Goal: Task Accomplishment & Management: Complete application form

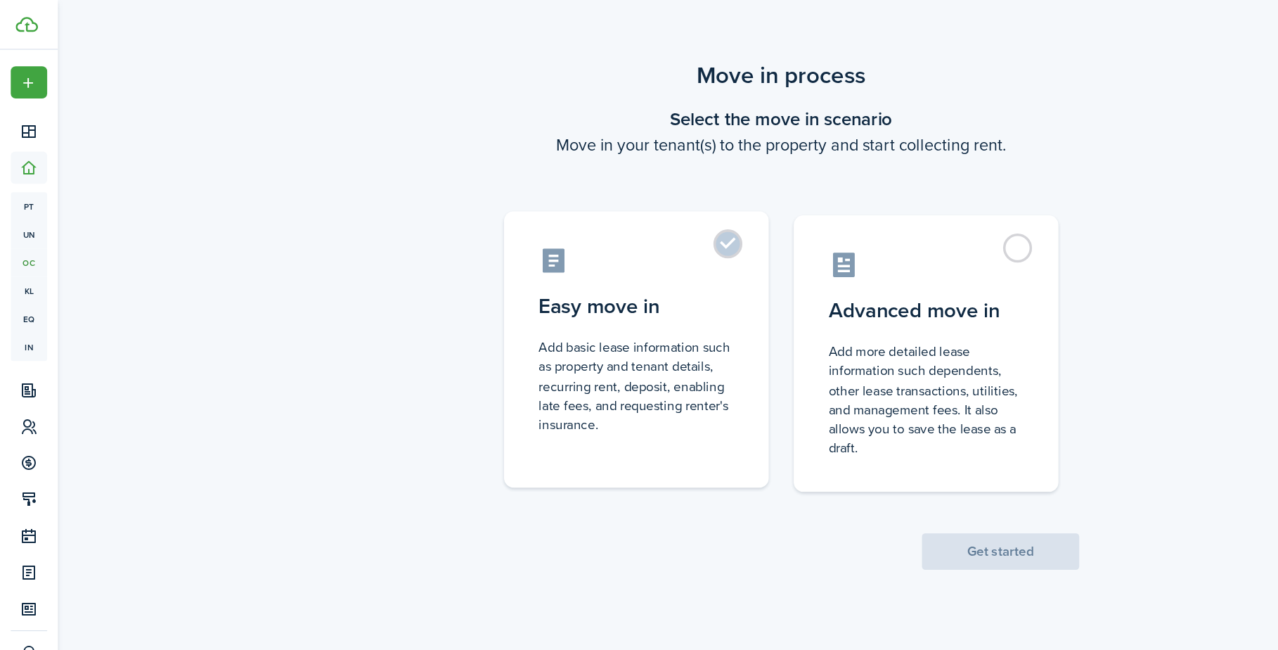
click at [617, 207] on label "Easy move in Add basic lease information such as property and tenant details, r…" at bounding box center [540, 296] width 225 height 235
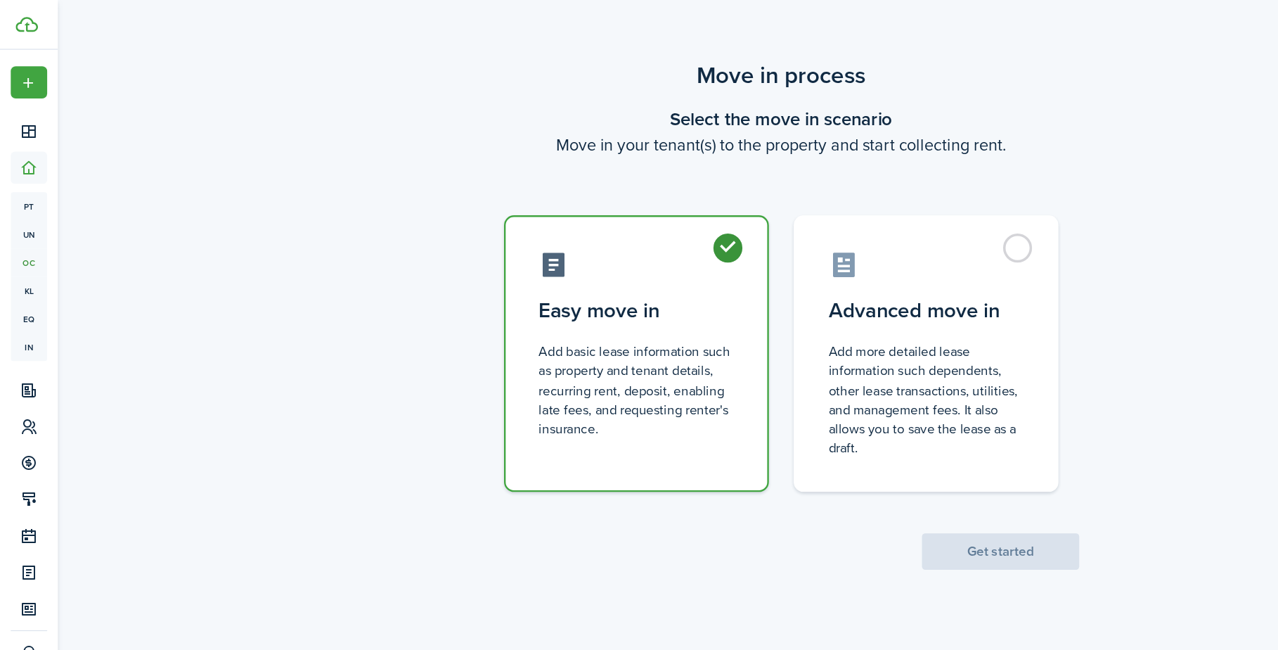
radio input "true"
click at [848, 465] on button "Get started" at bounding box center [850, 468] width 134 height 31
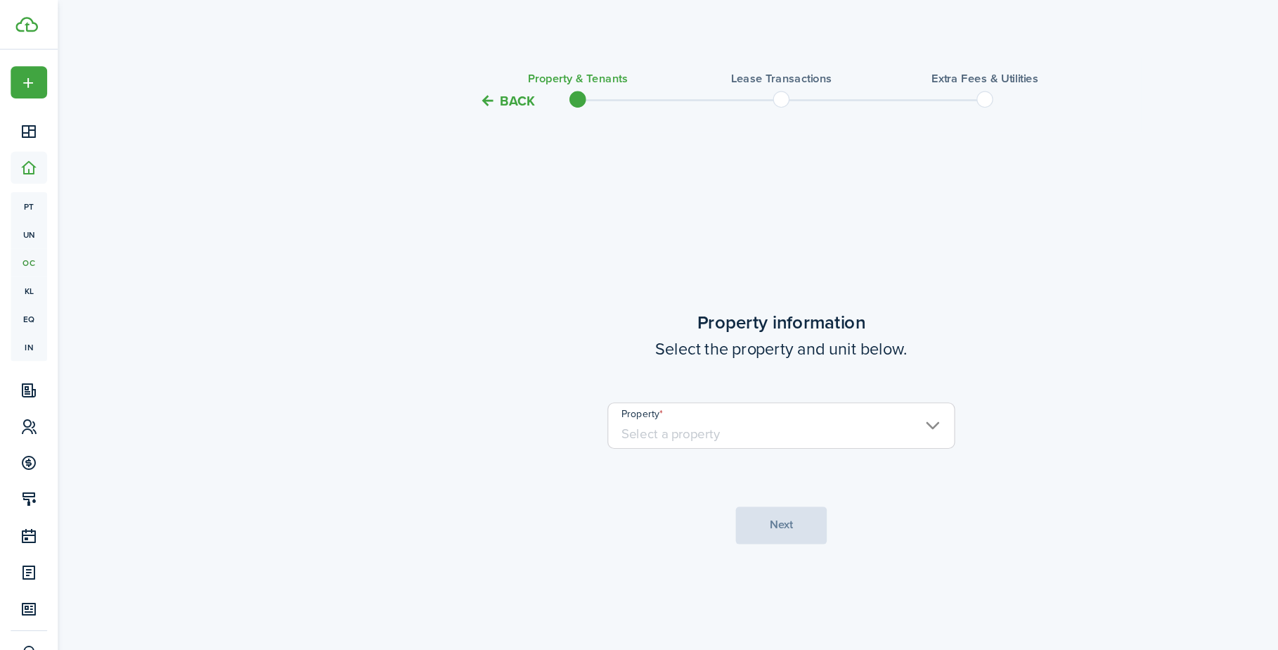
click at [659, 364] on input "Property" at bounding box center [663, 361] width 295 height 39
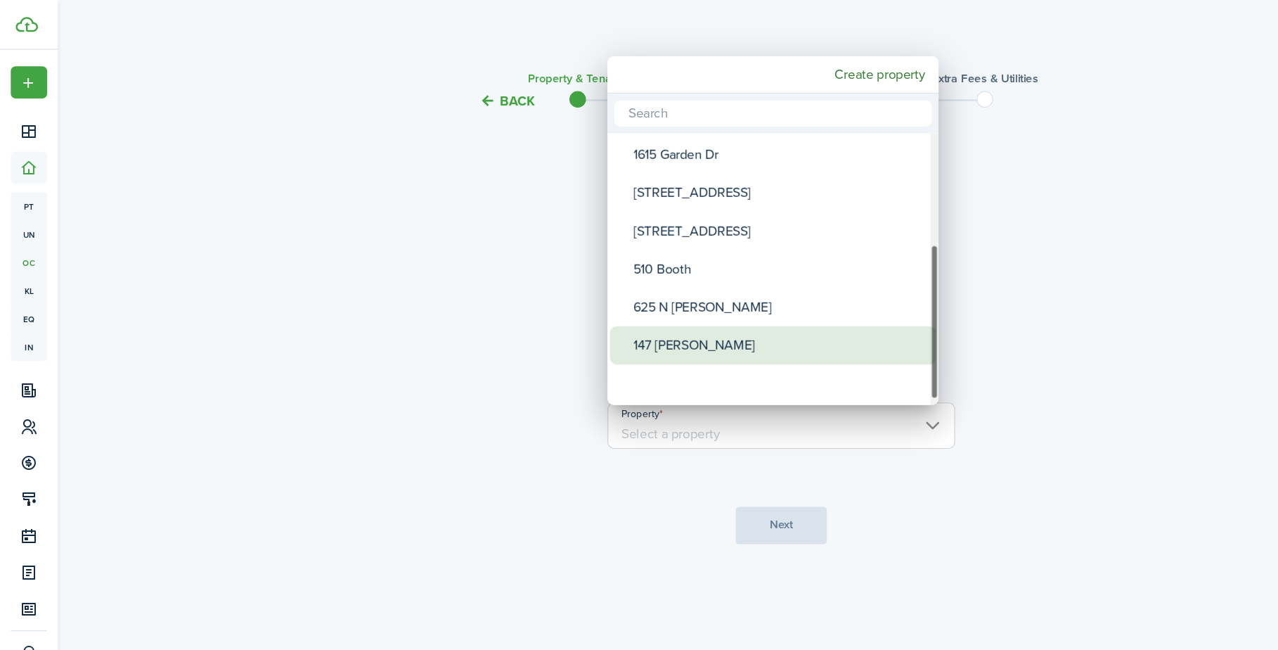
drag, startPoint x: 792, startPoint y: 141, endPoint x: 788, endPoint y: 291, distance: 150.5
click at [788, 291] on mbsc-scrollview-base "207 [PERSON_NAME] St Townhomes 205 [PERSON_NAME] 1807 [PERSON_NAME] 1811 [PERSO…" at bounding box center [656, 229] width 281 height 228
click at [629, 290] on div "625 N [PERSON_NAME]" at bounding box center [662, 293] width 249 height 32
type input "625 N [PERSON_NAME]"
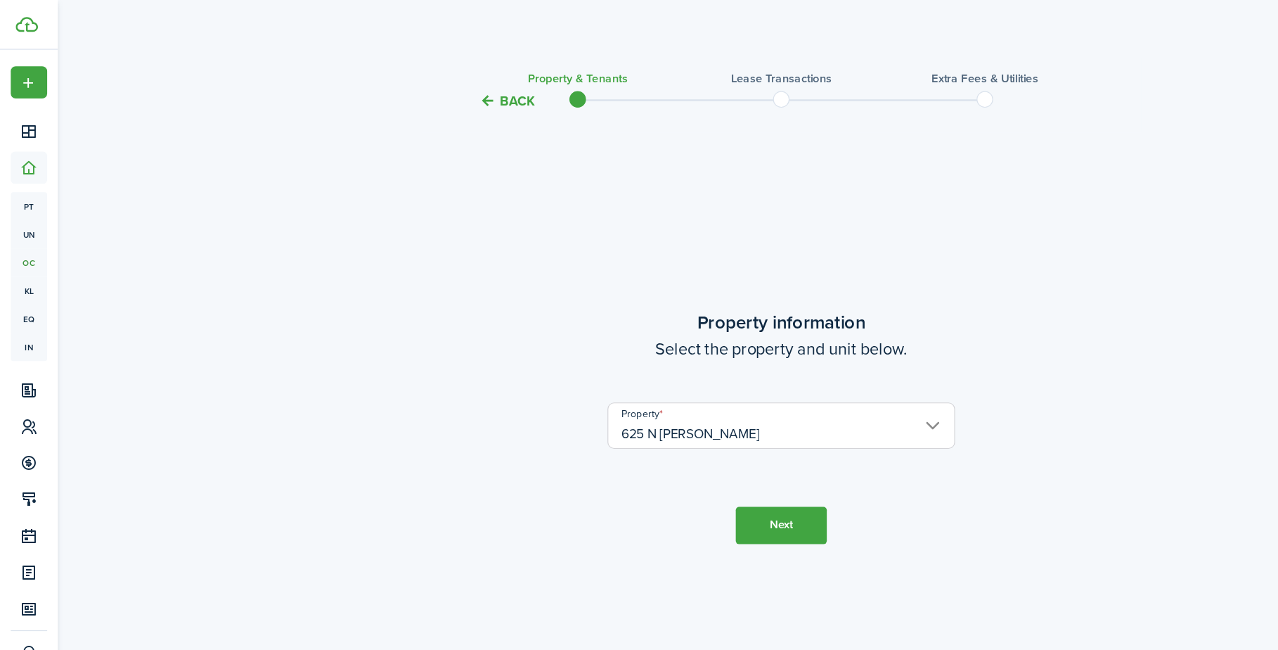
click at [675, 446] on button "Next" at bounding box center [663, 446] width 77 height 32
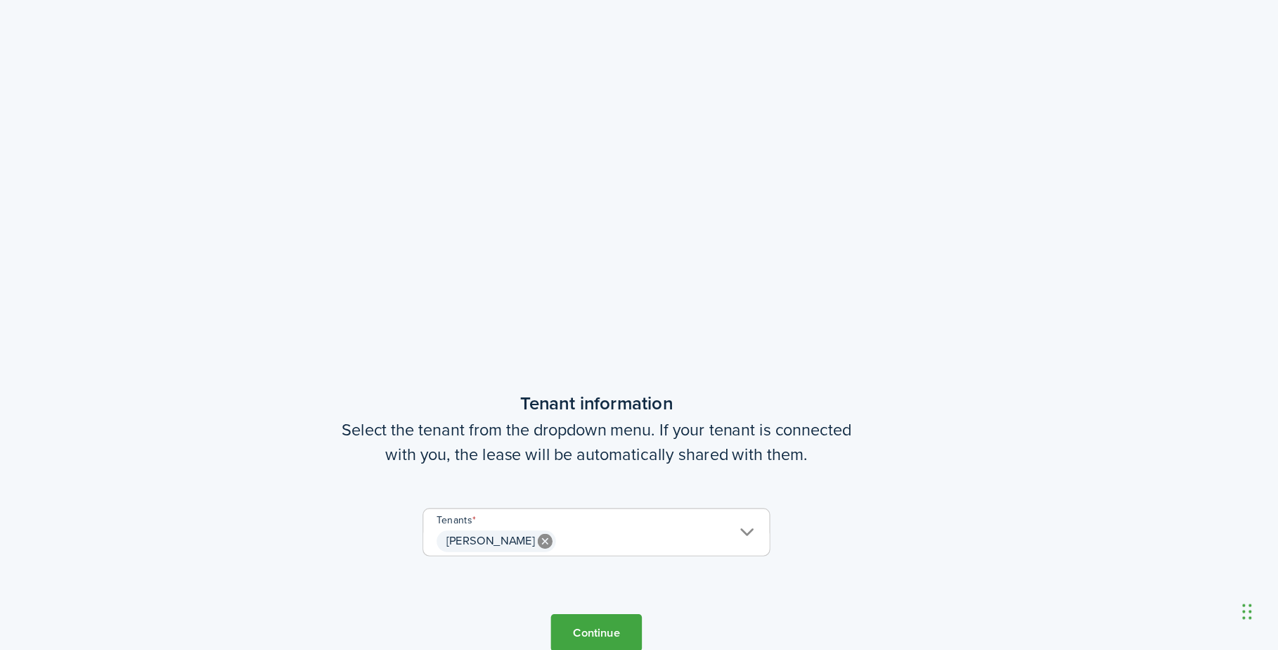
scroll to position [470, 0]
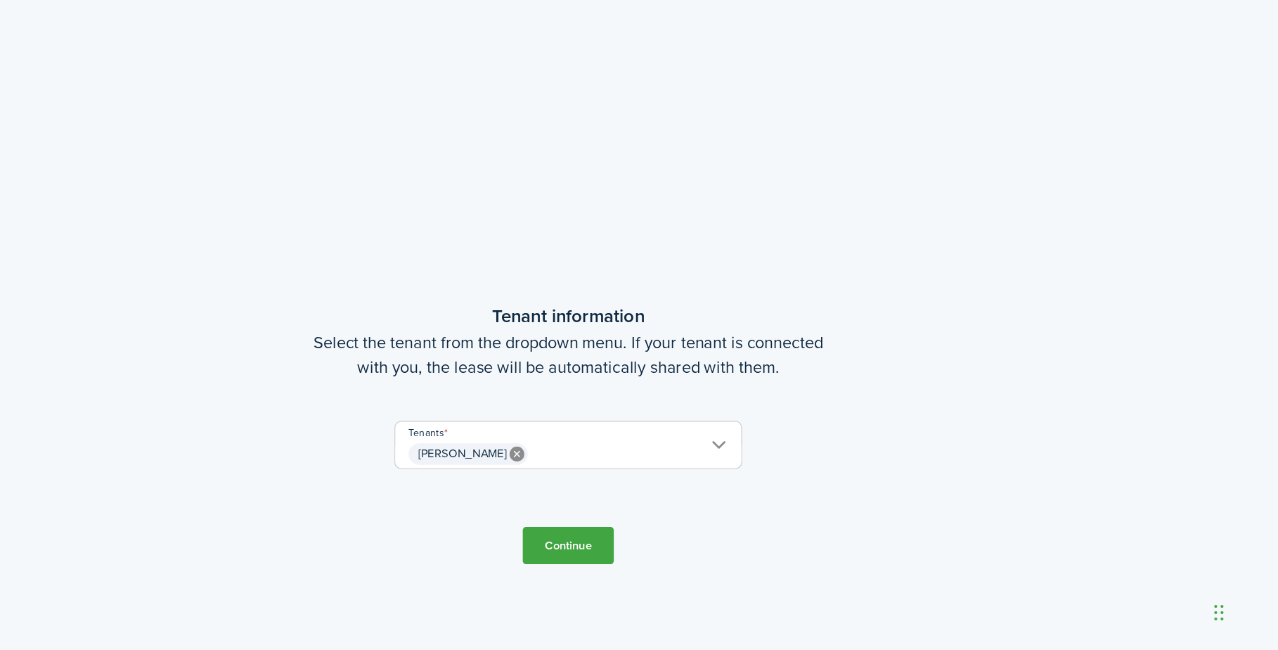
click at [517, 471] on span "[PERSON_NAME]" at bounding box center [664, 483] width 294 height 24
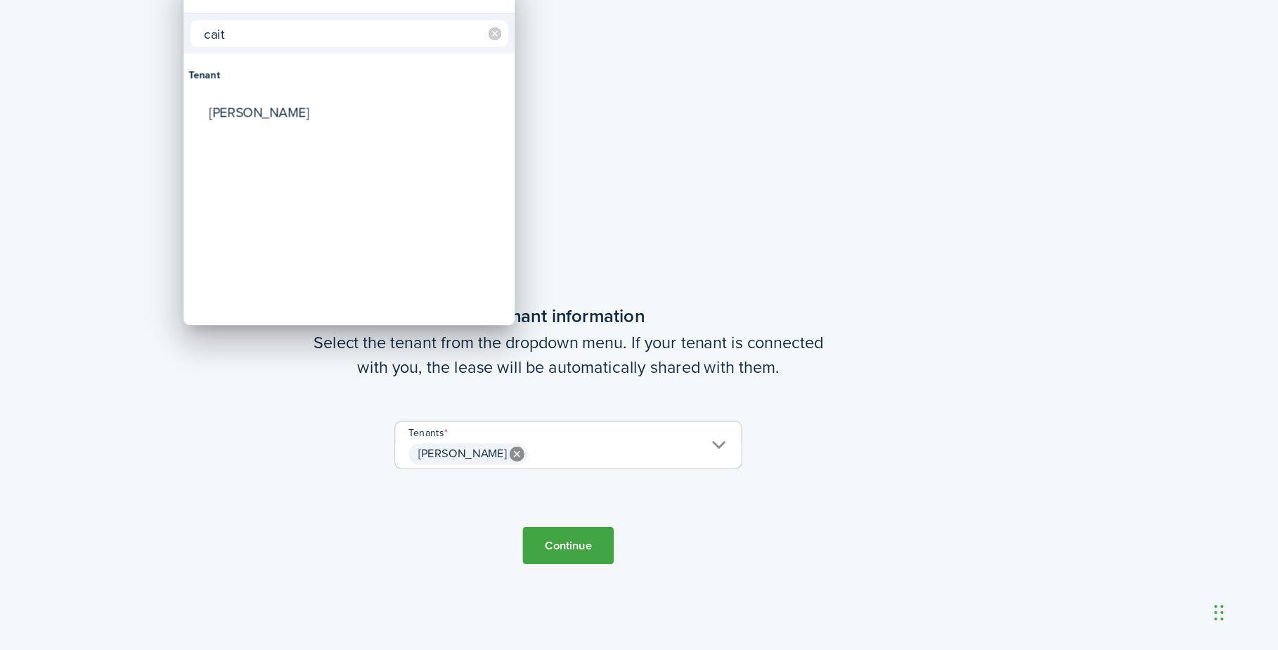
type input "Cait"
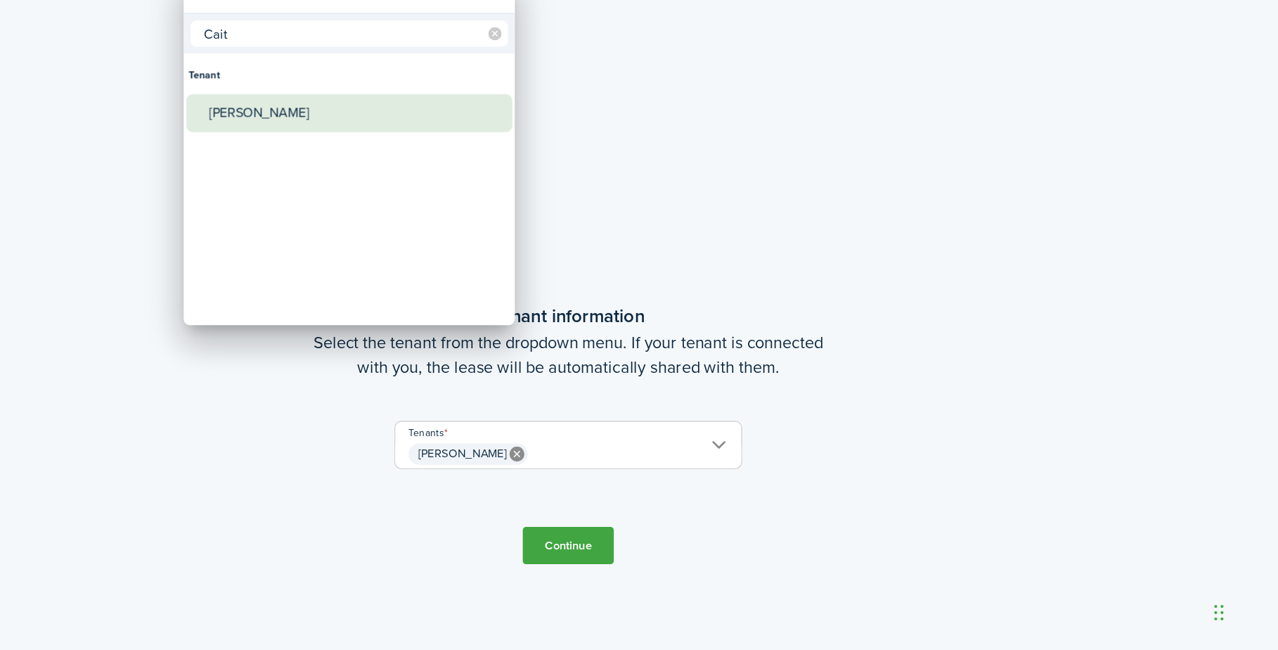
drag, startPoint x: 371, startPoint y: 304, endPoint x: 243, endPoint y: 97, distance: 243.5
click at [359, 177] on div "[PERSON_NAME]" at bounding box center [483, 193] width 249 height 32
type input "[PERSON_NAME], [PERSON_NAME]"
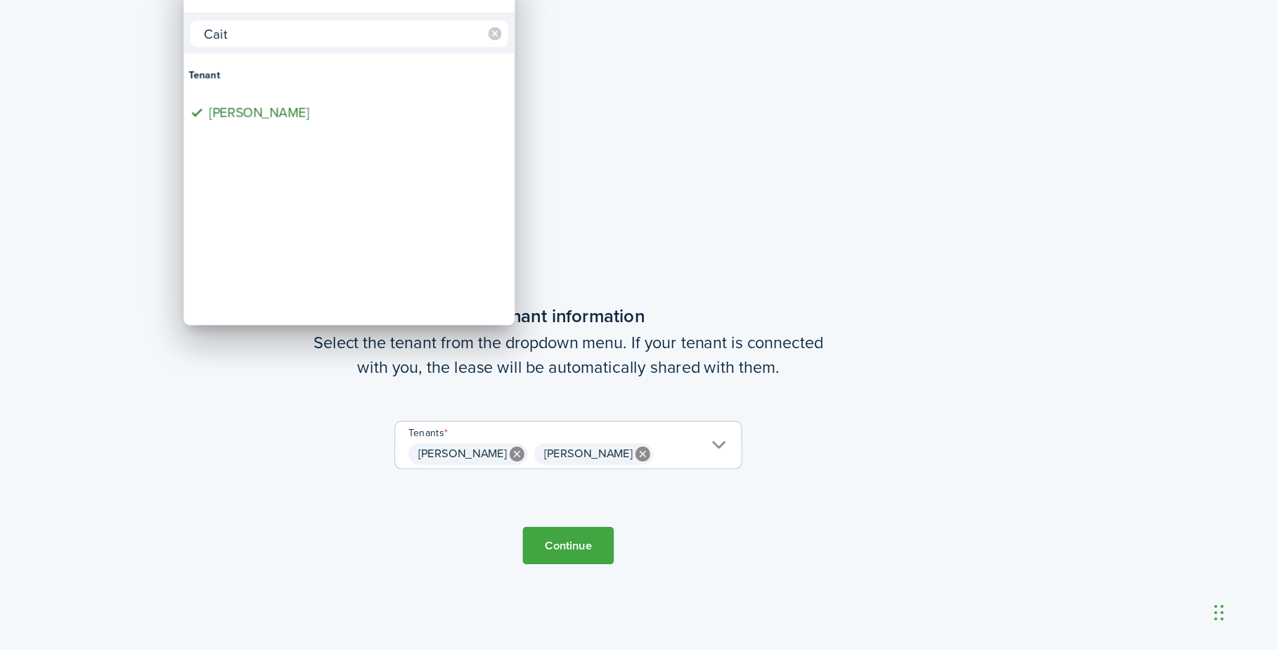
click at [480, 485] on div at bounding box center [639, 325] width 1503 height 875
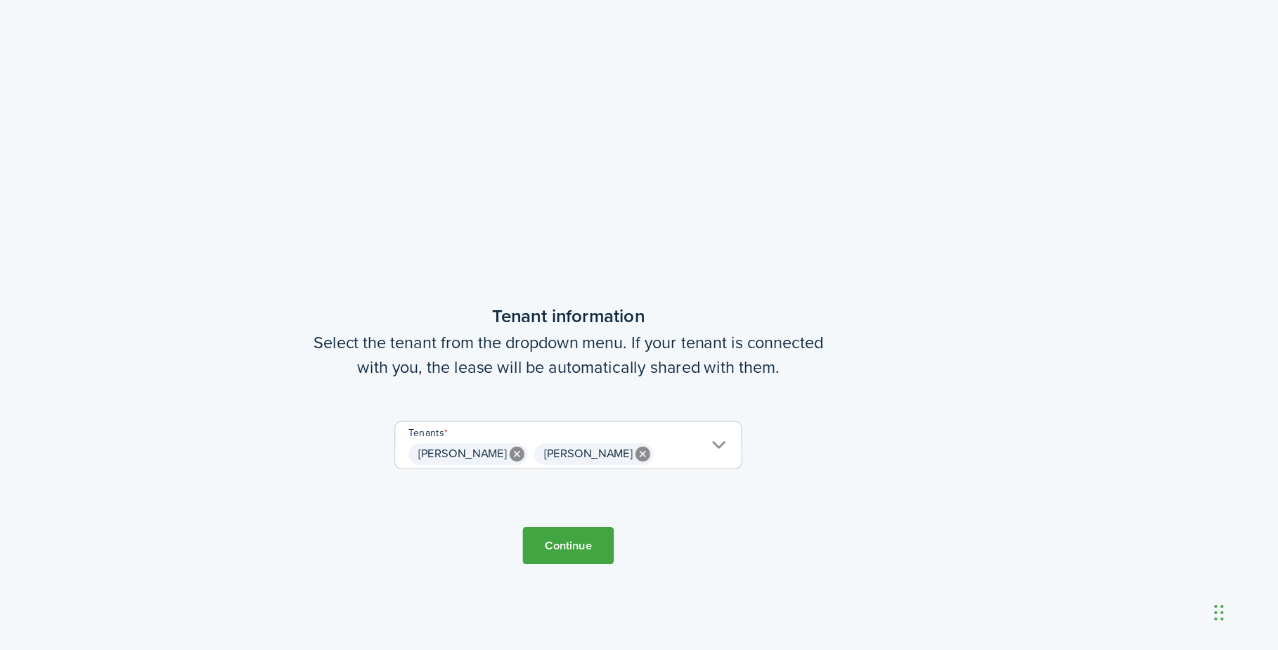
click at [625, 545] on button "Continue" at bounding box center [663, 561] width 77 height 32
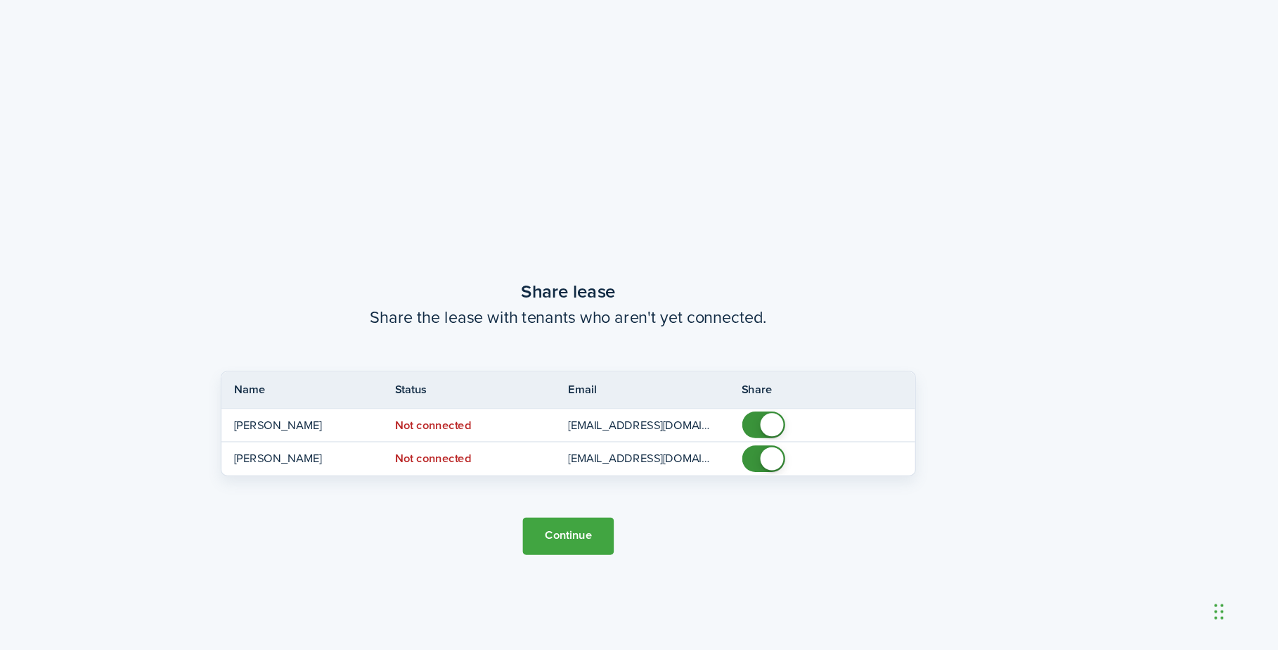
scroll to position [1135, 0]
click at [625, 537] on button "Continue" at bounding box center [663, 553] width 77 height 32
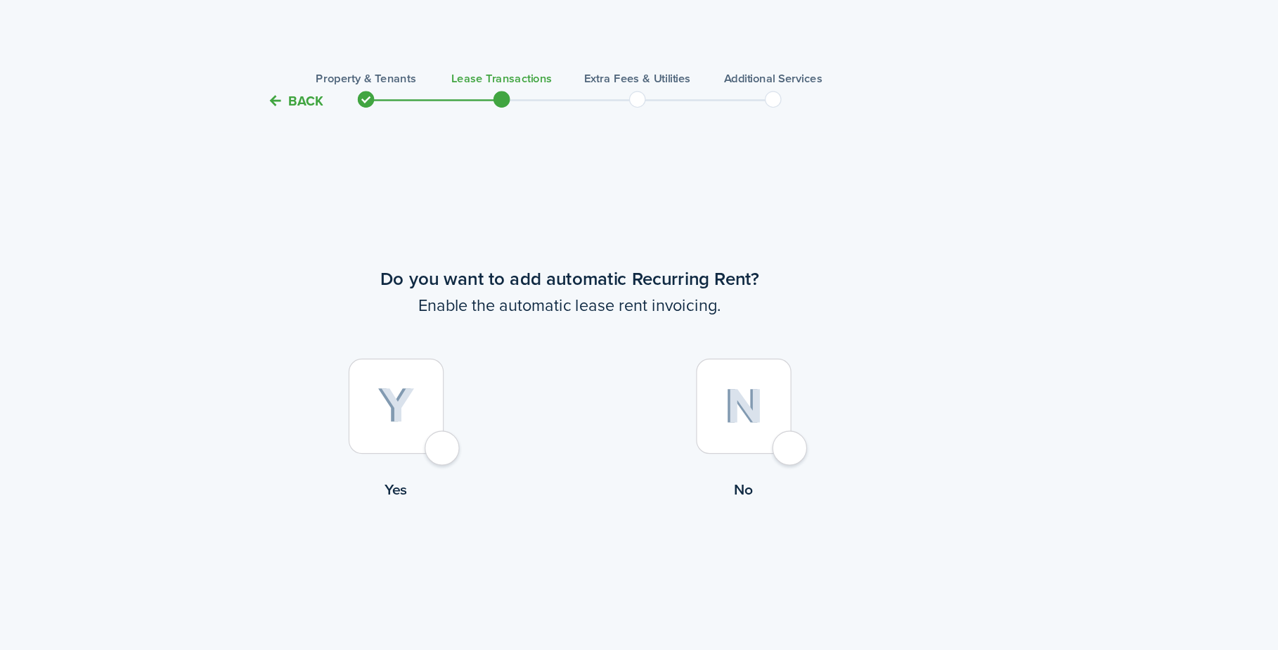
click at [476, 385] on div at bounding box center [516, 344] width 81 height 81
radio input "true"
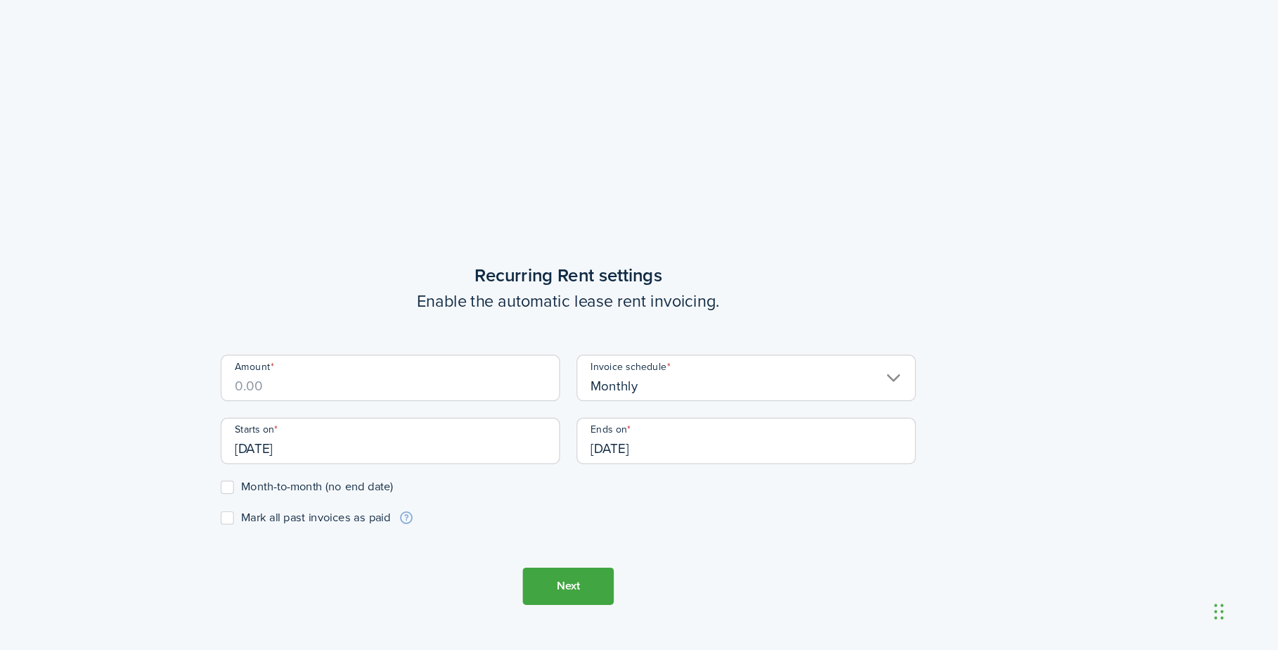
scroll to position [470, 0]
drag, startPoint x: 226, startPoint y: 402, endPoint x: 186, endPoint y: 403, distance: 40.1
click at [361, 453] on div "Starts on [DATE]" at bounding box center [512, 479] width 302 height 53
click at [368, 506] on label "Month-to-month (no end date)" at bounding box center [441, 511] width 146 height 11
click at [368, 511] on input "Month-to-month (no end date)" at bounding box center [368, 511] width 1 height 1
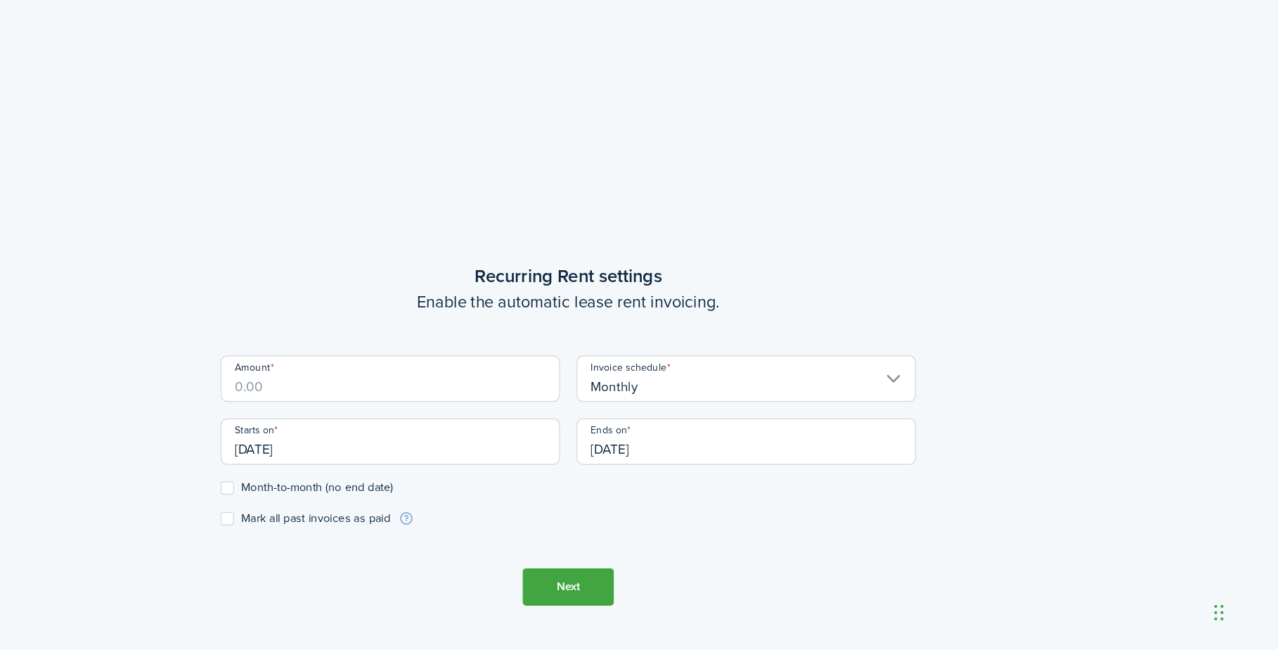
checkbox input "true"
click at [368, 453] on input "[DATE]" at bounding box center [512, 472] width 288 height 39
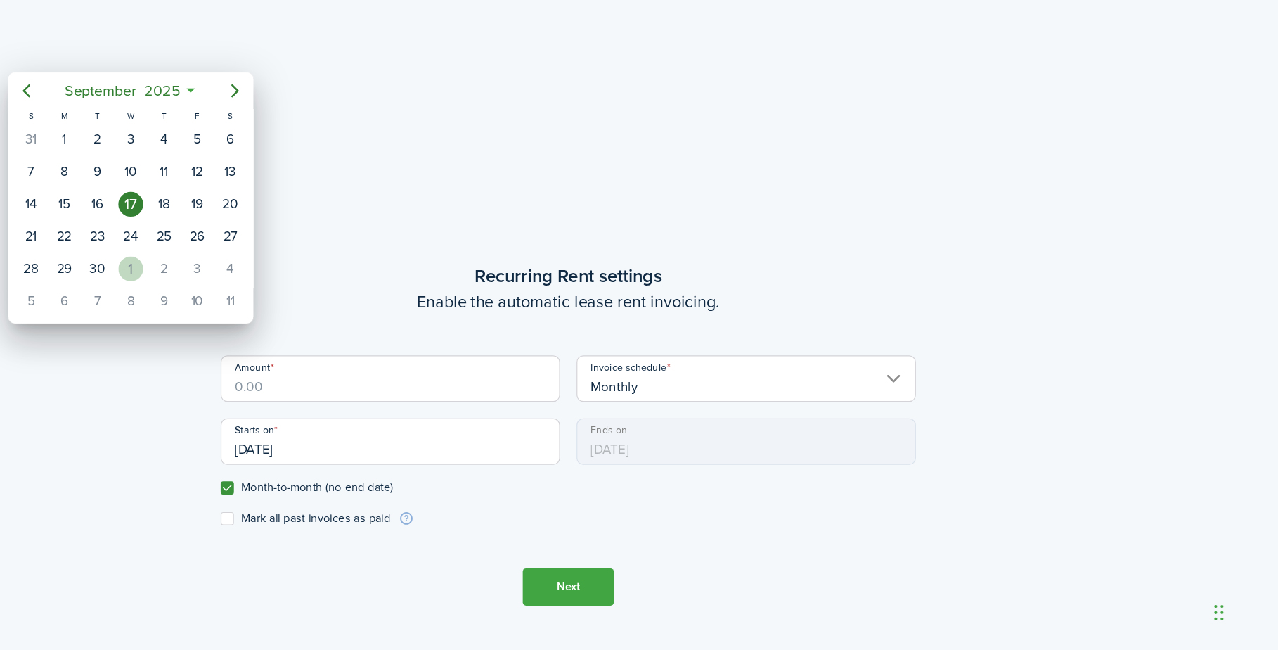
click at [281, 315] on div "1" at bounding box center [291, 325] width 21 height 21
type input "[DATE]"
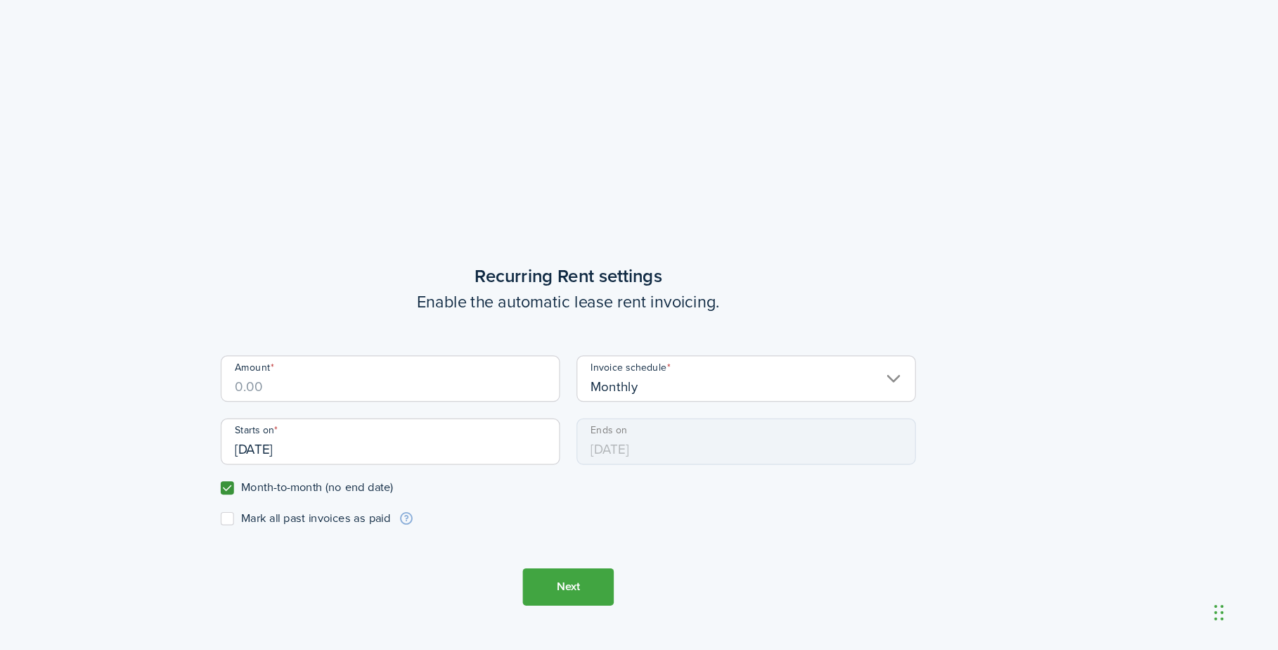
click at [368, 399] on input "Amount" at bounding box center [512, 418] width 288 height 39
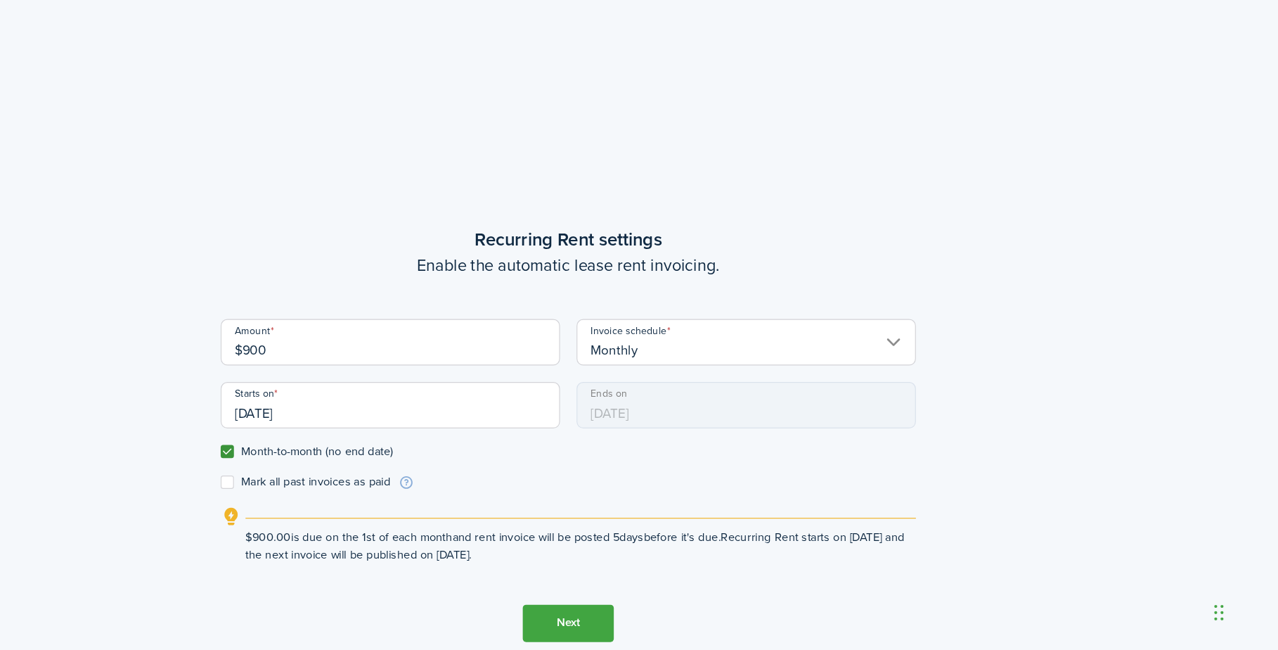
type input "$900.00"
click at [625, 611] on button "Next" at bounding box center [663, 627] width 77 height 32
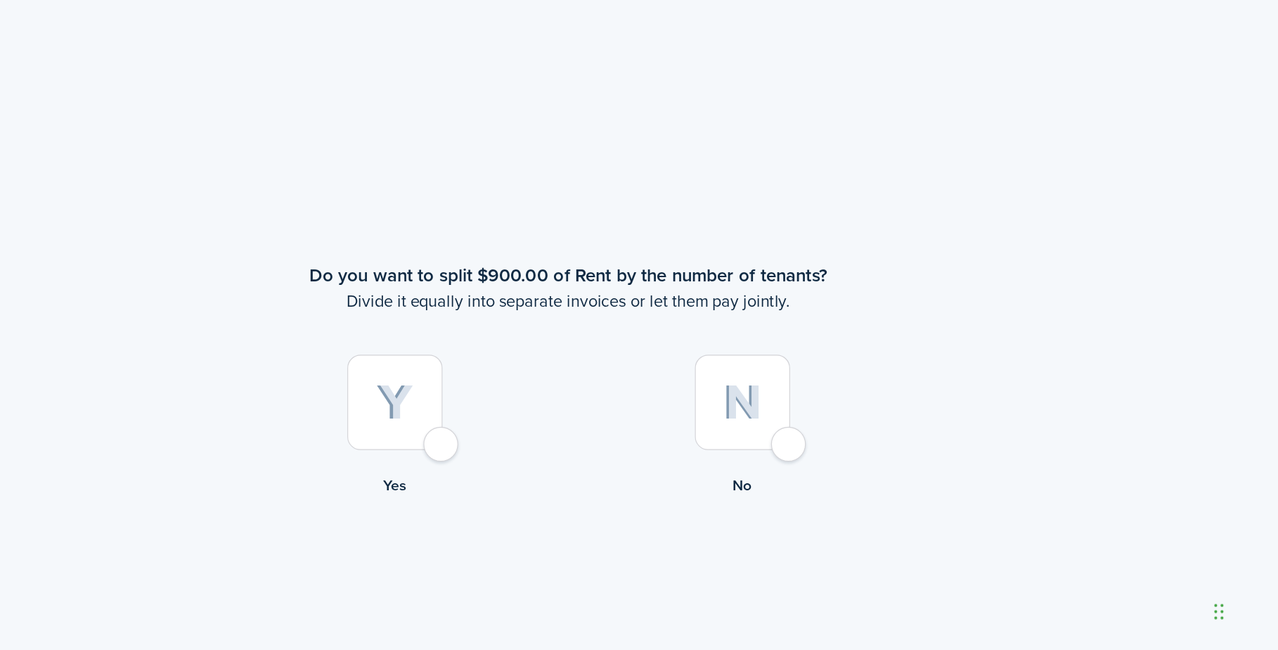
scroll to position [1135, 0]
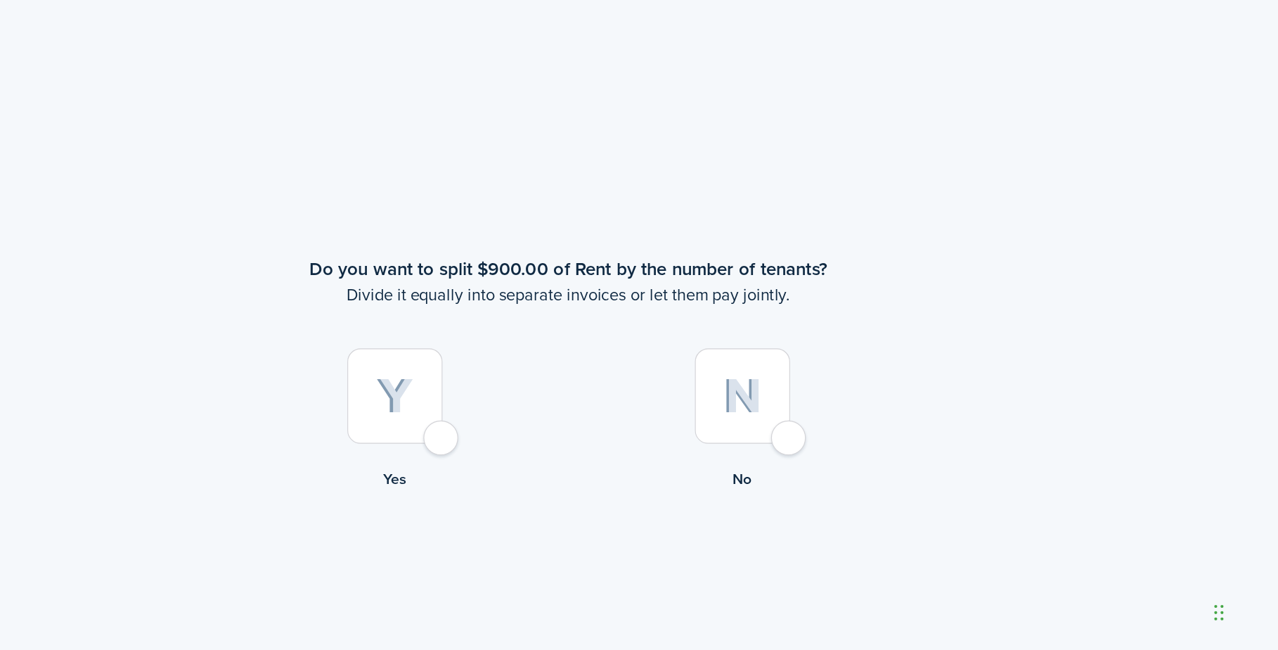
click at [771, 393] on div at bounding box center [811, 433] width 81 height 81
radio input "true"
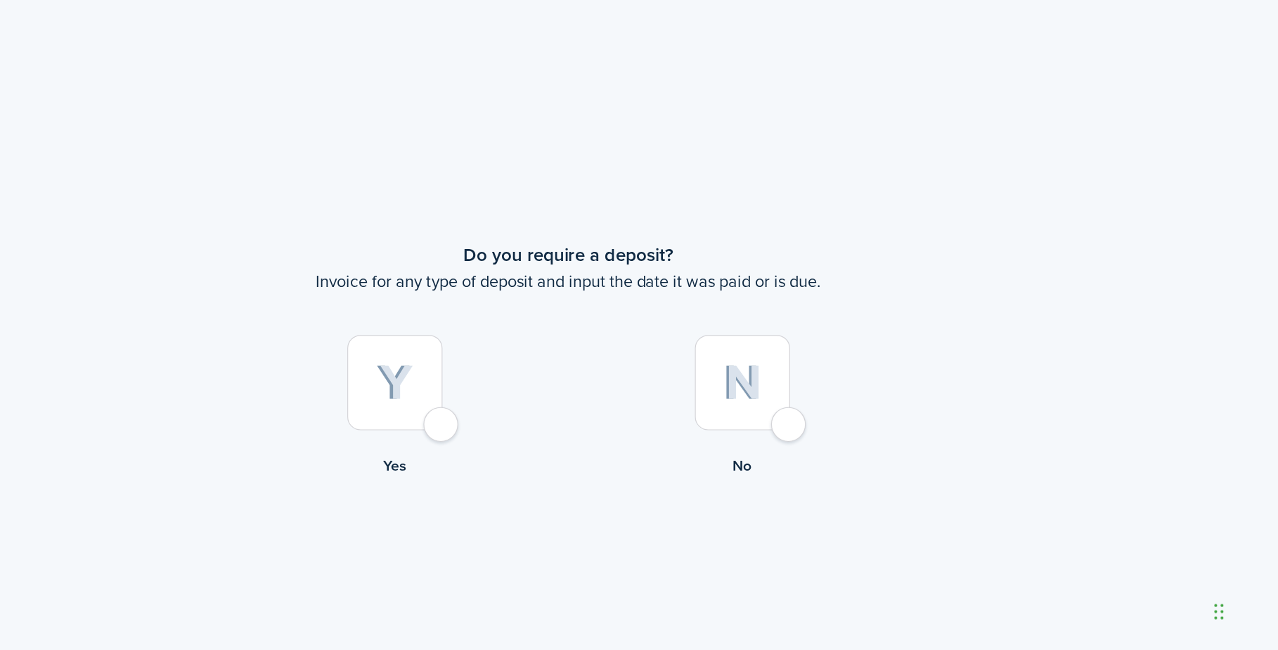
scroll to position [1799, 0]
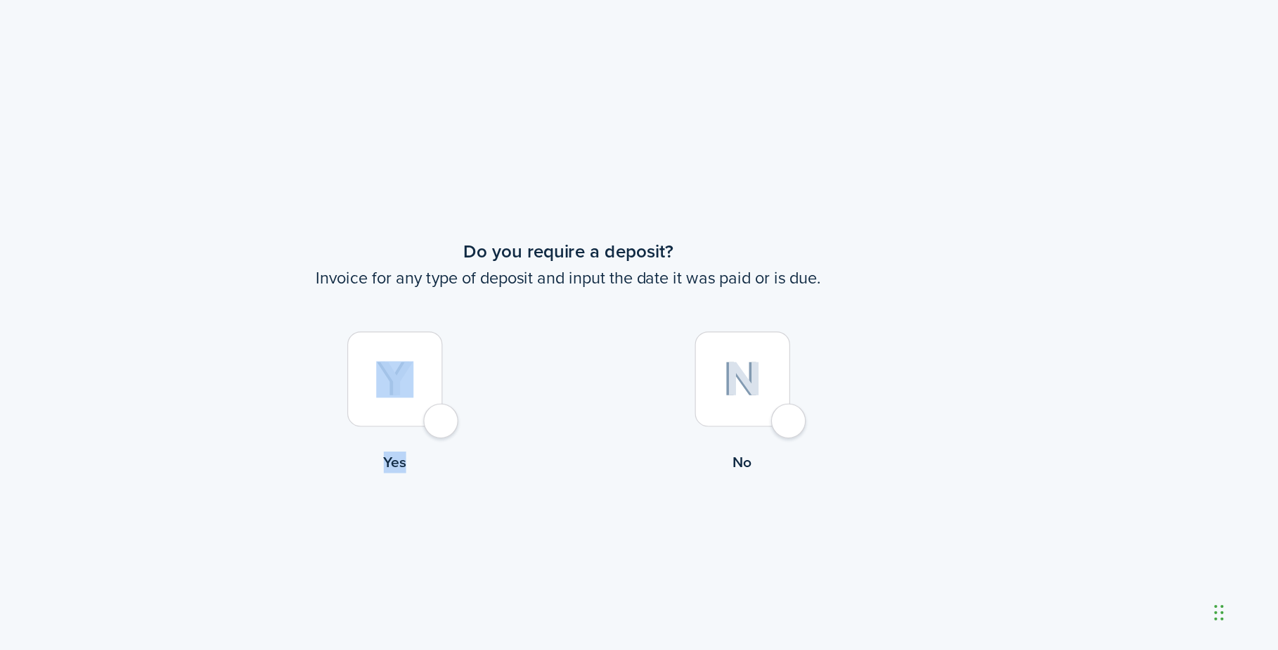
drag, startPoint x: 382, startPoint y: 440, endPoint x: 371, endPoint y: 410, distance: 32.3
click at [371, 410] on label "Yes" at bounding box center [515, 442] width 295 height 127
radio input "true"
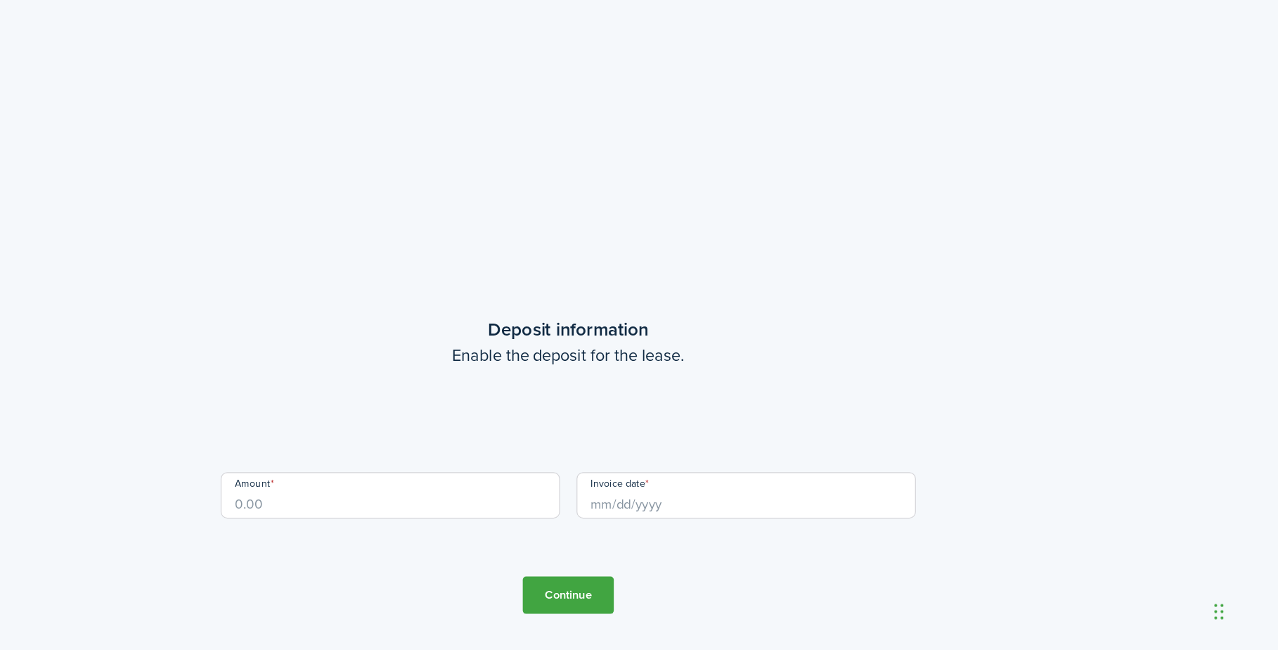
click at [371, 410] on tc-wizard-step "Deposit information Enable the deposit for the lease. Amount Invoice date Conti…" at bounding box center [663, 493] width 591 height 650
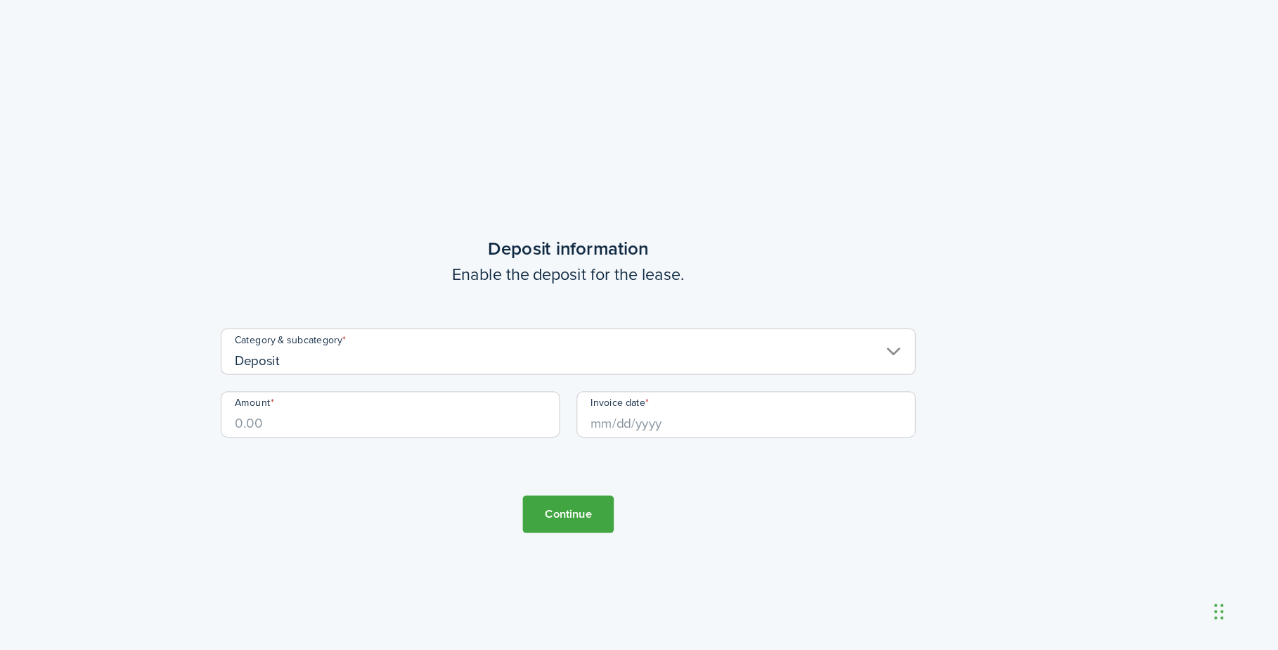
scroll to position [2462, 0]
click at [368, 430] on input "Amount" at bounding box center [512, 449] width 288 height 39
click at [671, 430] on input "Invoice date" at bounding box center [815, 449] width 288 height 39
type input "$900.00"
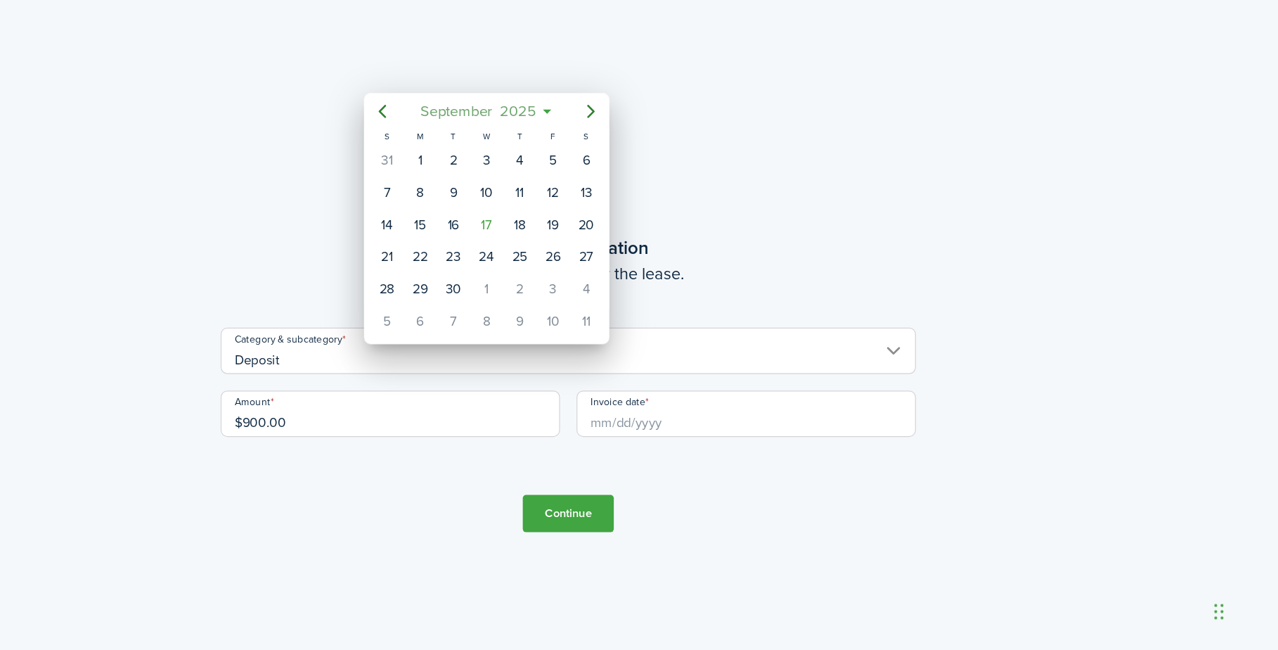
click at [529, 180] on mbsc-button "[DATE]" at bounding box center [587, 192] width 116 height 25
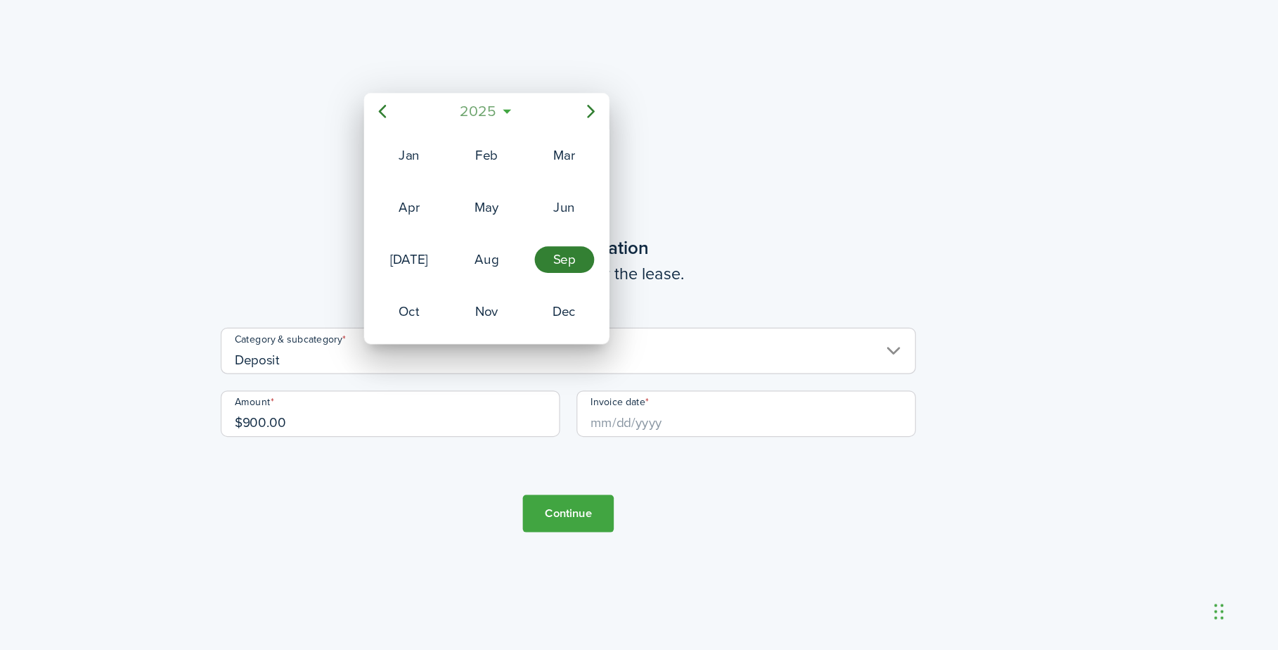
click at [562, 180] on mbsc-button "2025" at bounding box center [586, 192] width 49 height 25
click at [503, 263] on div "2021" at bounding box center [528, 274] width 51 height 22
click at [674, 184] on icon "Next page" at bounding box center [682, 192] width 17 height 17
click at [503, 219] on div "Jan" at bounding box center [528, 230] width 51 height 22
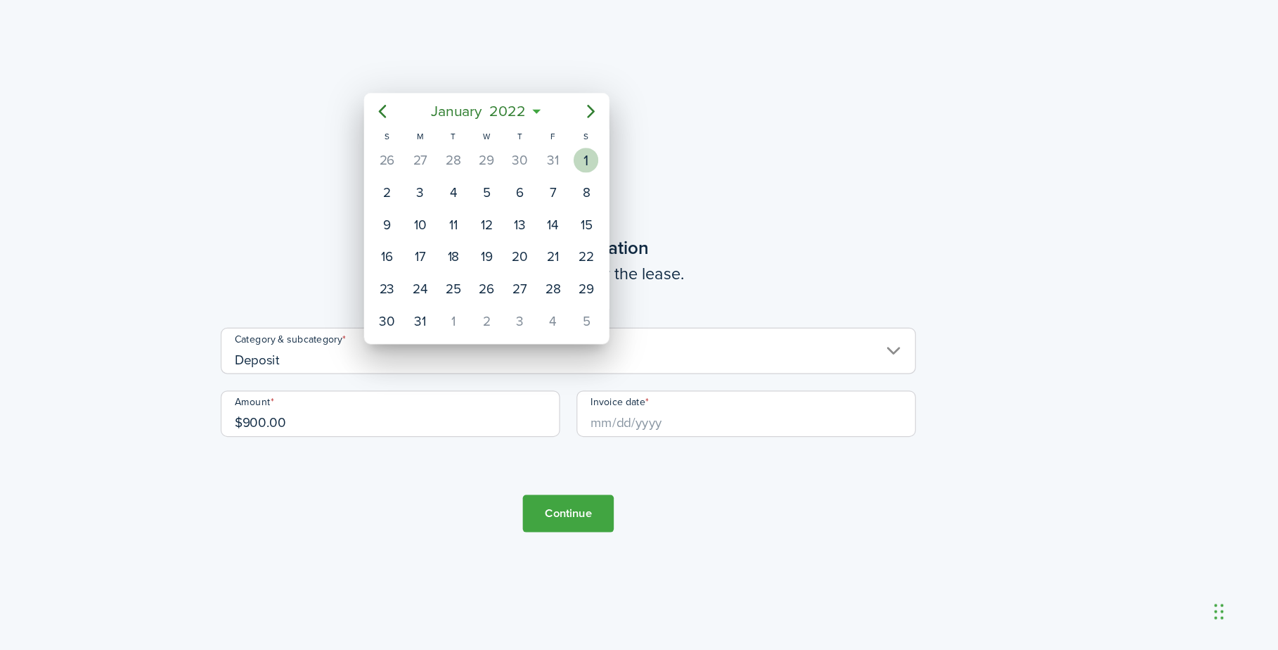
click at [668, 224] on div "1" at bounding box center [678, 234] width 21 height 21
type input "[DATE]"
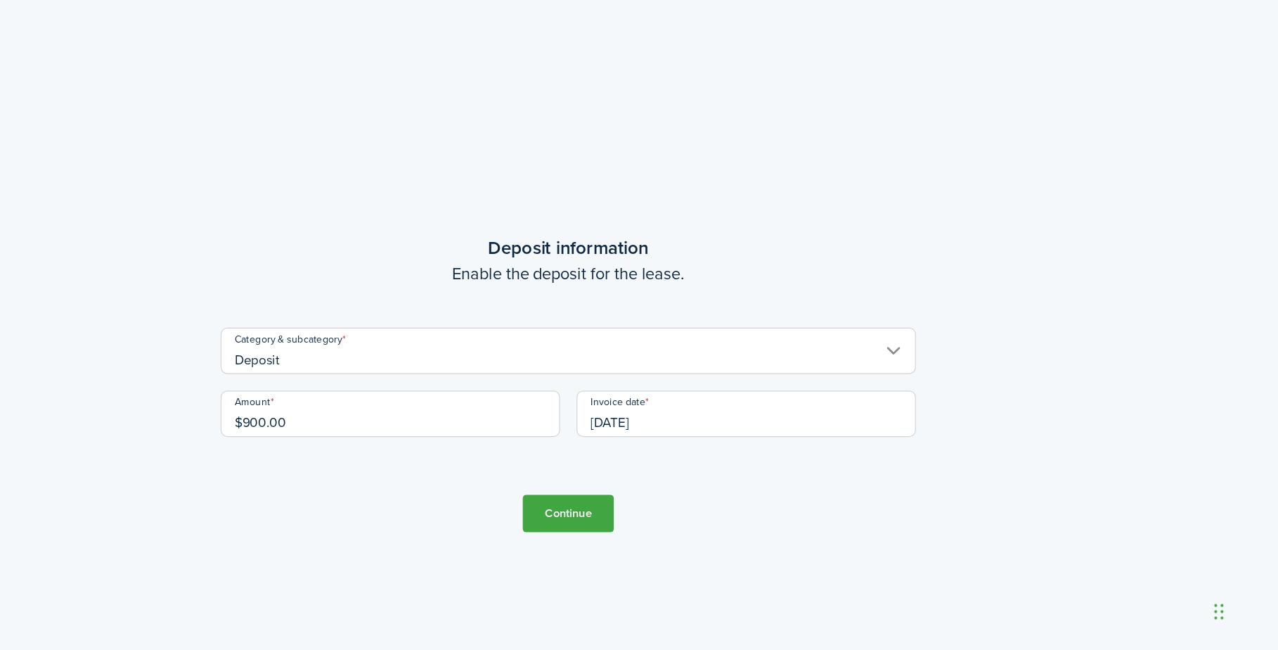
click at [625, 518] on button "Continue" at bounding box center [663, 534] width 77 height 32
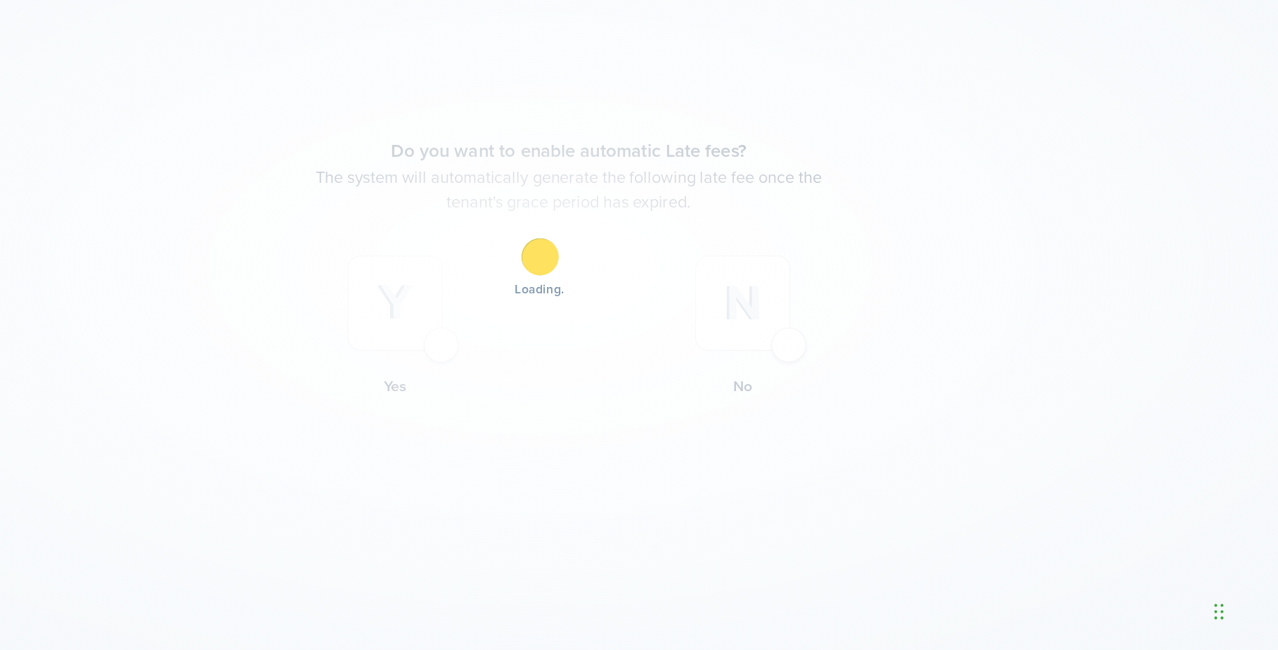
scroll to position [0, 0]
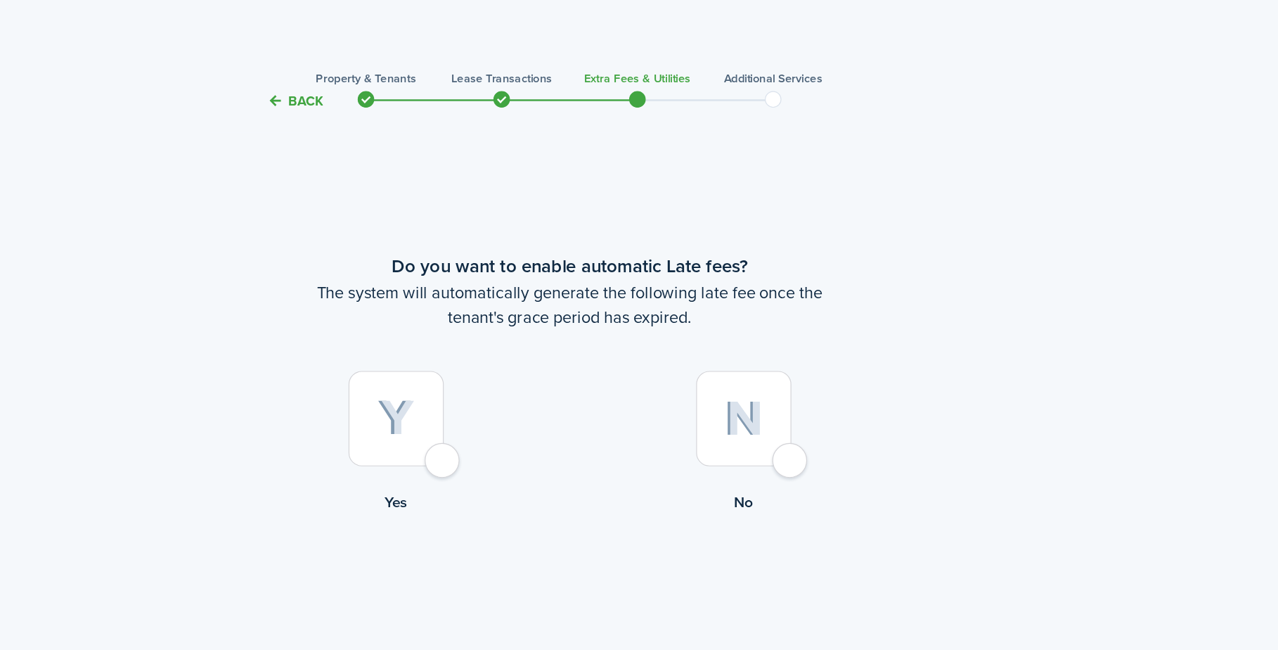
click at [476, 366] on div at bounding box center [516, 355] width 81 height 81
radio input "true"
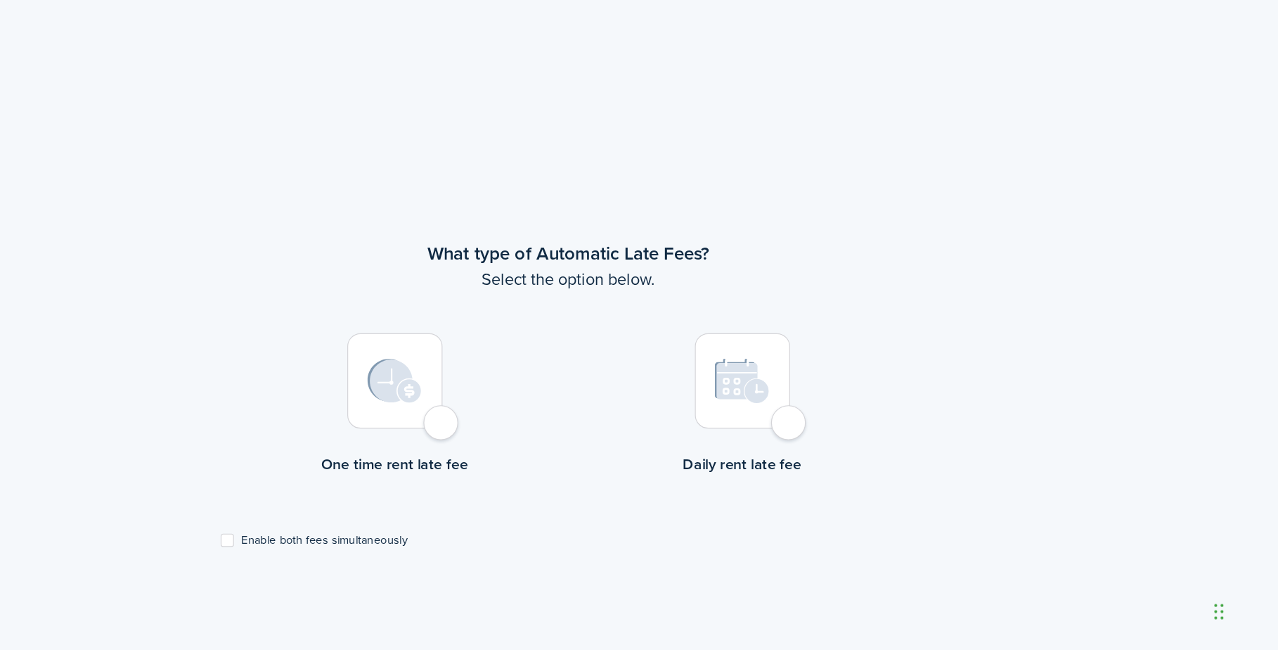
scroll to position [470, 0]
click at [476, 381] on div at bounding box center [516, 421] width 81 height 81
radio input "true"
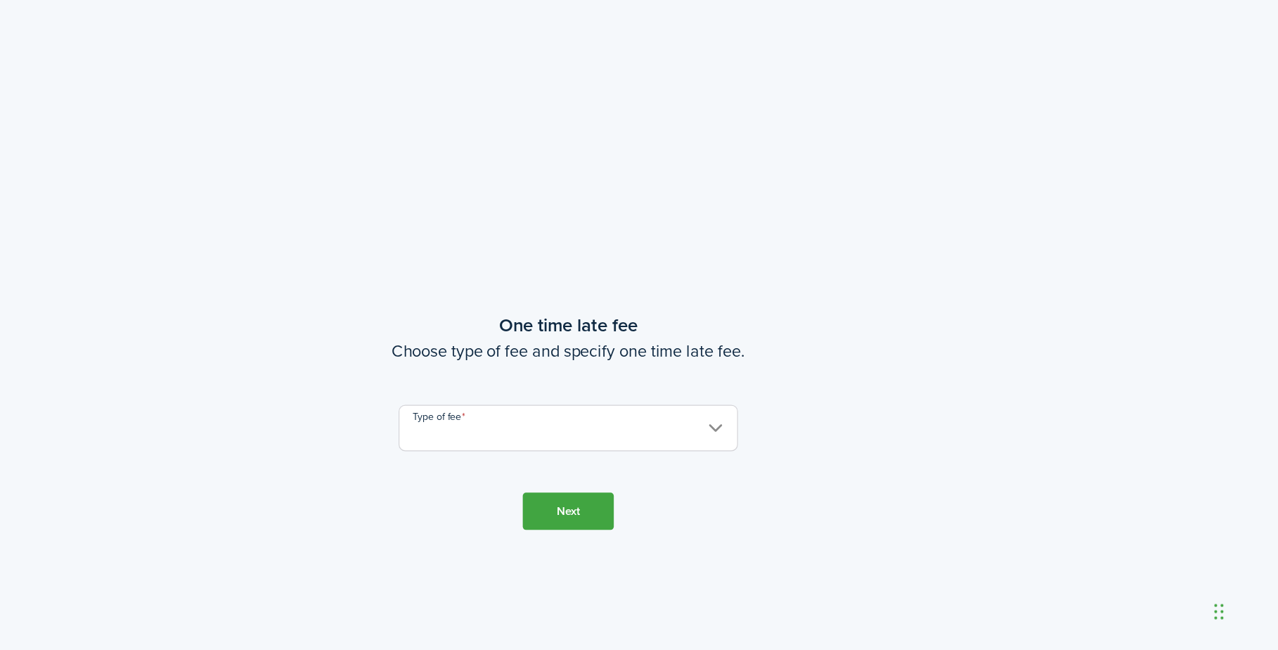
scroll to position [1135, 0]
click at [520, 437] on input "Type of fee" at bounding box center [664, 456] width 288 height 39
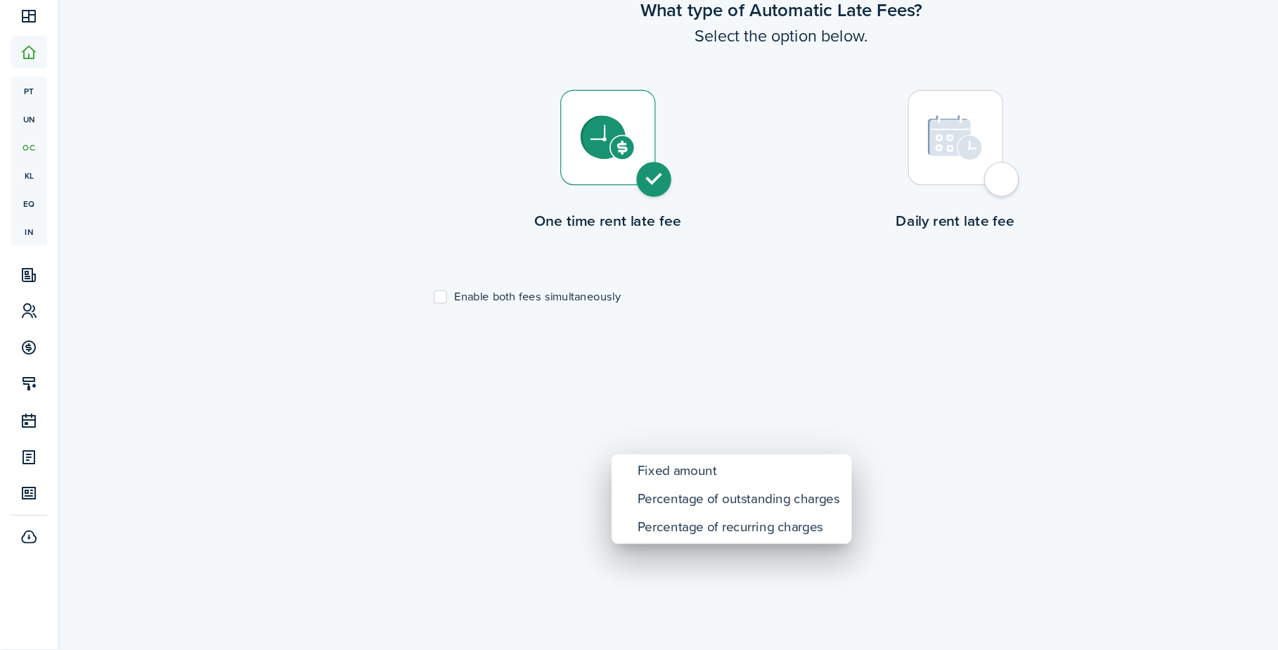
scroll to position [680, 0]
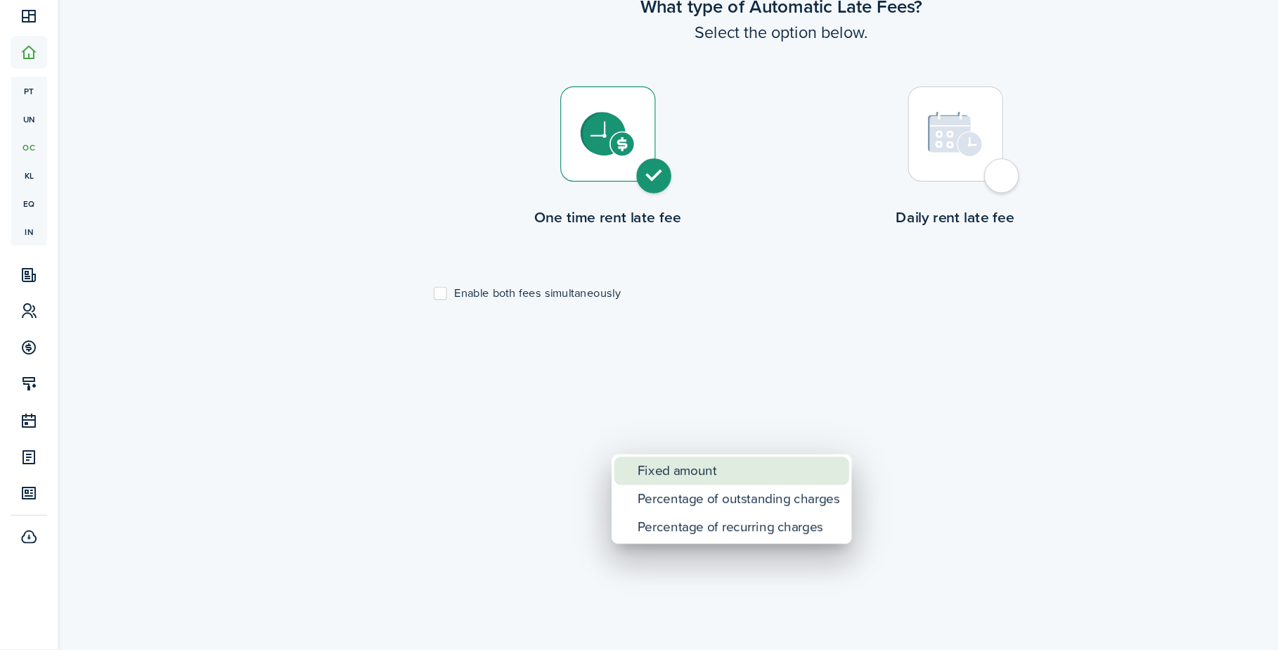
click at [572, 486] on div "Fixed amount" at bounding box center [627, 498] width 172 height 24
type input "Fixed amount"
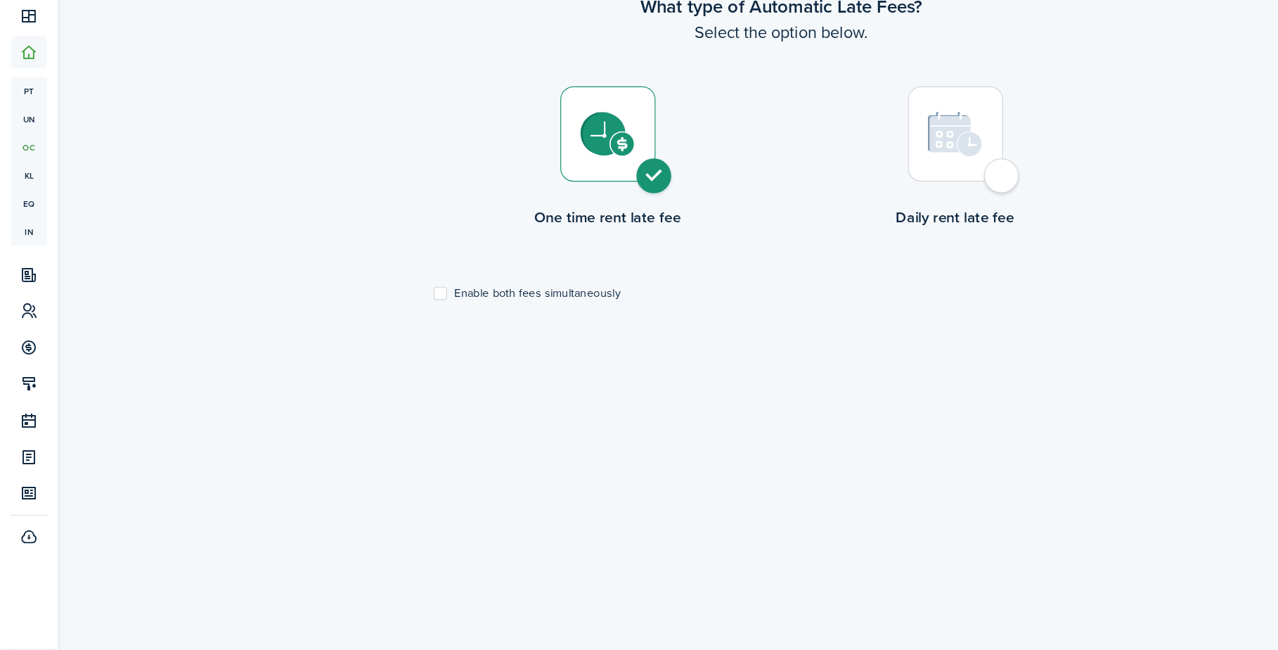
scroll to position [1233, 0]
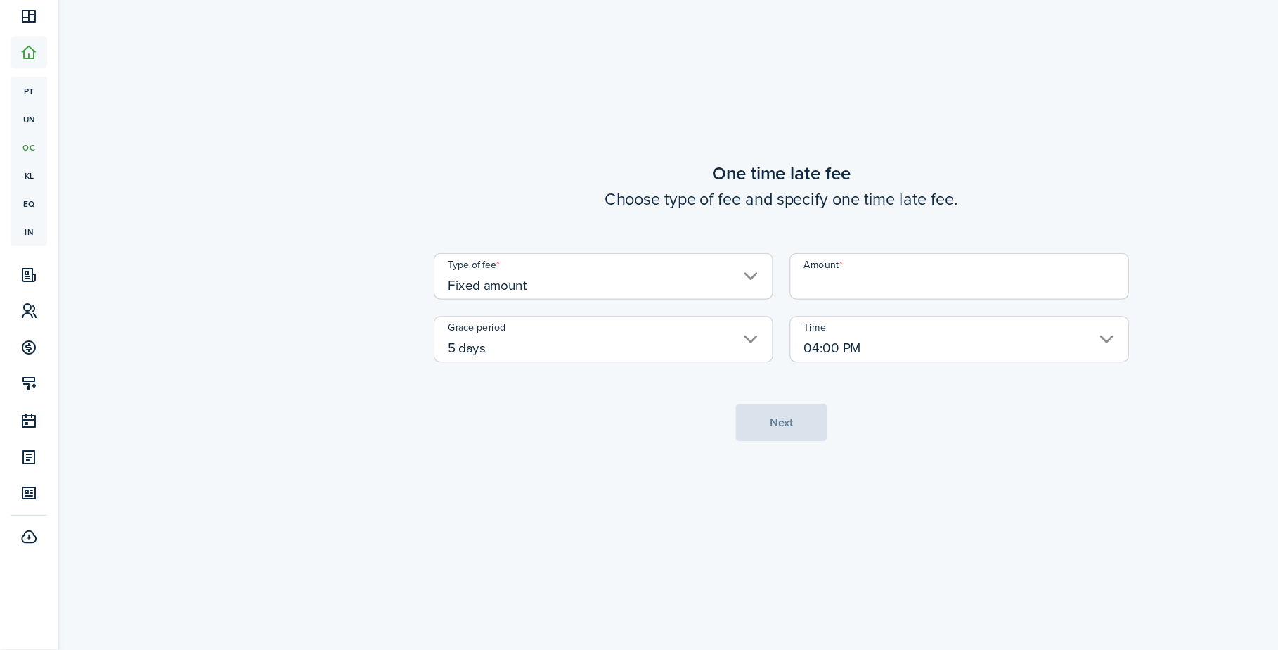
click at [935, 366] on input "04:00 PM" at bounding box center [815, 385] width 288 height 39
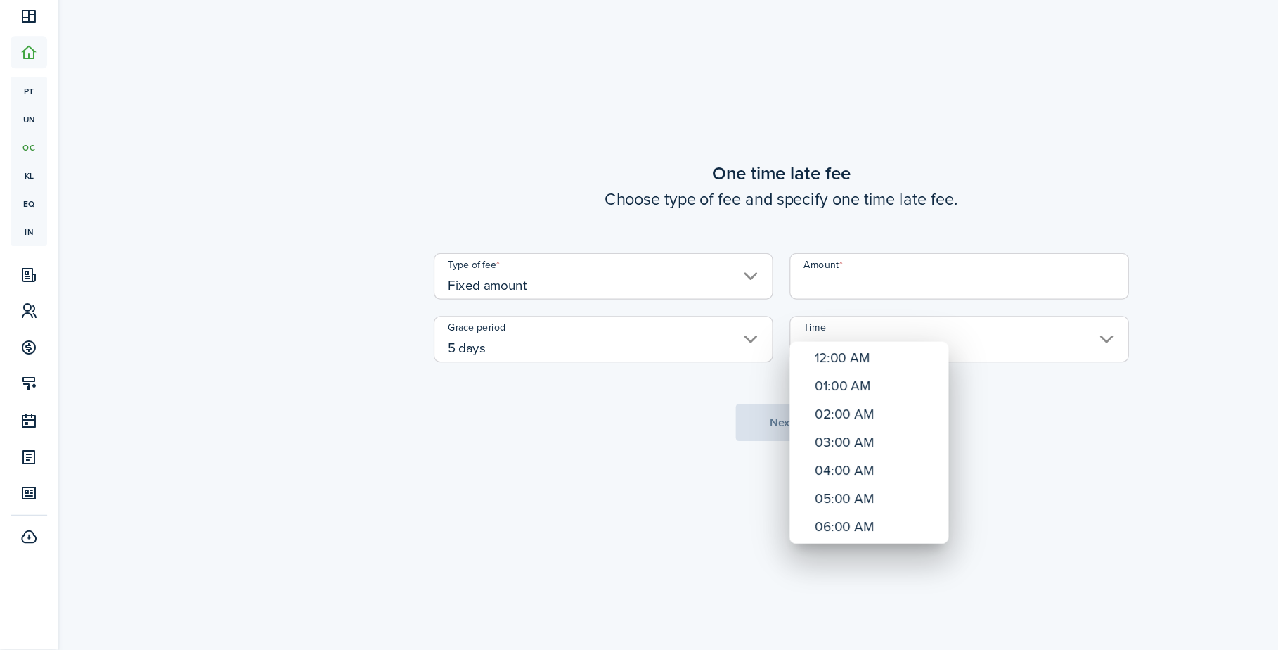
scroll to position [0, 0]
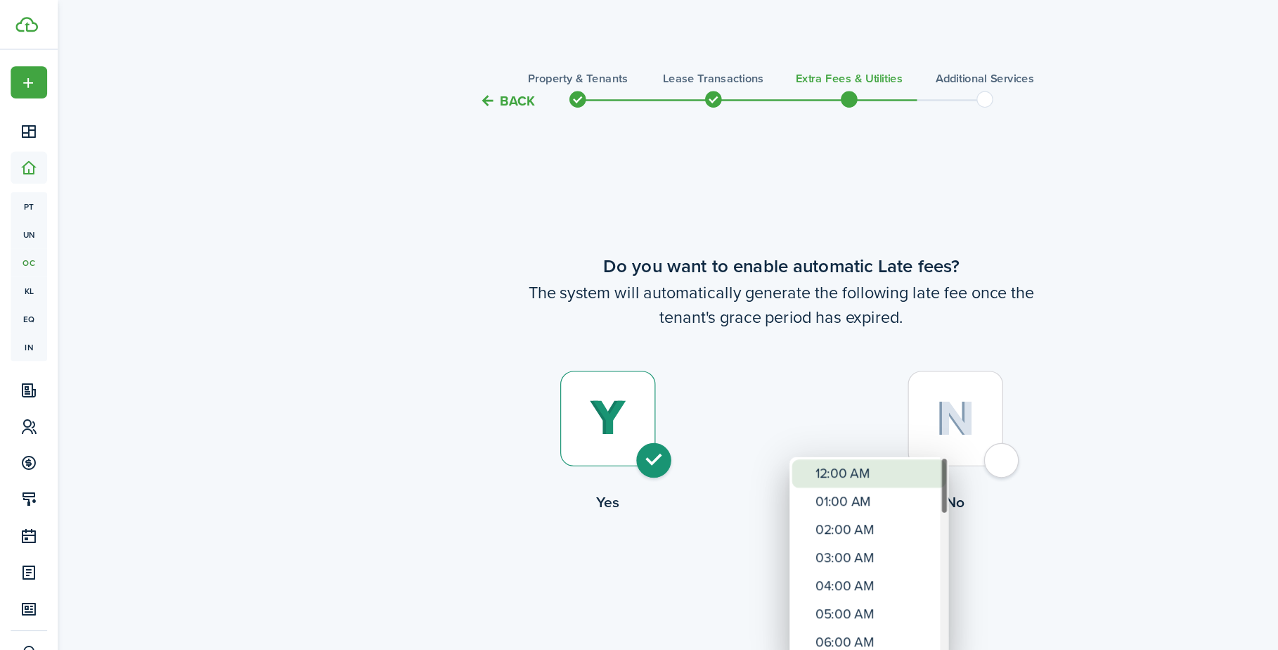
click at [723, 401] on div "12:00 AM" at bounding box center [744, 402] width 103 height 24
type input "12:00 AM"
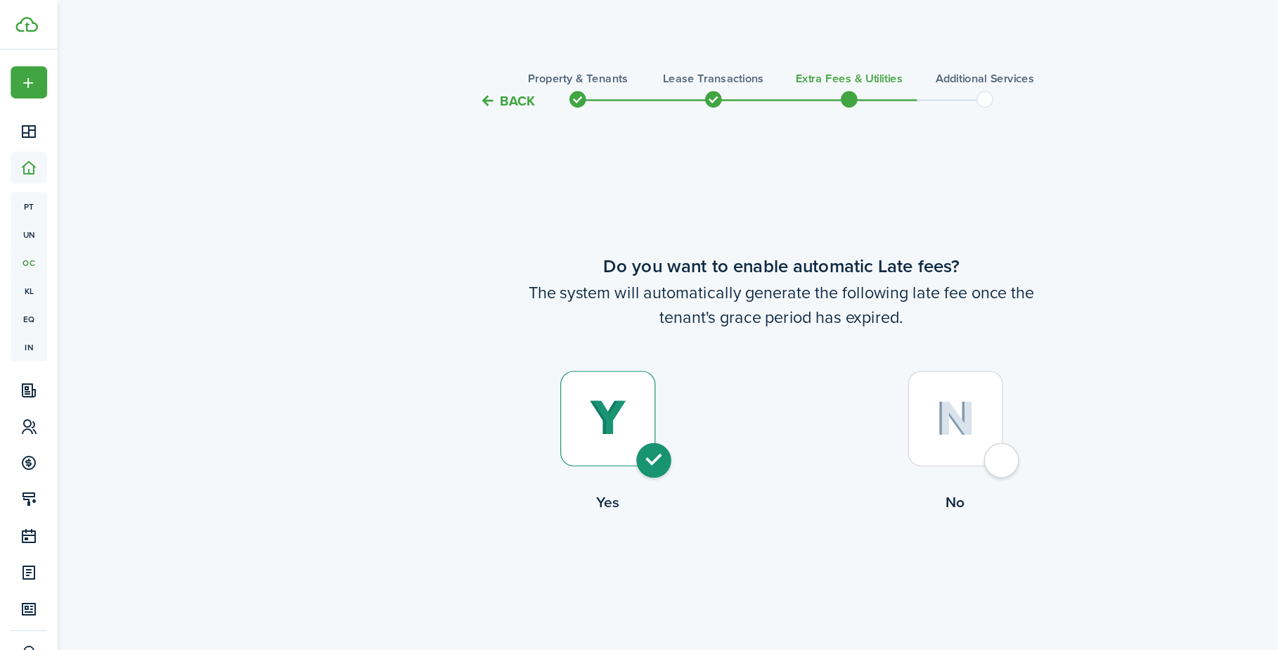
scroll to position [1286, 0]
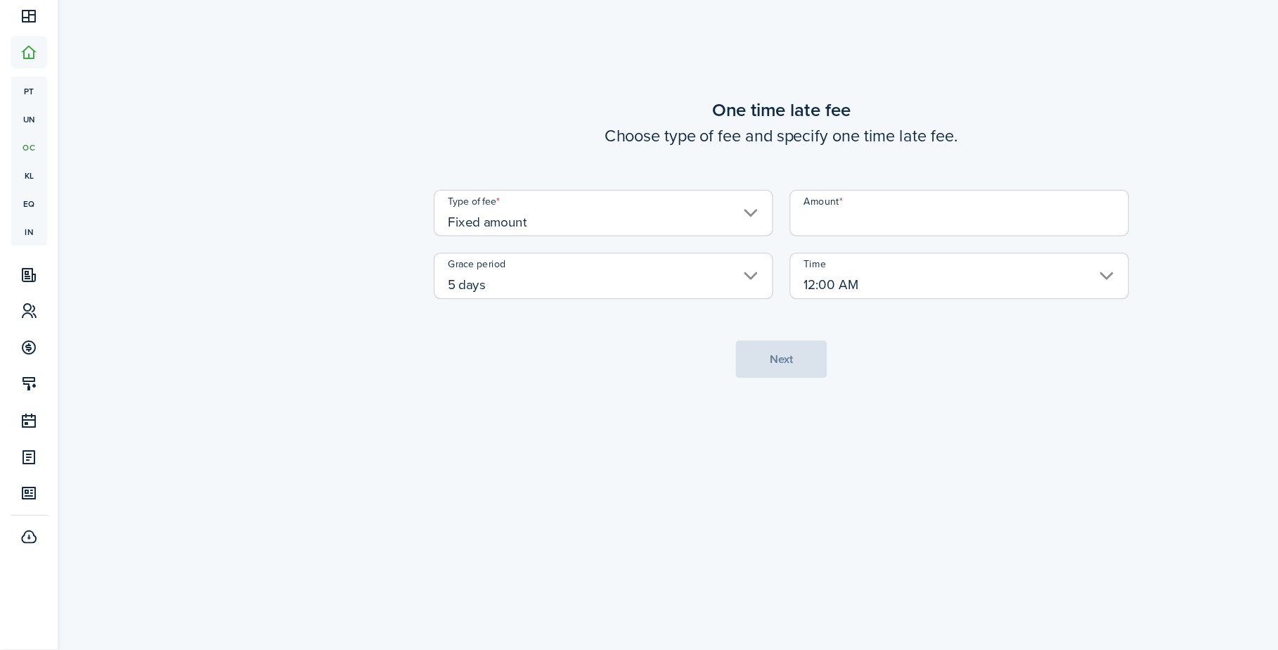
click at [728, 259] on input "Amount" at bounding box center [815, 278] width 288 height 39
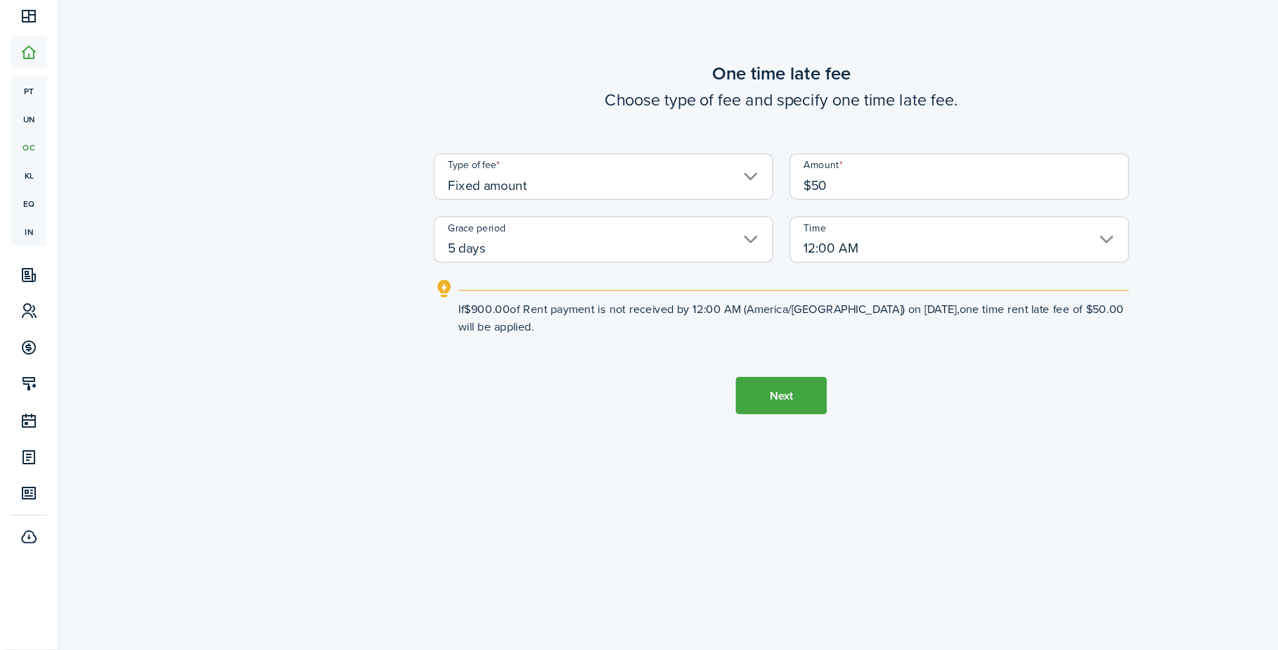
type input "$50.00"
click at [661, 418] on button "Next" at bounding box center [663, 434] width 77 height 32
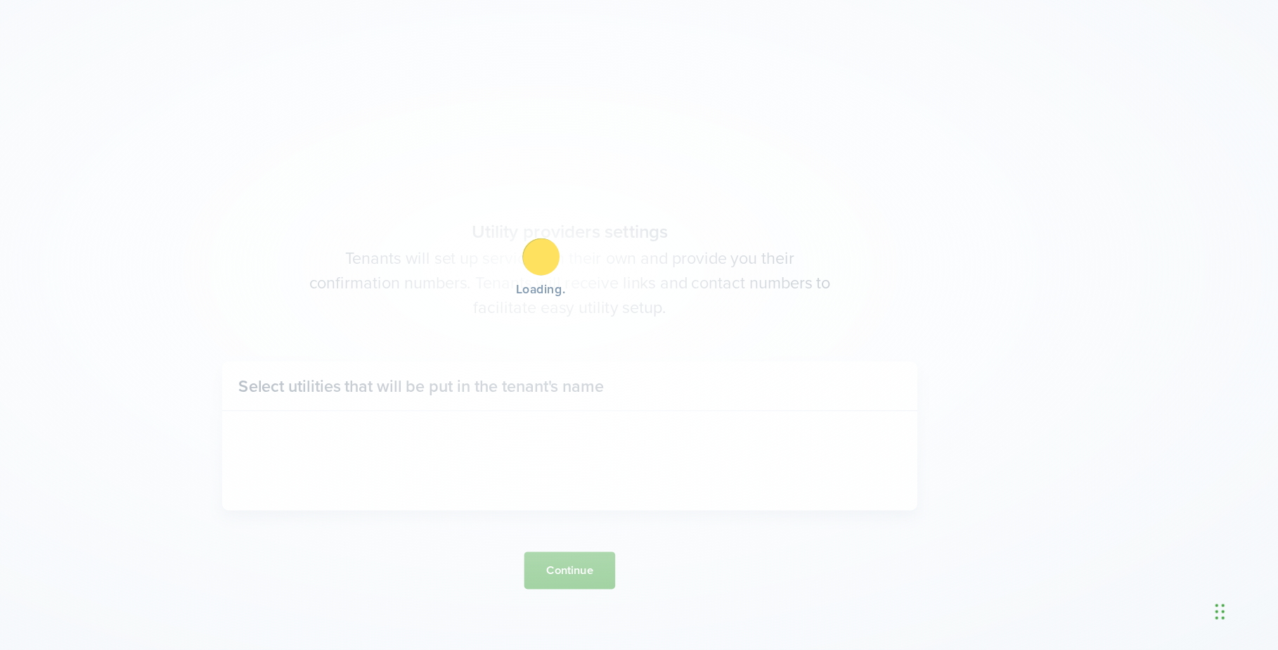
scroll to position [1798, 0]
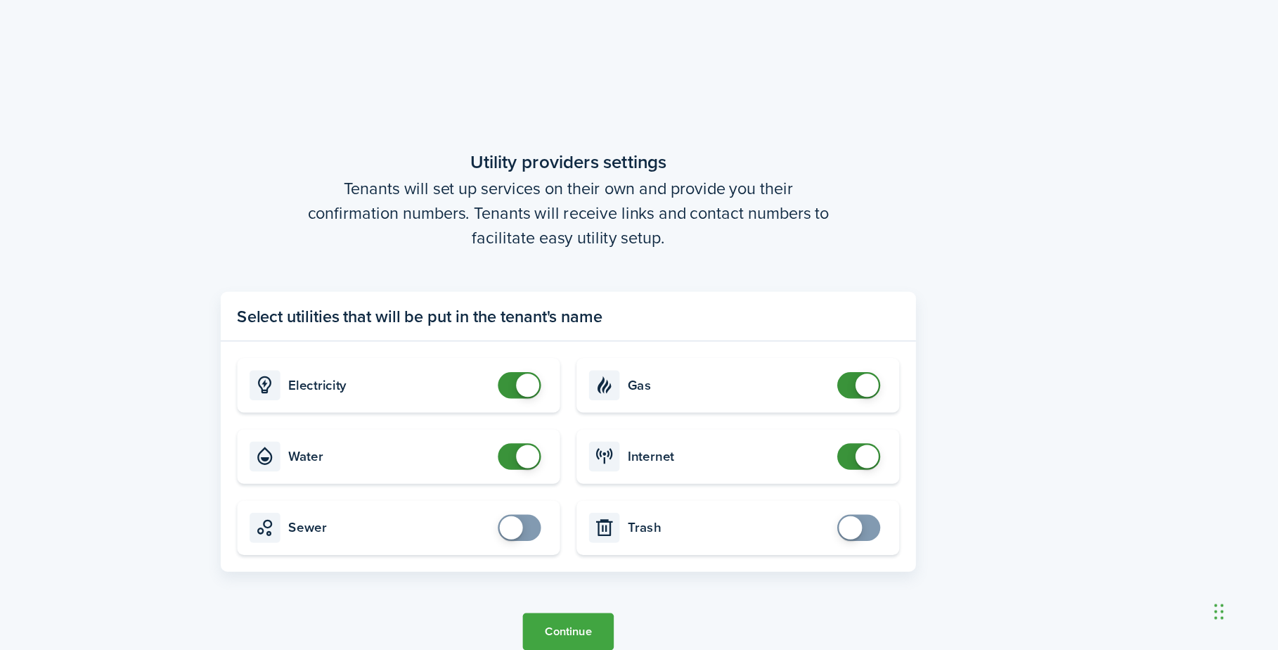
click at [714, 419] on card-title "Gas" at bounding box center [799, 425] width 171 height 13
checkbox input "false"
click at [903, 475] on span at bounding box center [910, 486] width 14 height 22
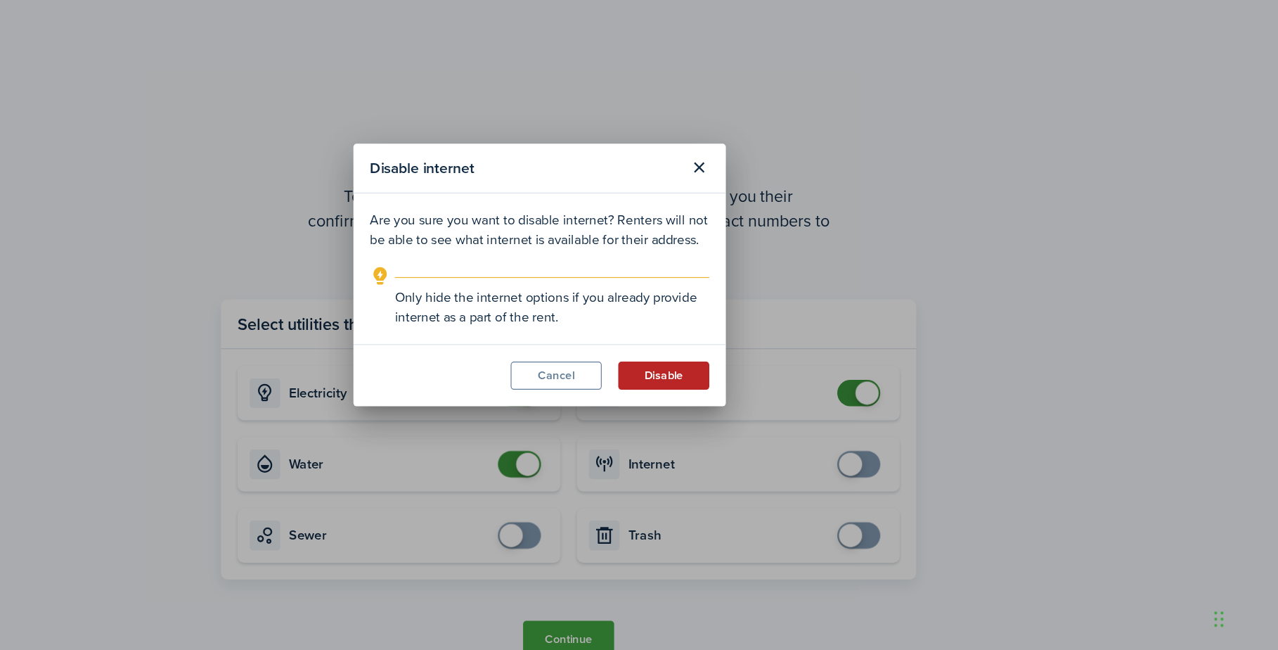
click at [706, 399] on button "Disable" at bounding box center [744, 411] width 77 height 24
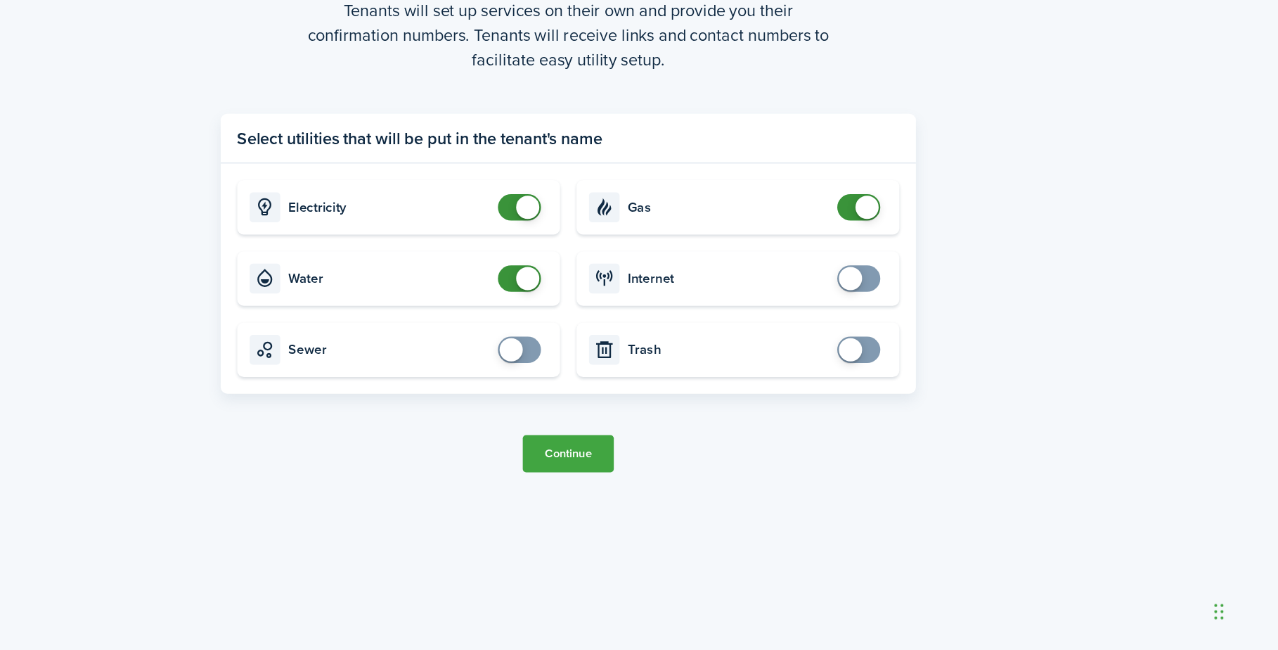
scroll to position [2005, 0]
click at [625, 468] on button "Continue" at bounding box center [663, 484] width 77 height 32
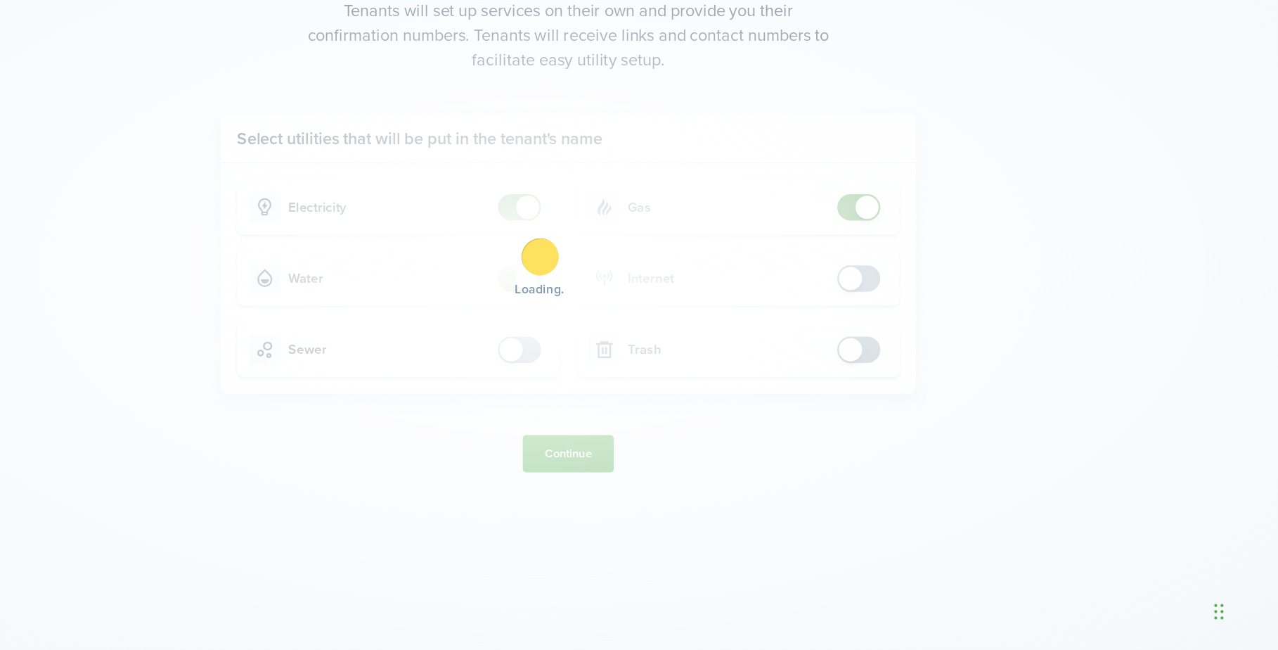
scroll to position [0, 0]
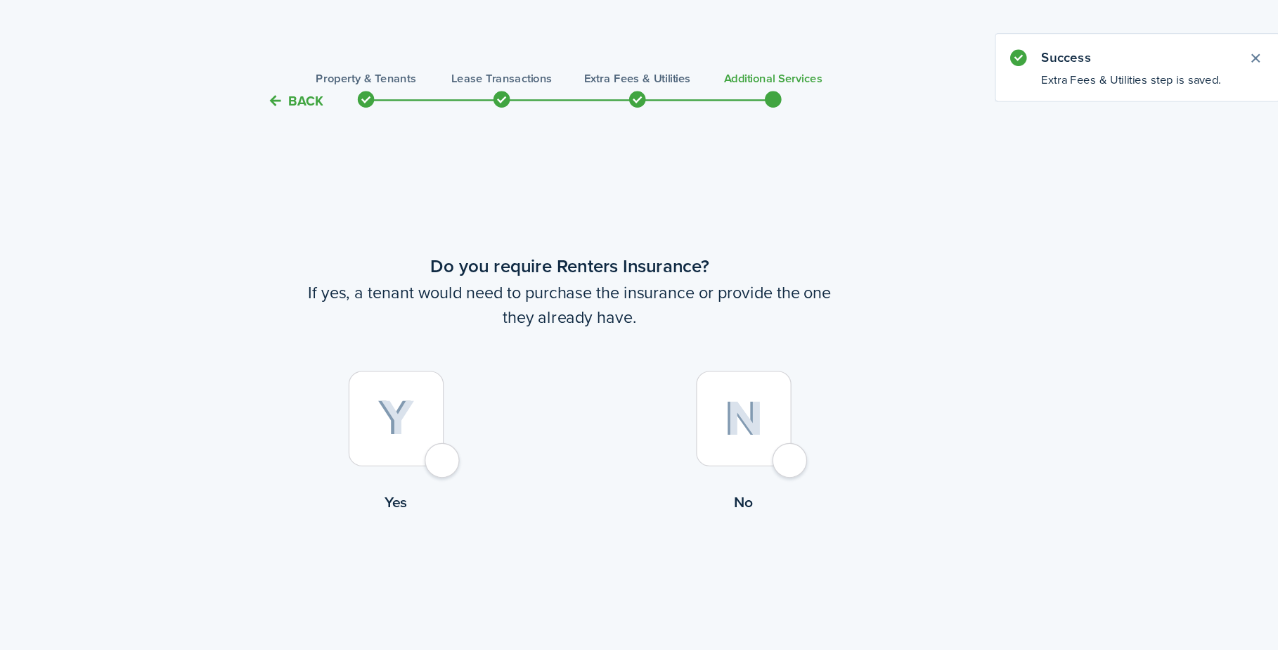
click at [771, 382] on div at bounding box center [811, 355] width 81 height 81
radio input "true"
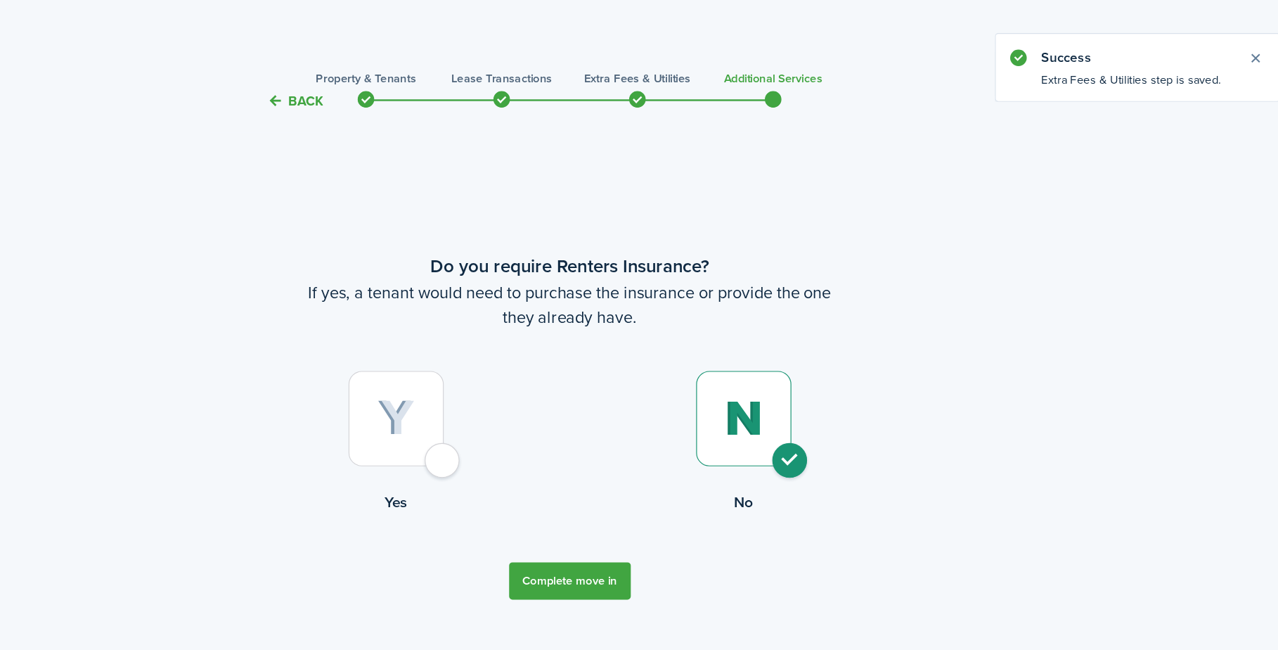
click at [612, 494] on button "Complete move in" at bounding box center [663, 493] width 103 height 32
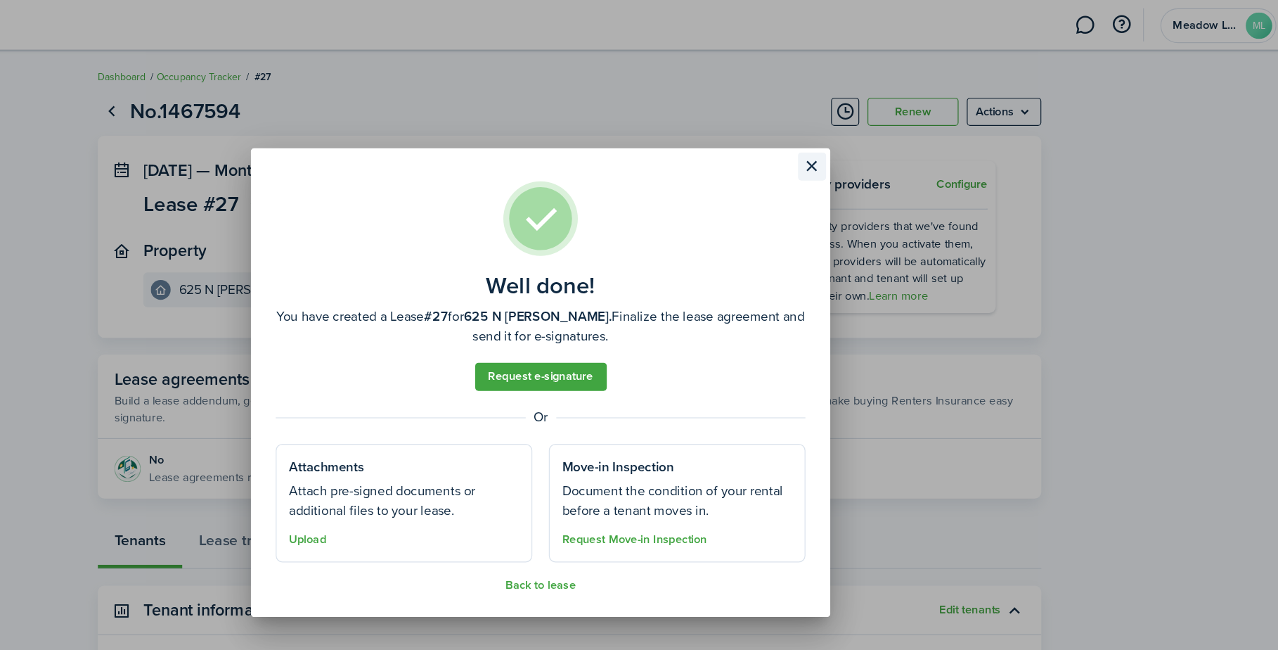
click at [858, 136] on button "Close modal" at bounding box center [870, 141] width 24 height 24
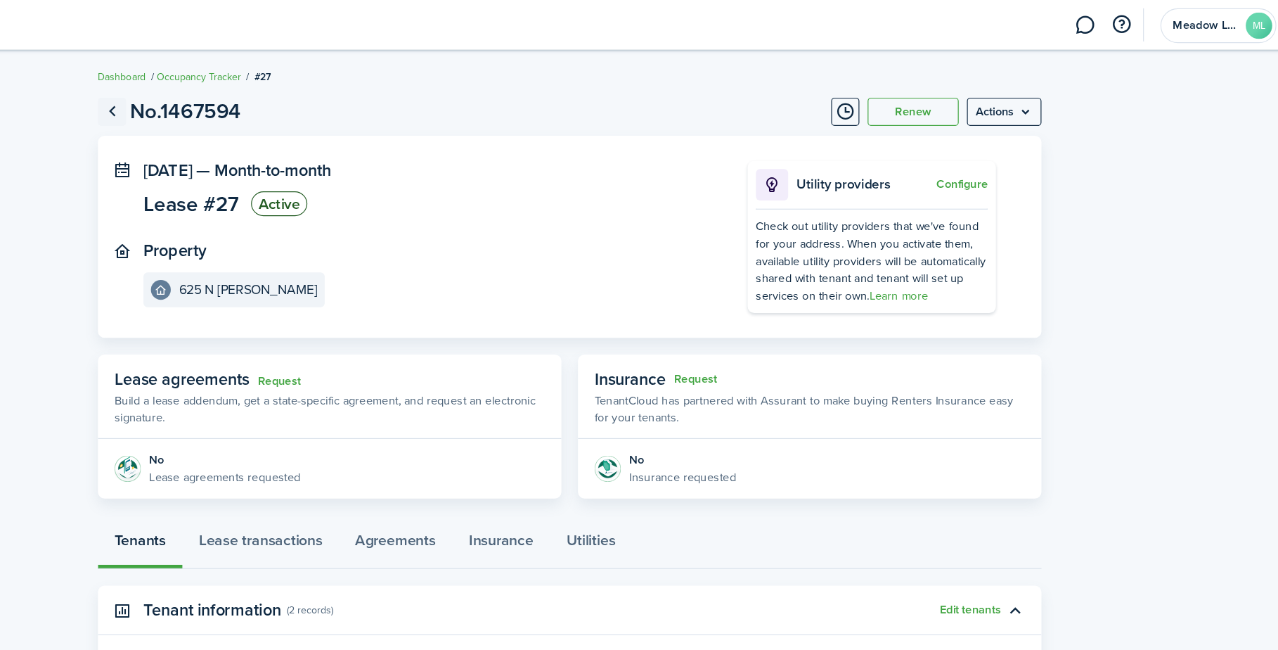
click at [263, 97] on link "Go back" at bounding box center [275, 95] width 24 height 24
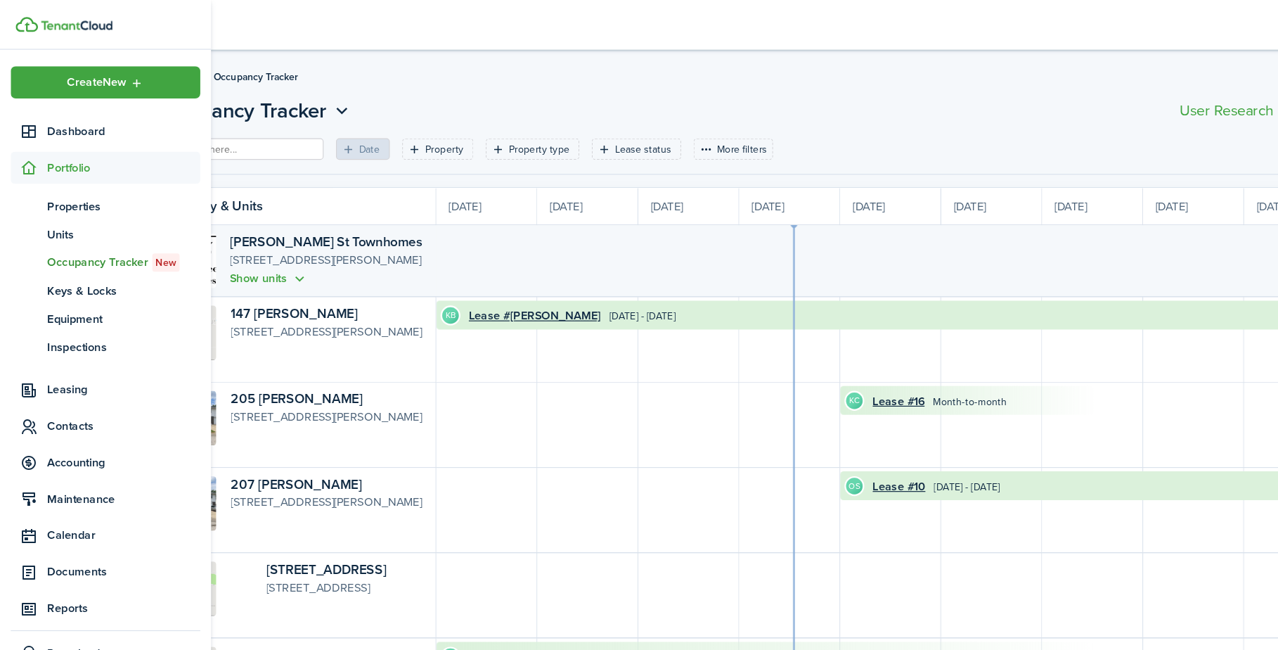
click at [22, 139] on icon at bounding box center [25, 143] width 15 height 14
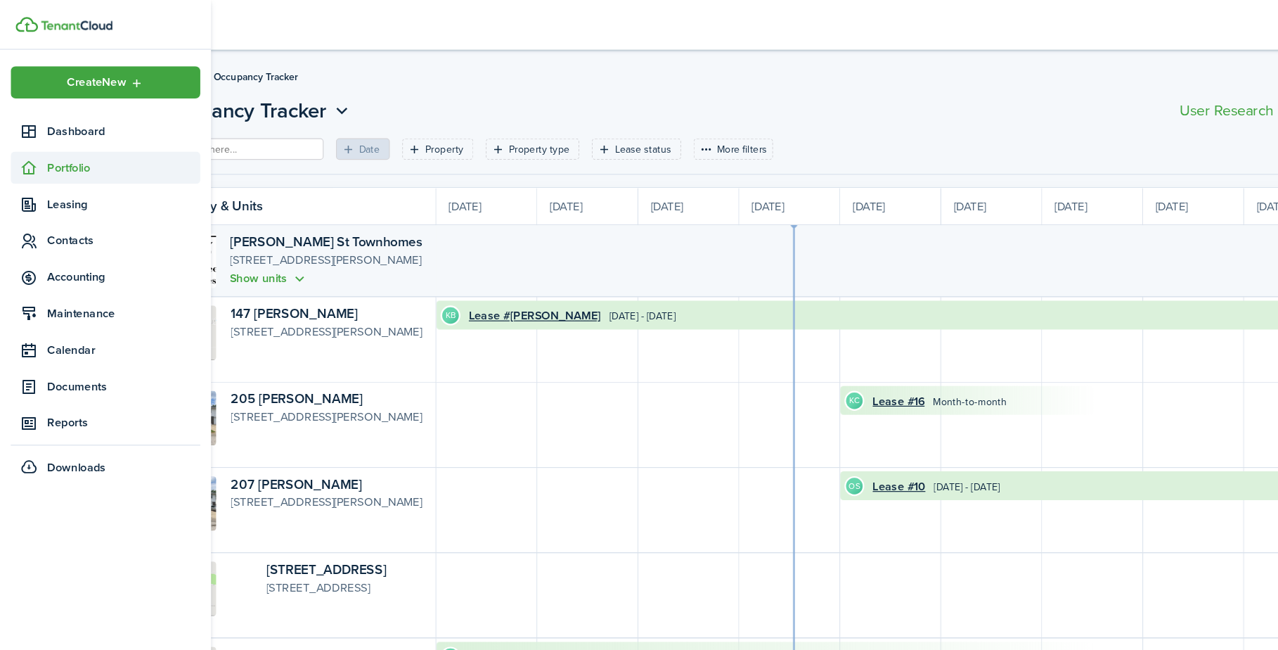
click at [22, 145] on icon at bounding box center [25, 143] width 15 height 14
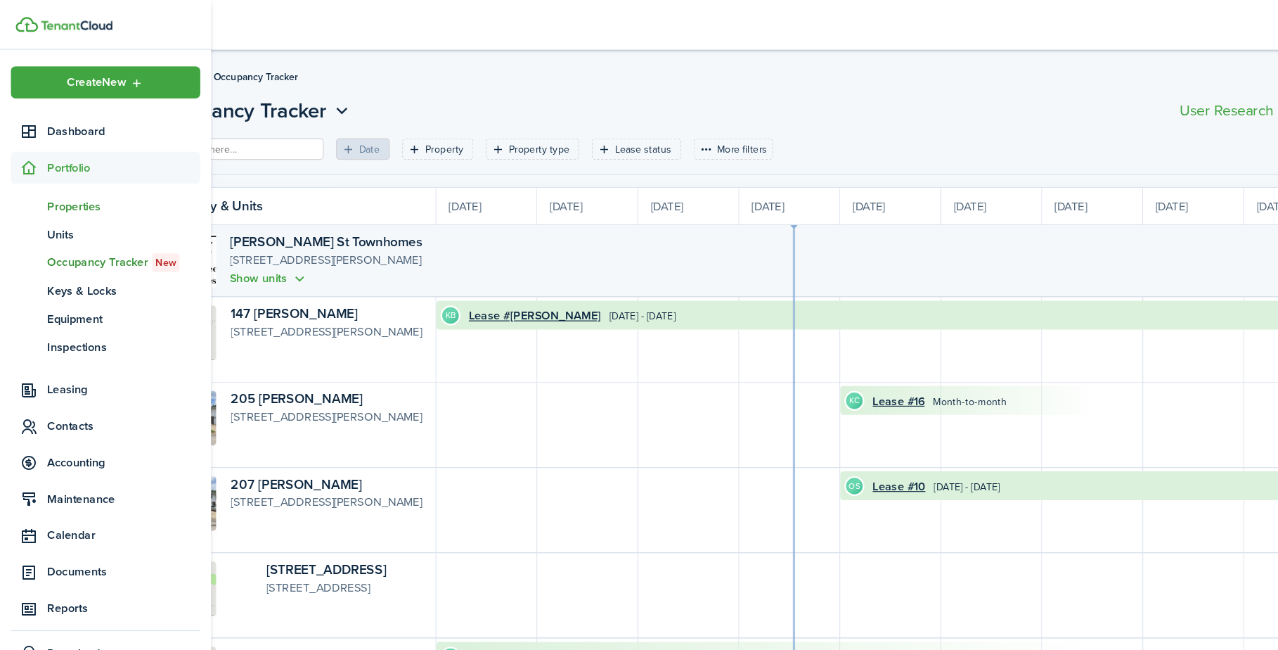
click at [70, 174] on span "Properties" at bounding box center [105, 175] width 130 height 15
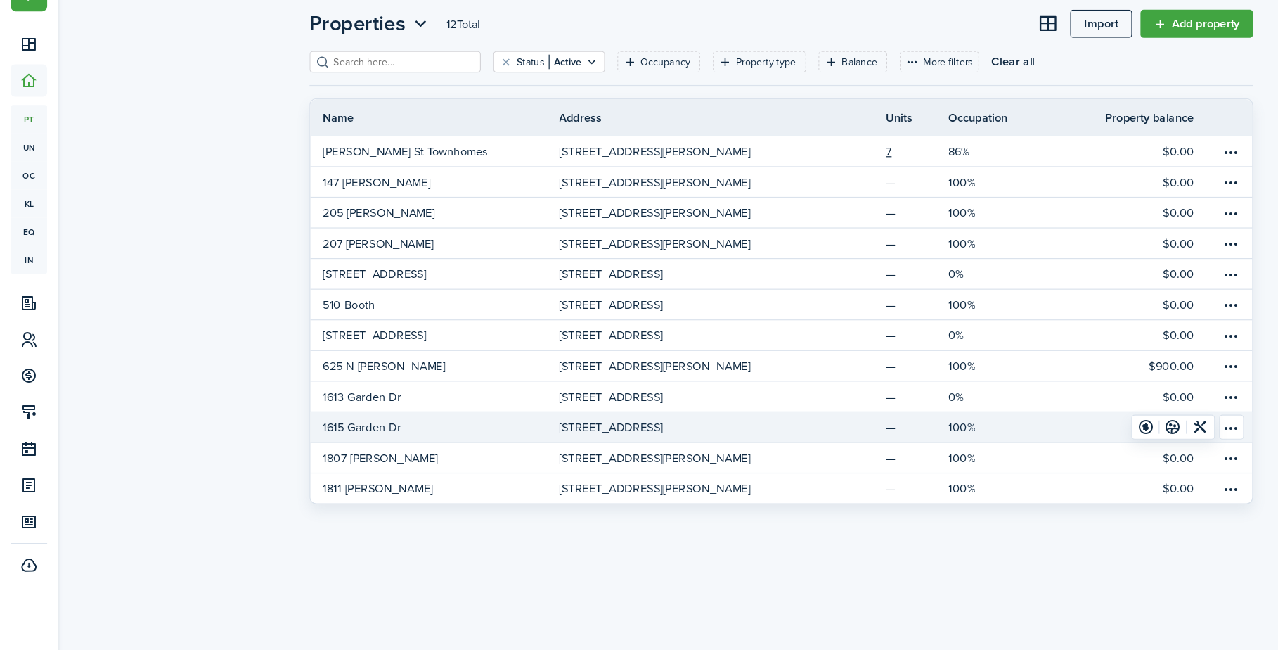
click at [841, 424] on link "100%" at bounding box center [841, 436] width 72 height 25
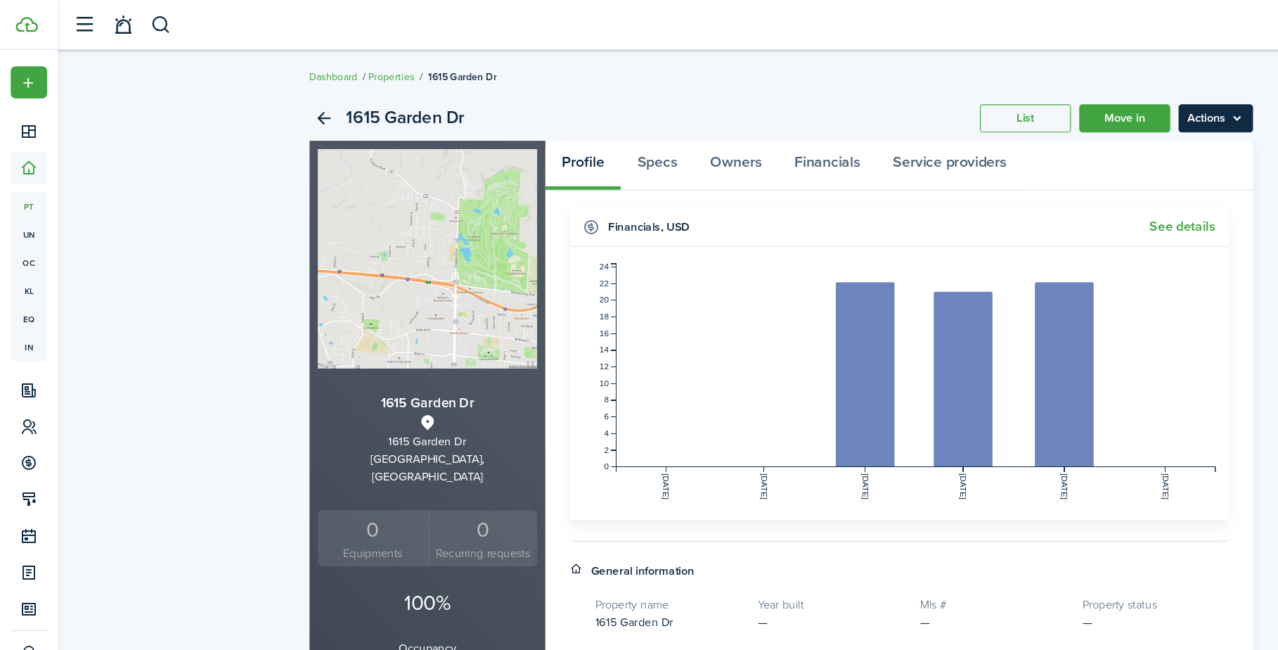
click at [1055, 97] on menu-btn "Actions" at bounding box center [1032, 101] width 63 height 24
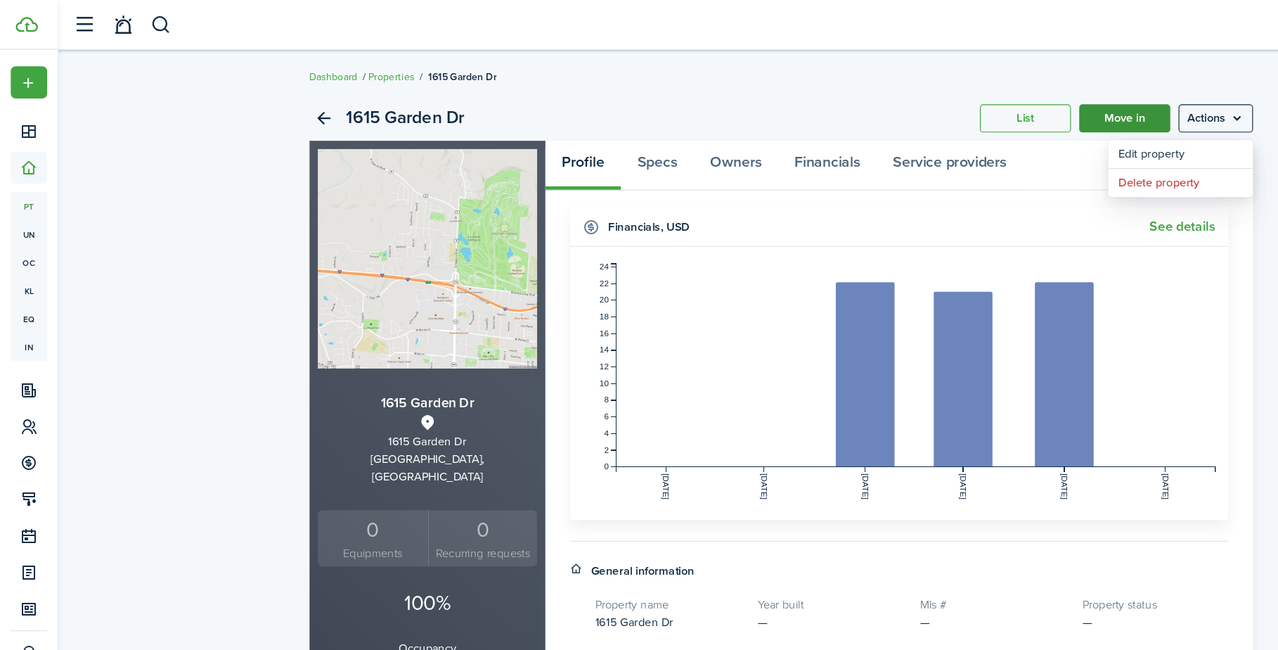
drag, startPoint x: 966, startPoint y: 95, endPoint x: 934, endPoint y: 95, distance: 31.6
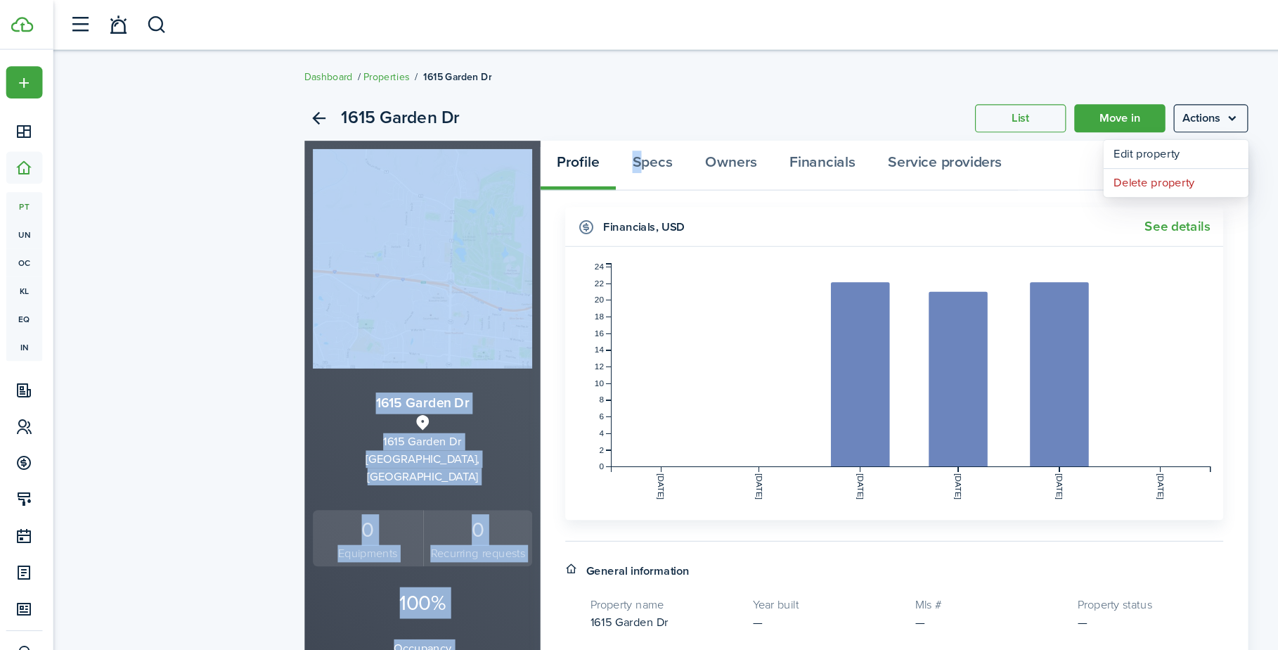
drag, startPoint x: 1080, startPoint y: 110, endPoint x: 1088, endPoint y: 110, distance: 8.4
click at [1088, 110] on html "Create New Dashboard Portfolio pt Properties un Units oc Occupancy Tracker New …" at bounding box center [639, 325] width 1278 height 650
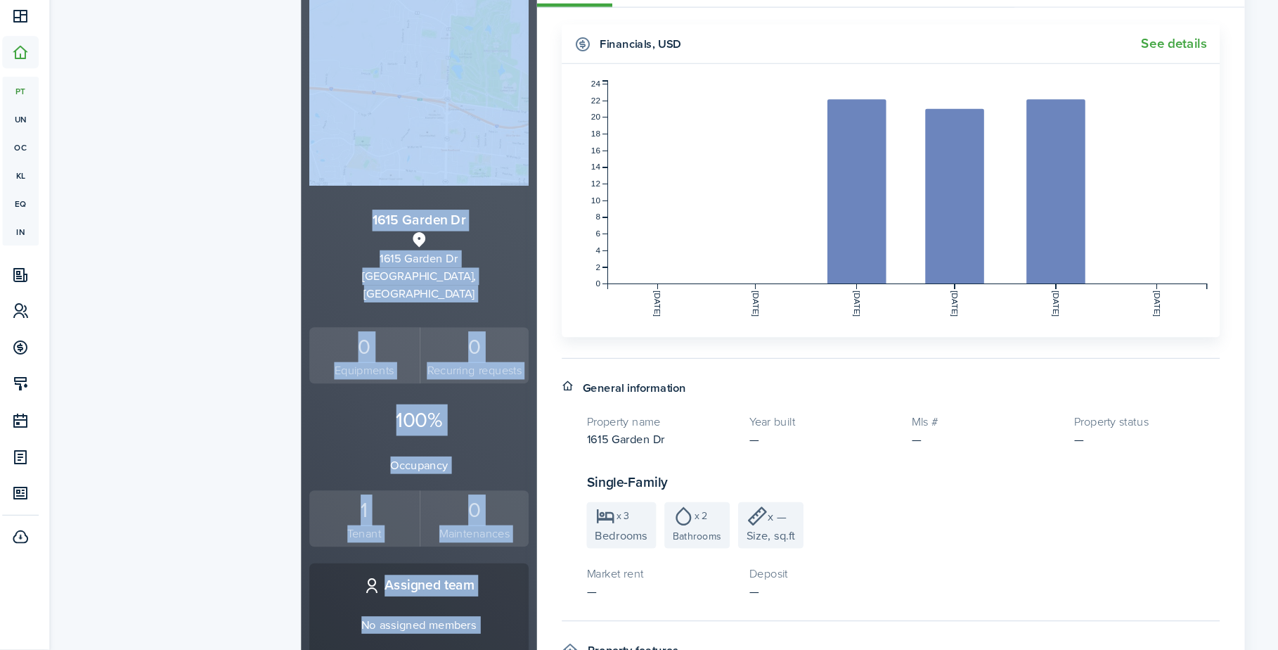
scroll to position [58, 0]
click at [155, 426] on div "1615 Garden Dr List Move in Actions [STREET_ADDRESS] Equipments 0 Recurring req…" at bounding box center [663, 479] width 1229 height 925
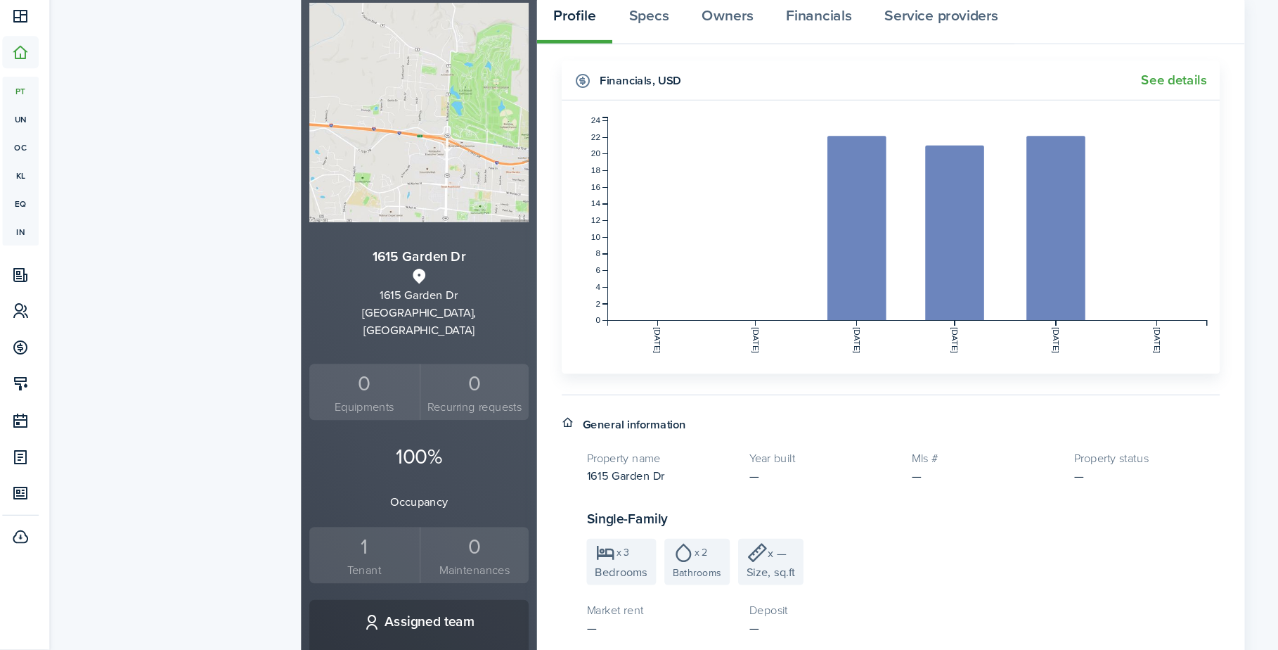
scroll to position [39, 0]
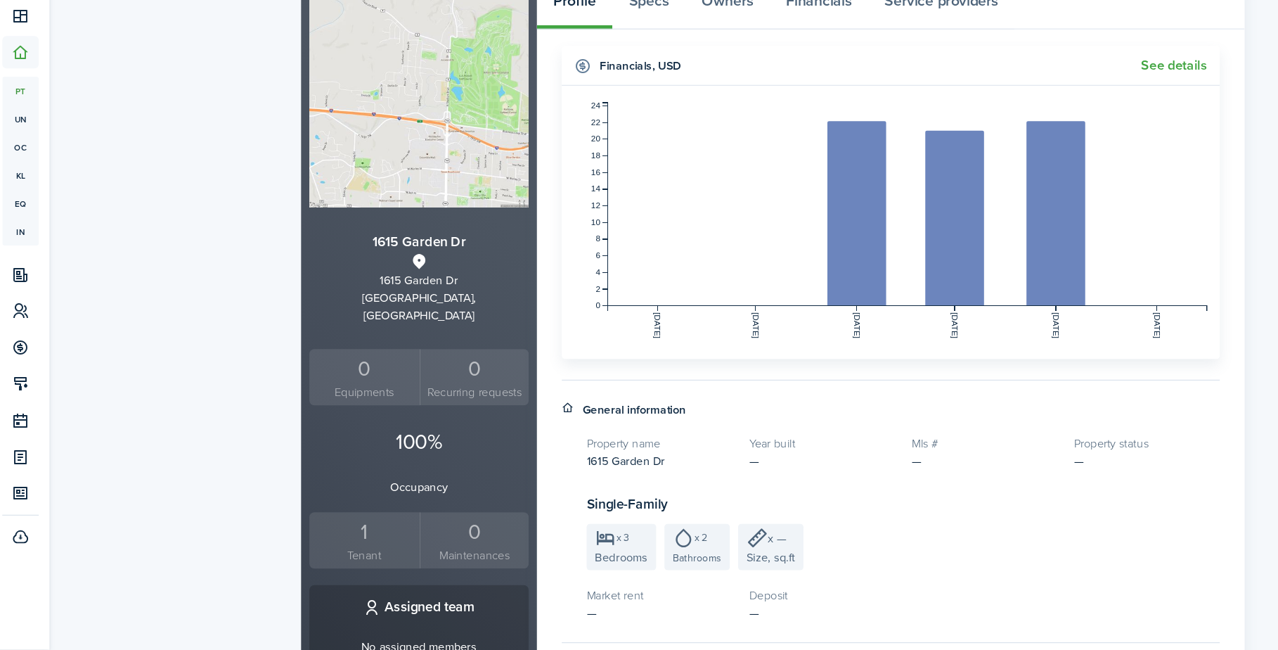
click at [304, 536] on div "1" at bounding box center [317, 549] width 86 height 27
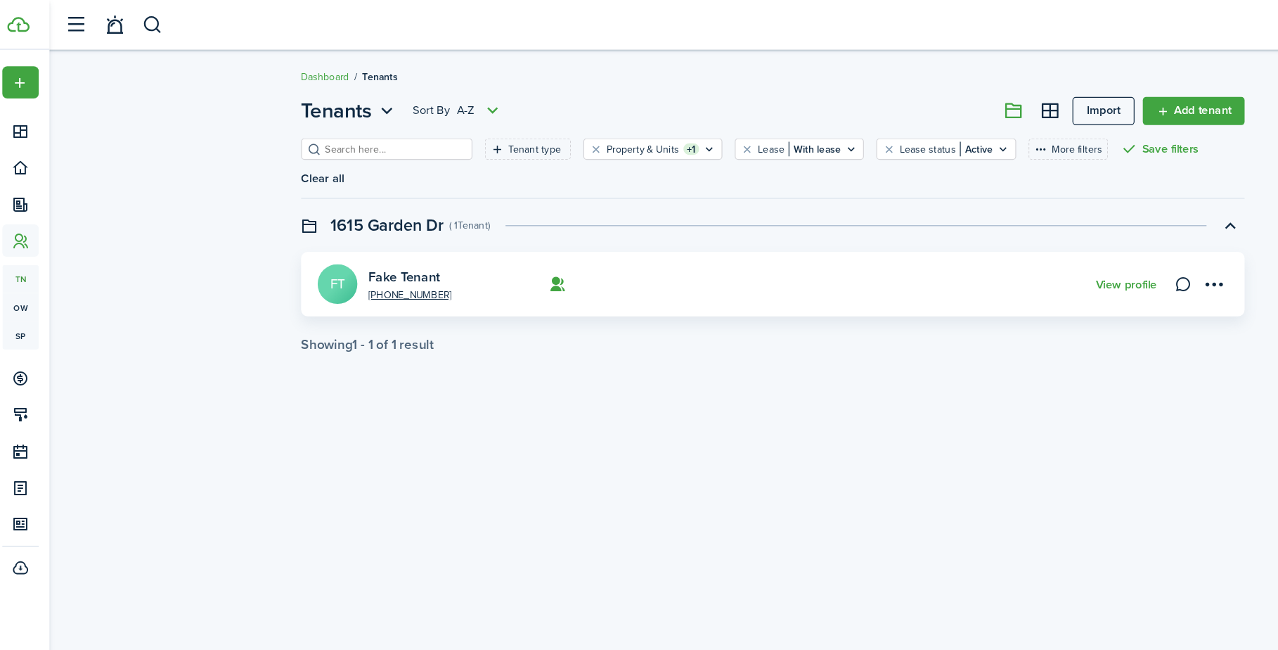
click at [291, 236] on avatar-text "FT" at bounding box center [294, 241] width 34 height 34
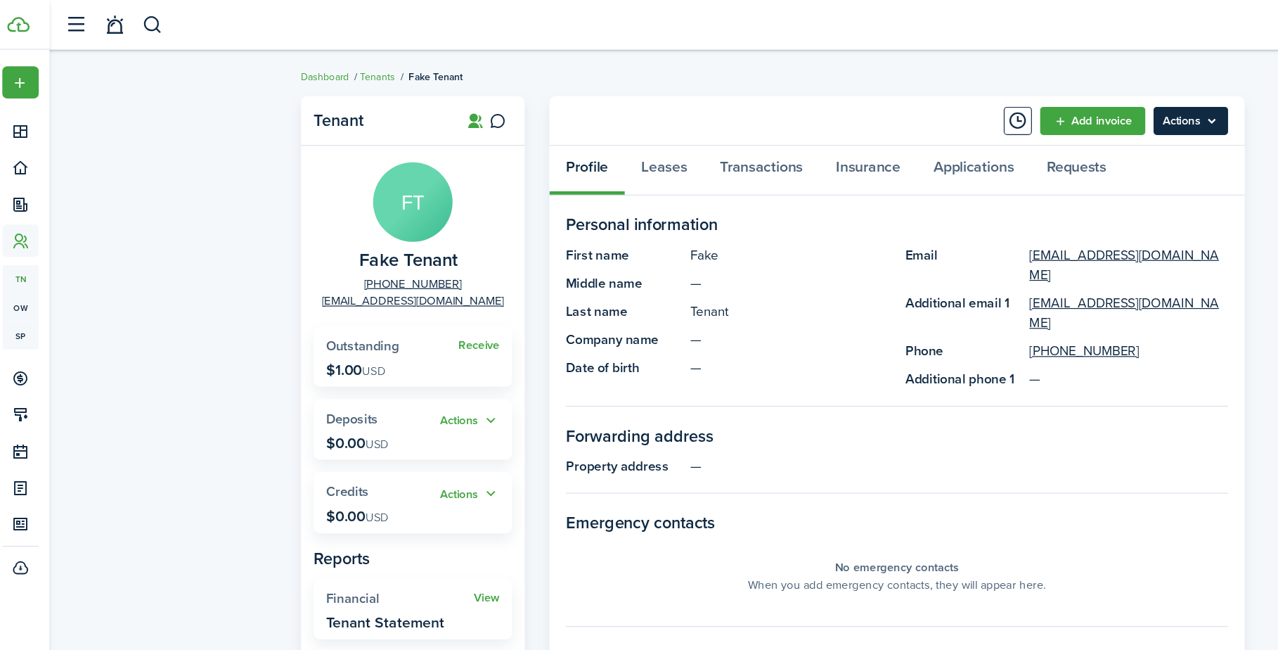
click at [1027, 103] on menu-btn "Actions" at bounding box center [1018, 103] width 63 height 24
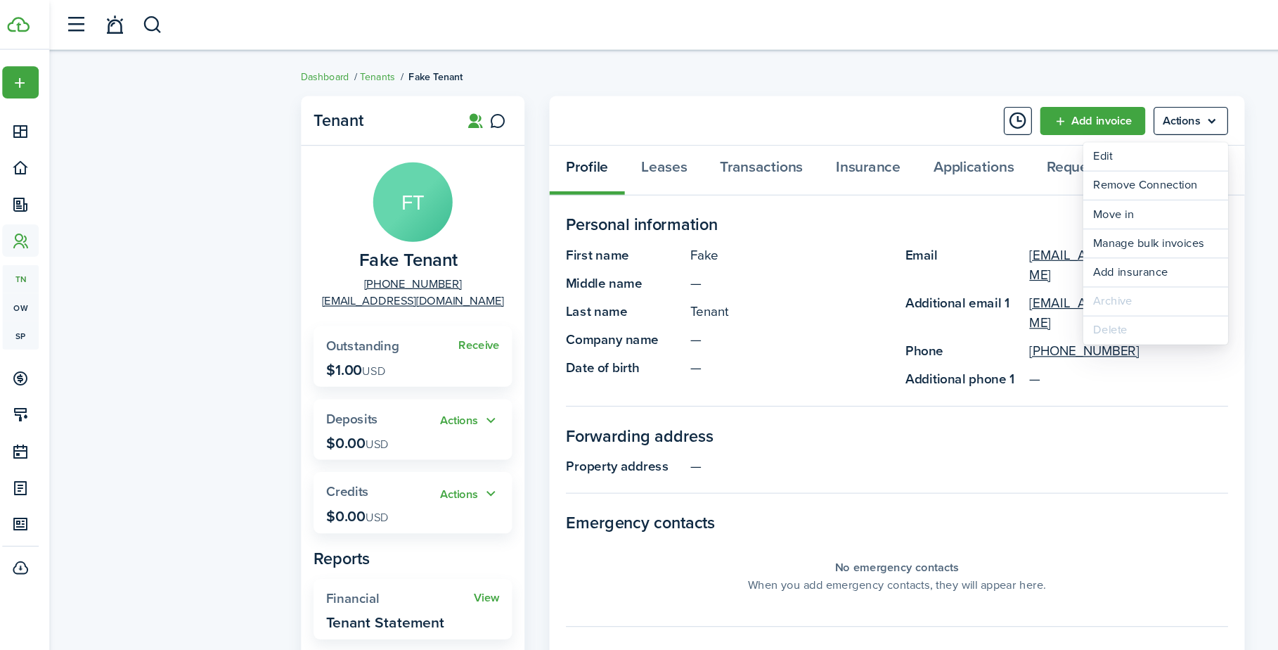
click at [855, 387] on panel-main-description "—" at bounding box center [821, 395] width 457 height 17
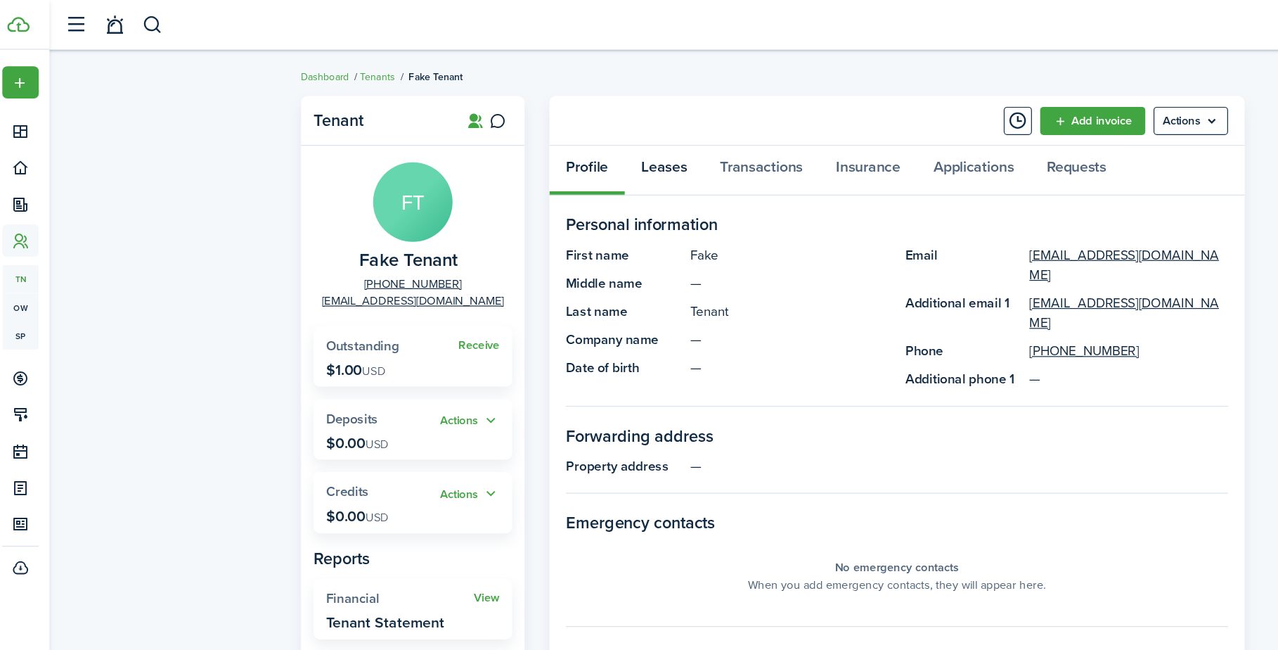
click at [565, 141] on link "Leases" at bounding box center [571, 145] width 67 height 42
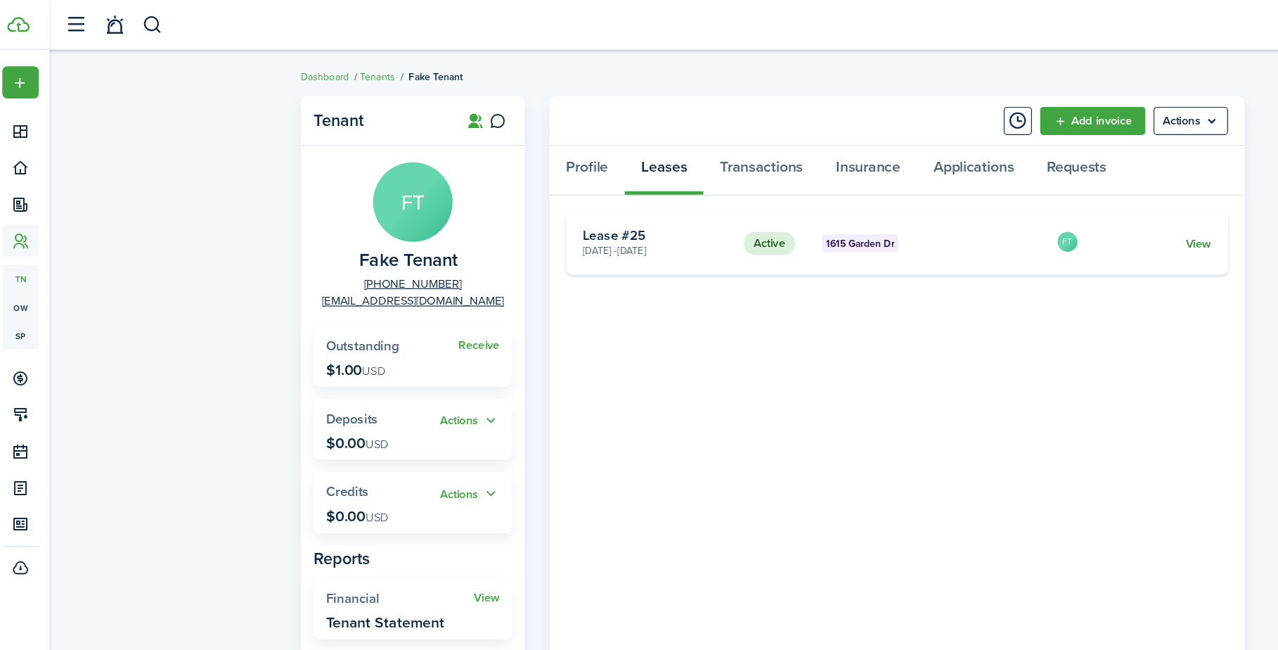
click at [1017, 209] on link "View" at bounding box center [1026, 207] width 22 height 15
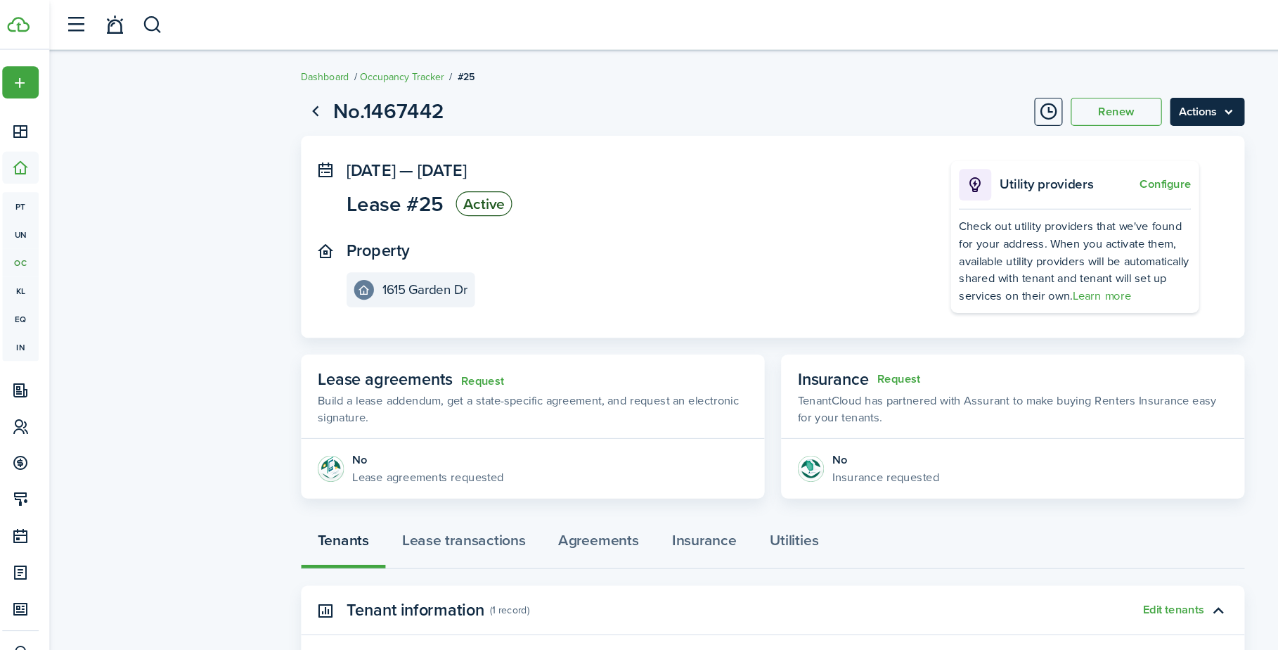
click at [1045, 94] on menu-btn "Actions" at bounding box center [1032, 95] width 63 height 24
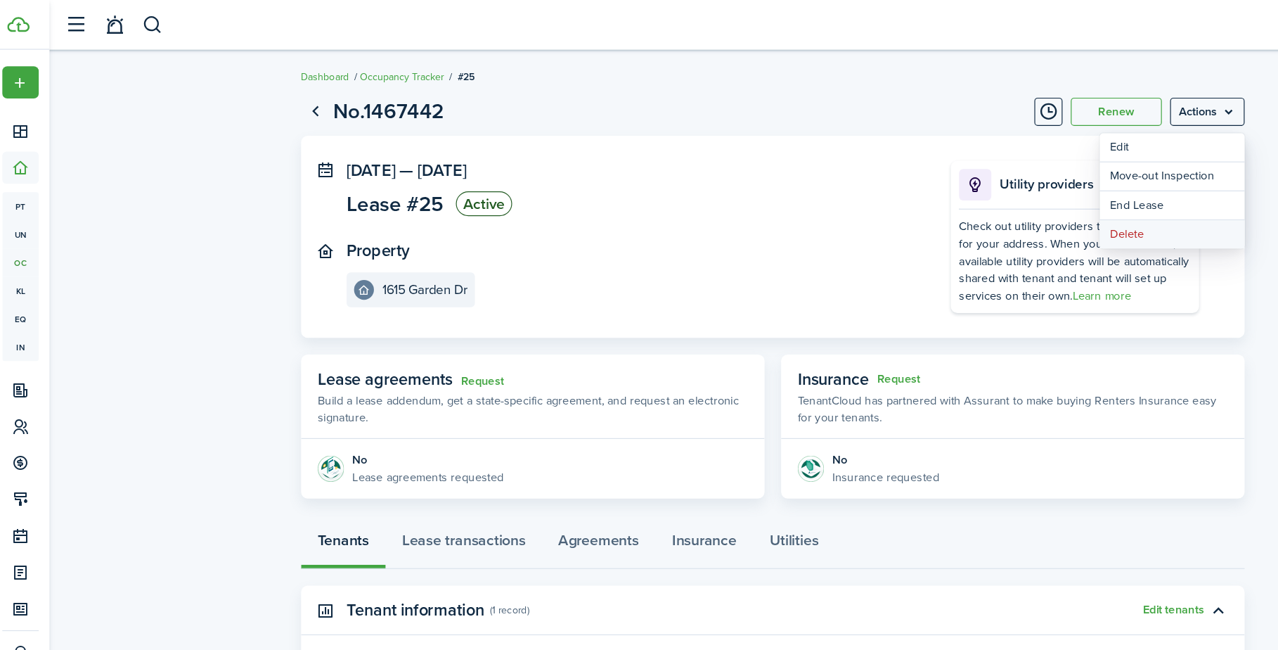
click at [953, 194] on button "Delete" at bounding box center [1002, 199] width 123 height 24
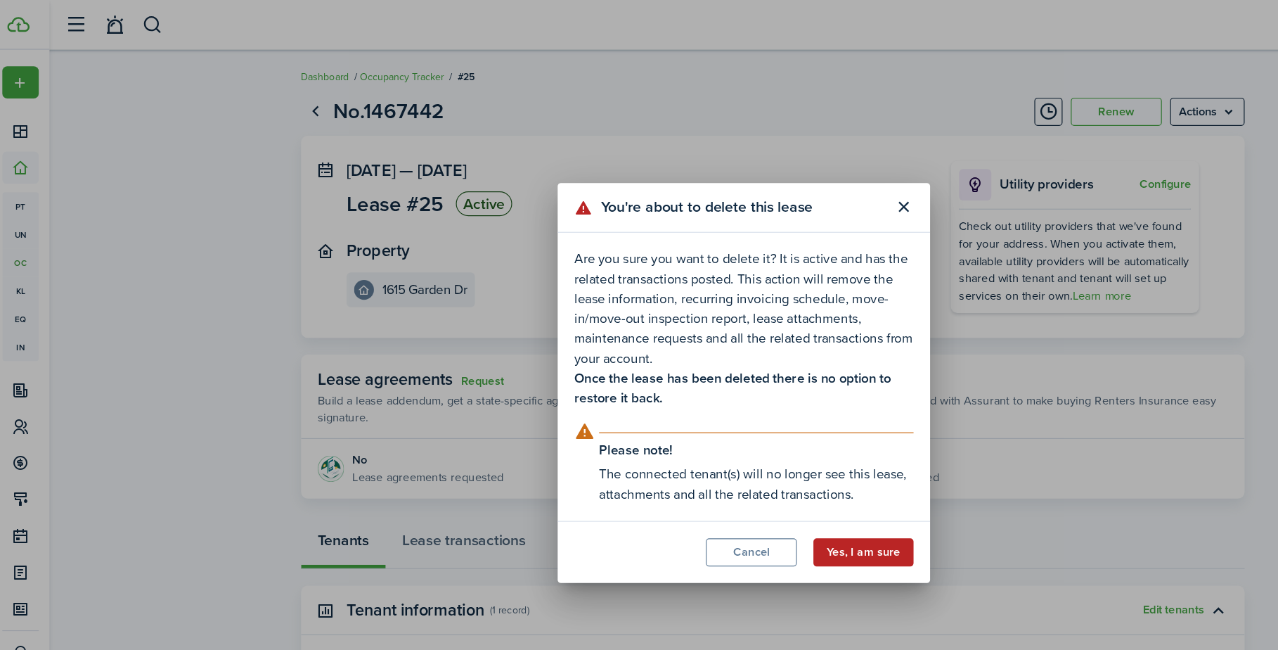
click at [726, 467] on button "Yes, I am sure" at bounding box center [740, 469] width 85 height 24
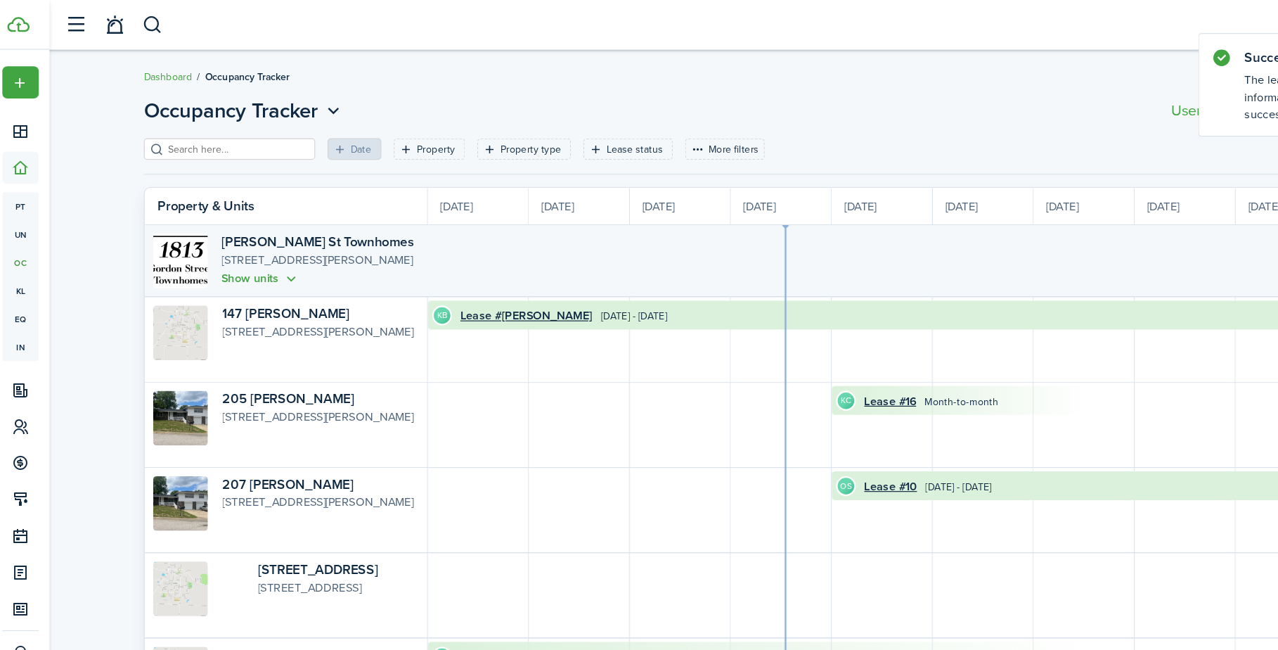
scroll to position [0, 257]
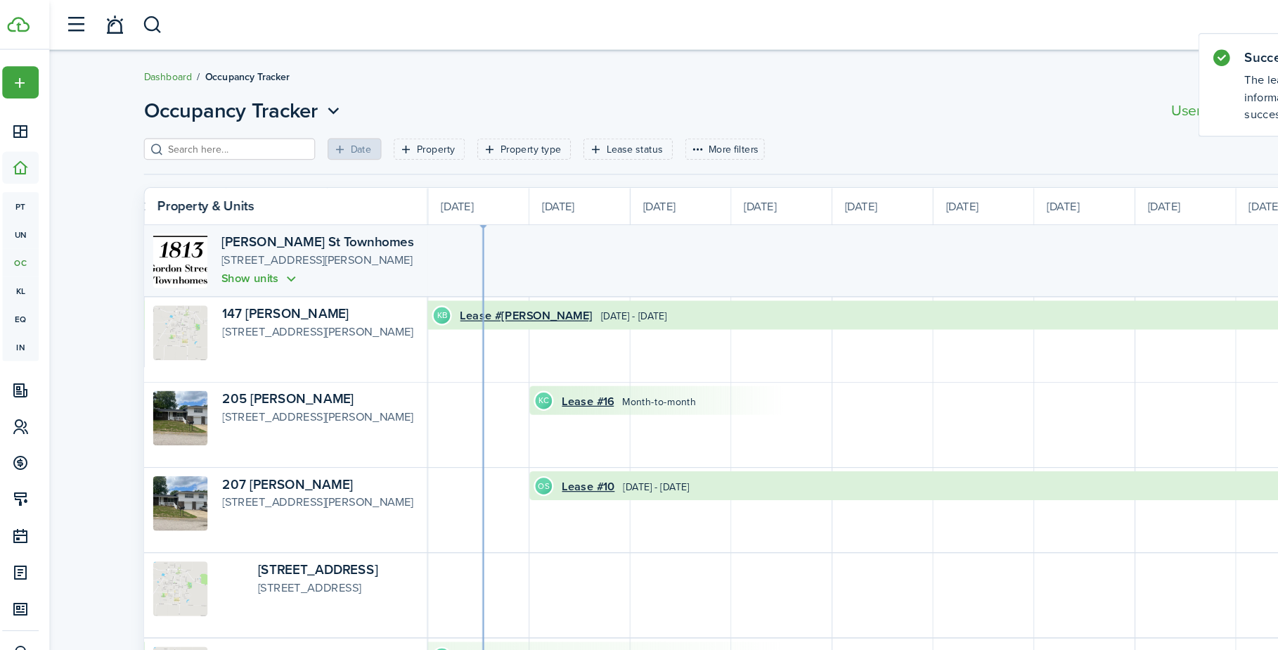
click at [141, 65] on link "Dashboard" at bounding box center [149, 65] width 41 height 13
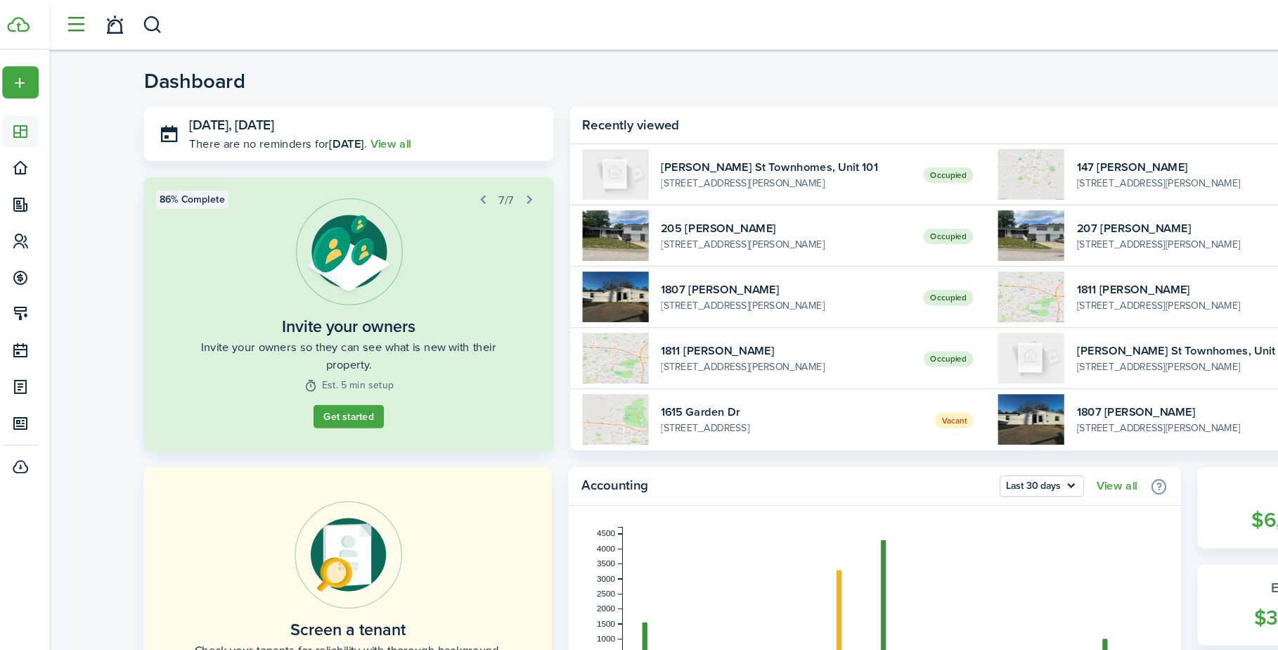
click at [64, 23] on button "button" at bounding box center [72, 21] width 27 height 27
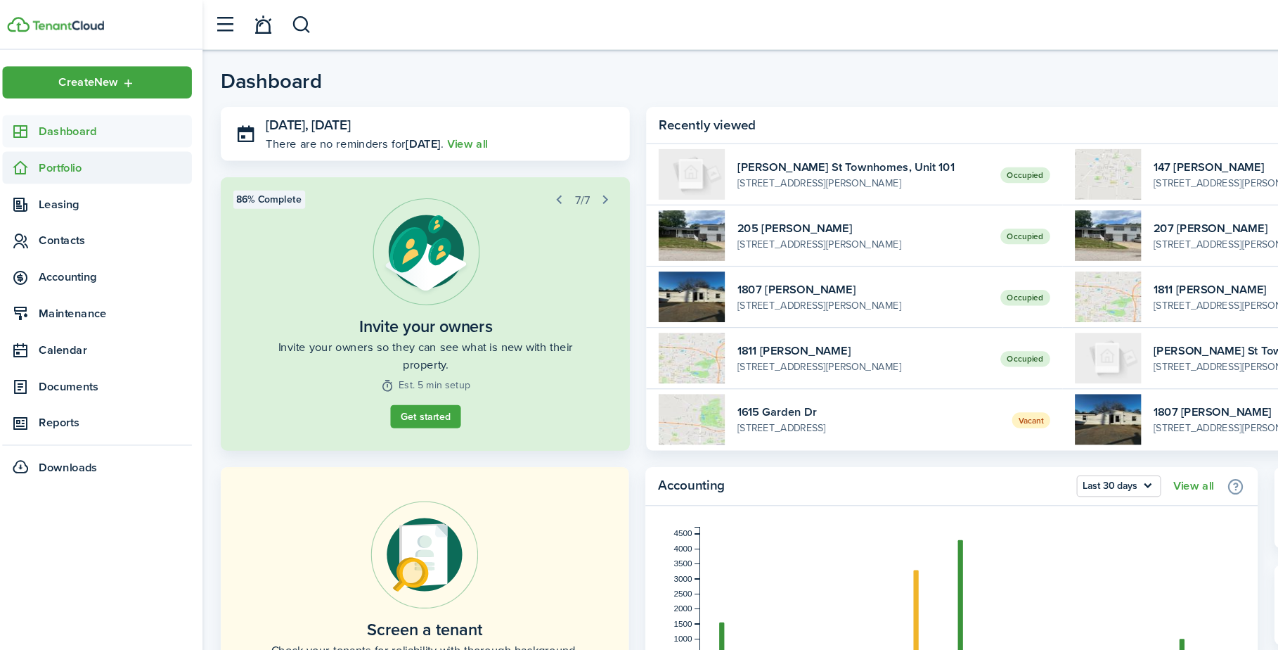
click at [63, 143] on span "Portfolio" at bounding box center [105, 142] width 130 height 15
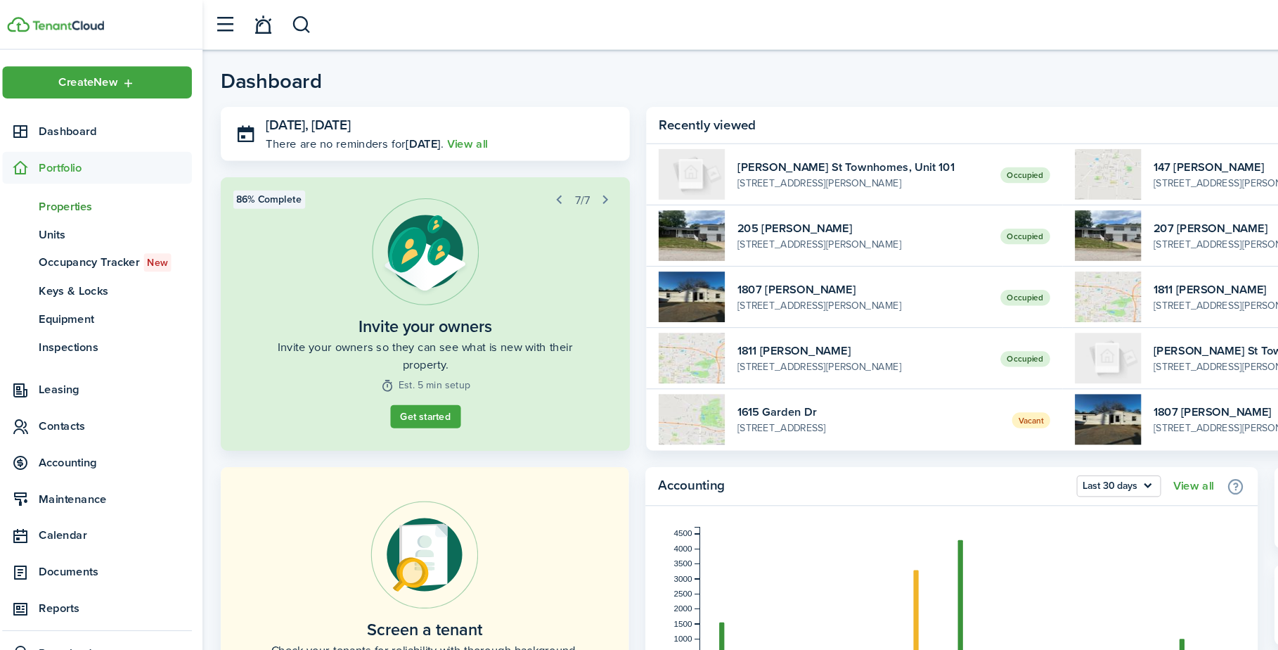
click at [59, 174] on span "Properties" at bounding box center [105, 175] width 130 height 15
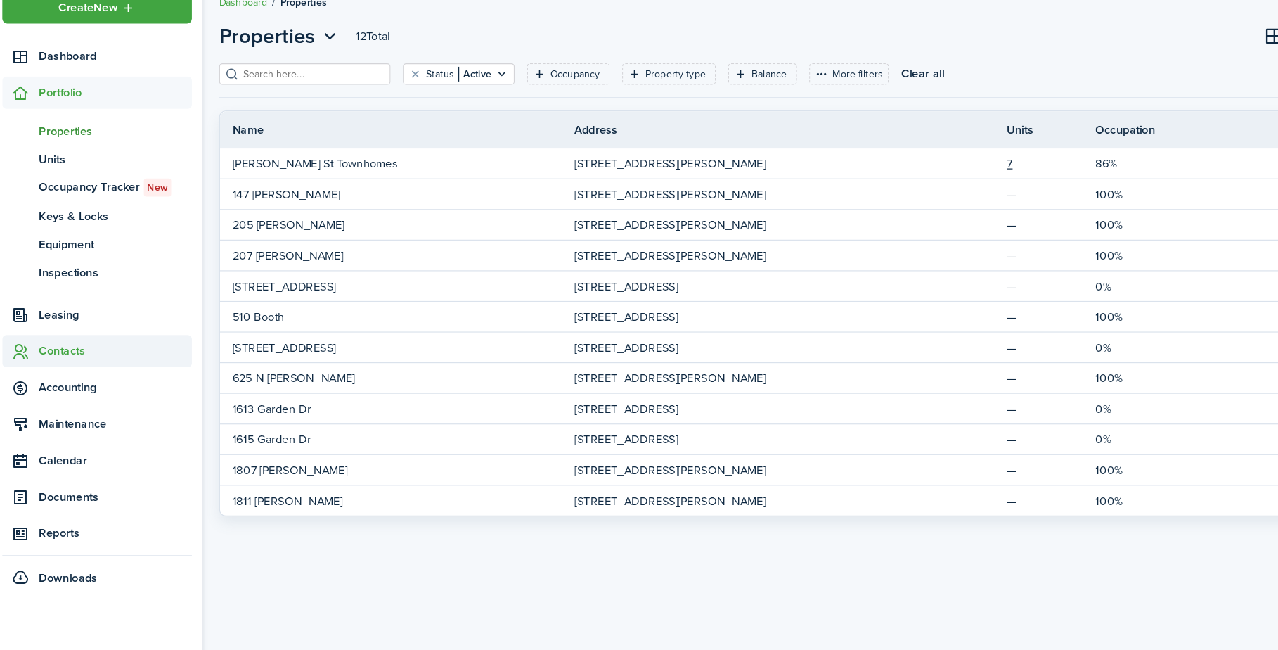
click at [40, 354] on span "Contacts" at bounding box center [105, 361] width 130 height 15
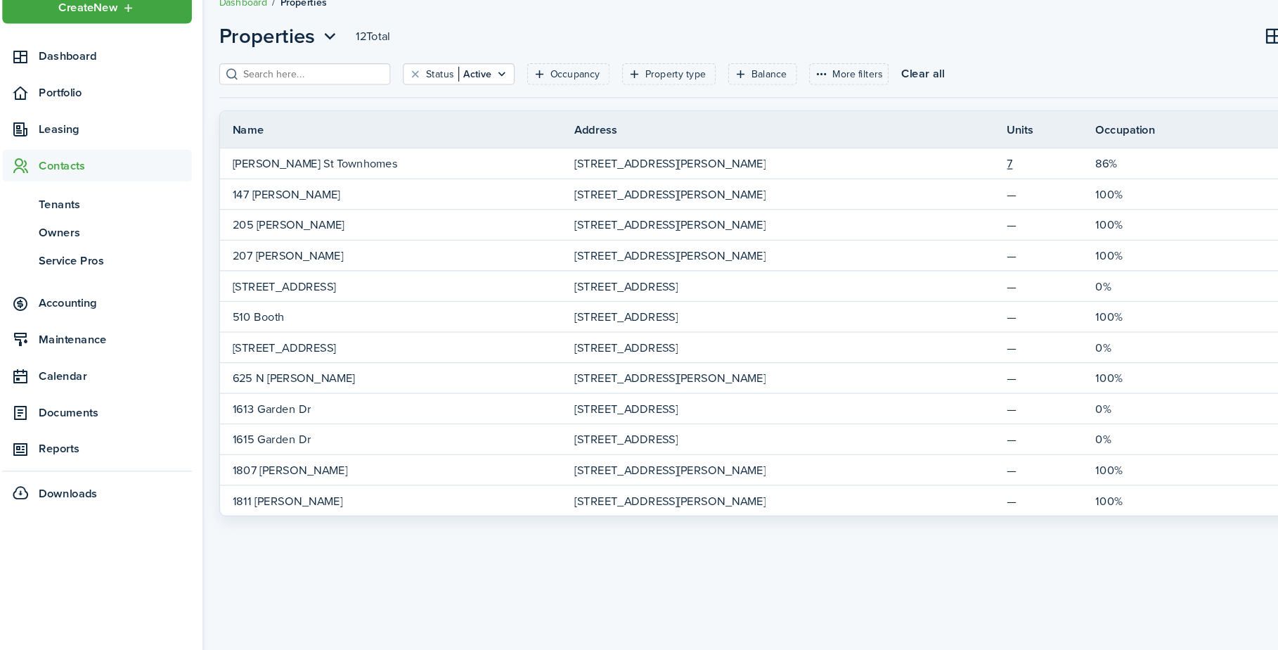
click at [40, 338] on span "Maintenance" at bounding box center [89, 351] width 161 height 27
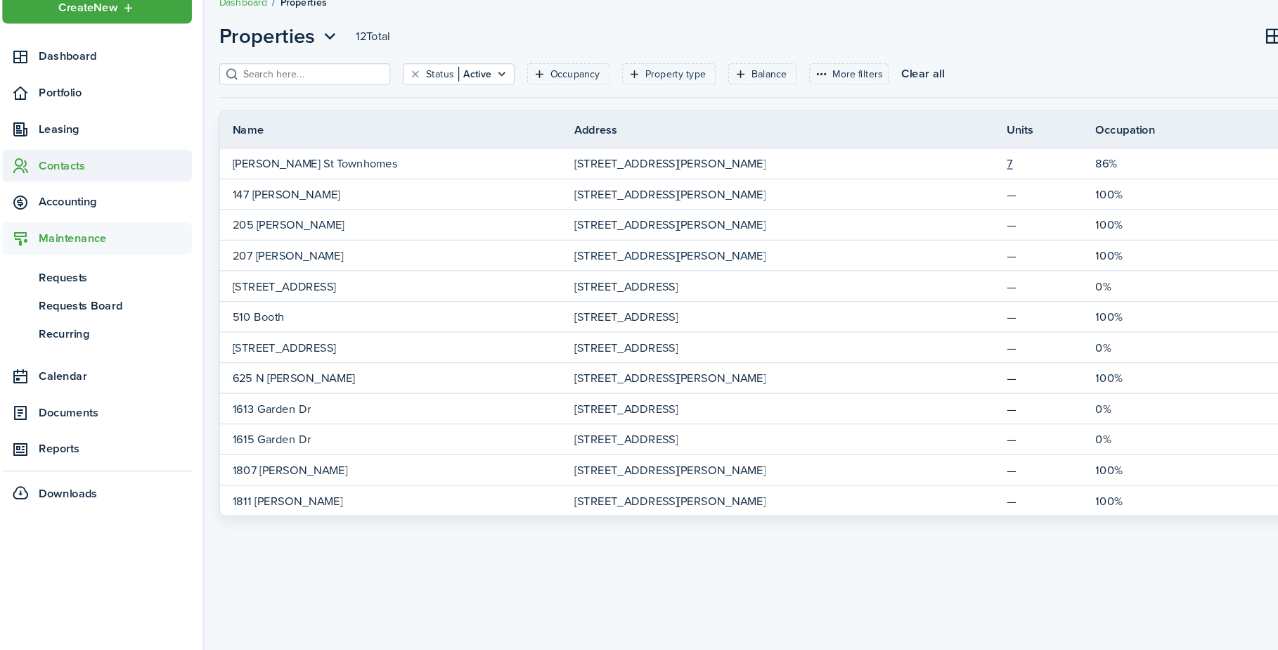
click at [56, 197] on span "Contacts" at bounding box center [105, 204] width 130 height 15
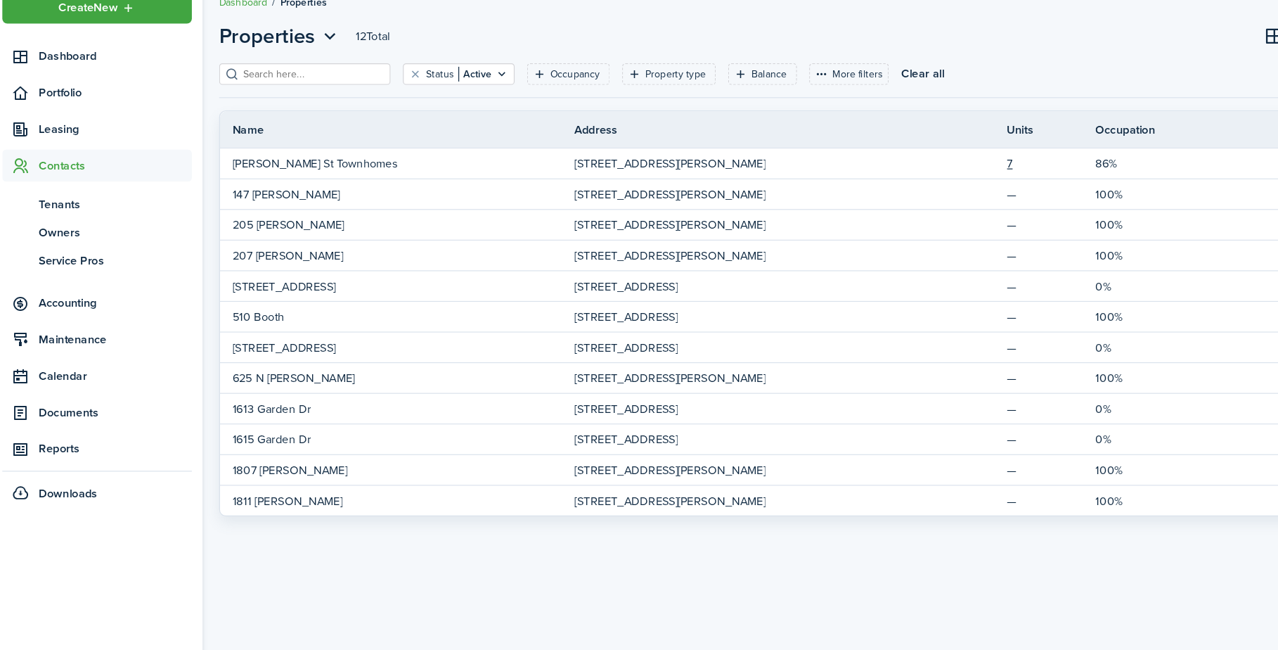
click at [71, 191] on span "Contacts" at bounding box center [89, 204] width 161 height 27
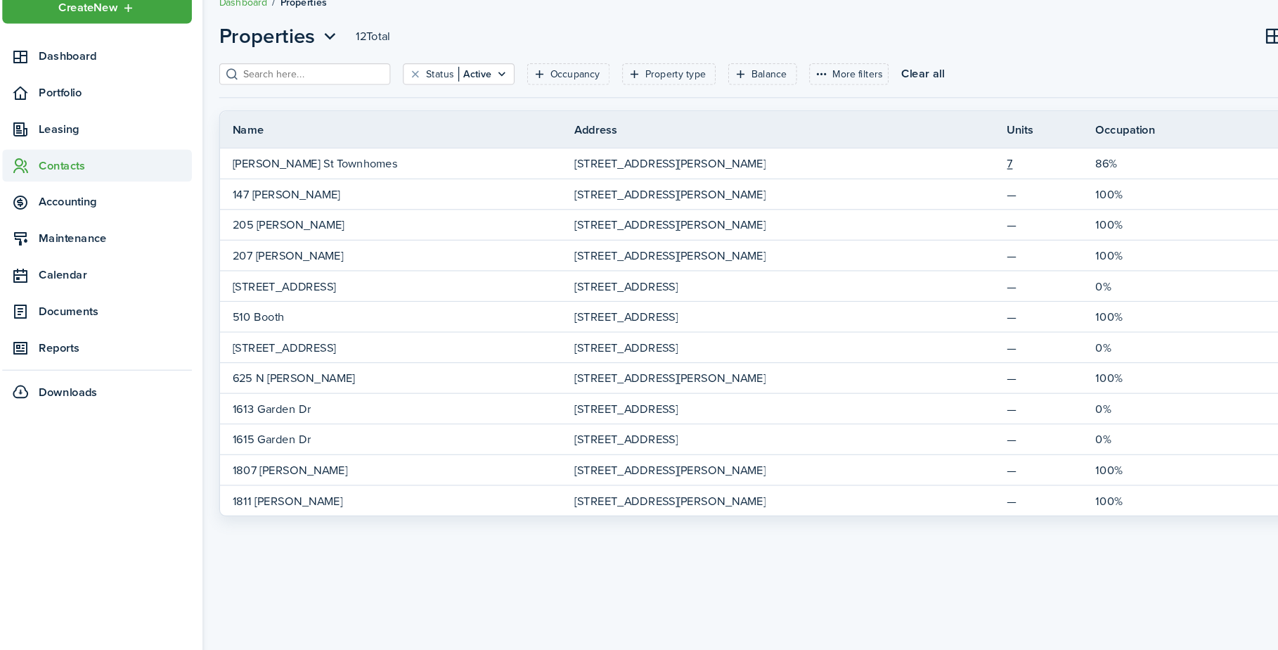
click at [58, 197] on span "Contacts" at bounding box center [105, 204] width 130 height 15
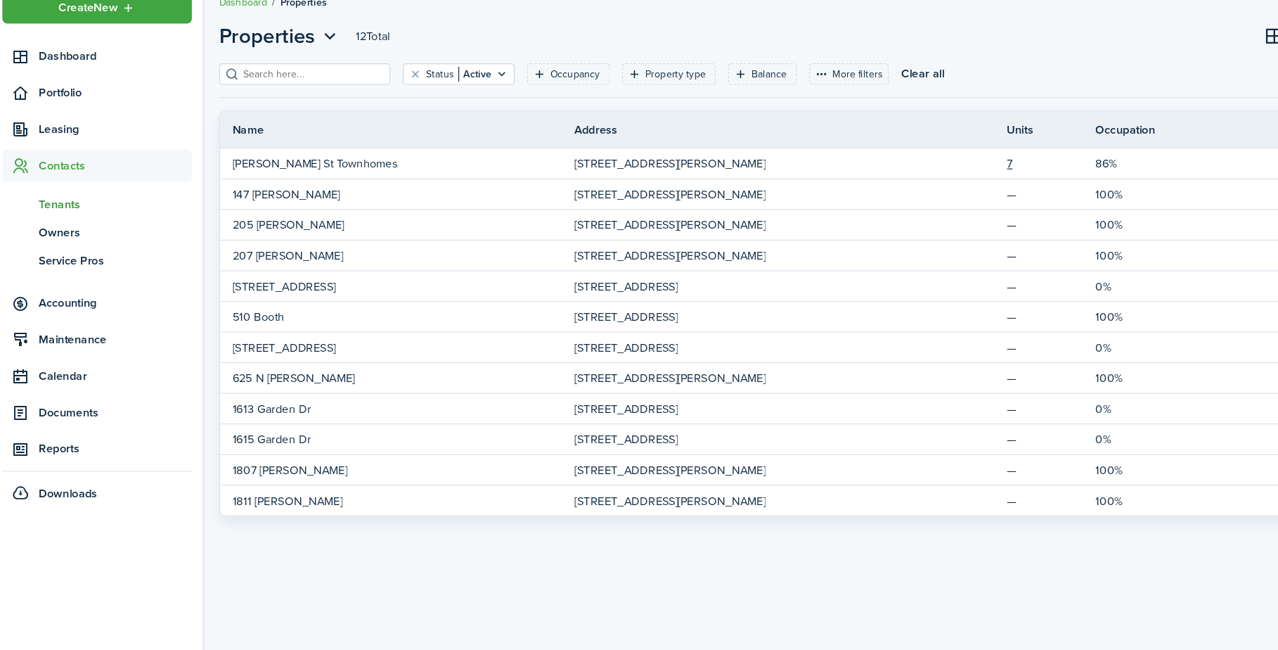
click at [65, 230] on span "Tenants" at bounding box center [105, 237] width 130 height 15
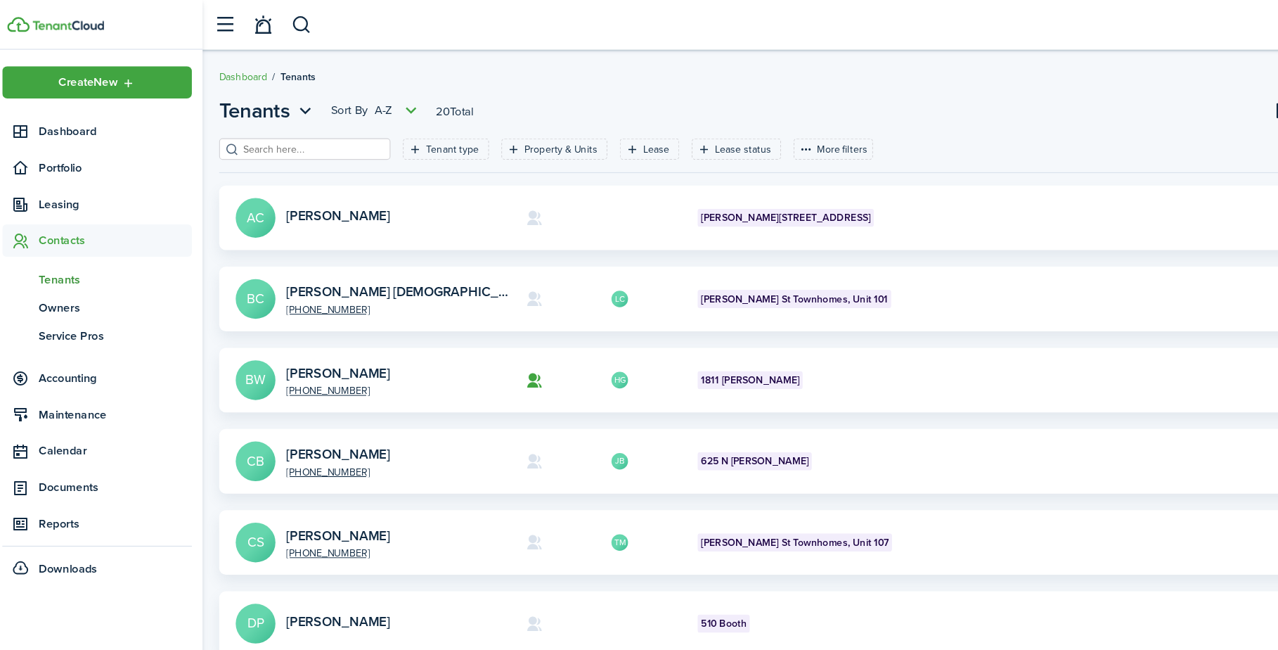
click at [1072, 14] on header-wrapper "Meadow Lane Homes ML" at bounding box center [723, 21] width 1081 height 42
click at [979, 79] on div "Tenants Sort by A-Z 20 Total Import Add tenant Tenant type Property & Units Lea…" at bounding box center [728, 551] width 1099 height 952
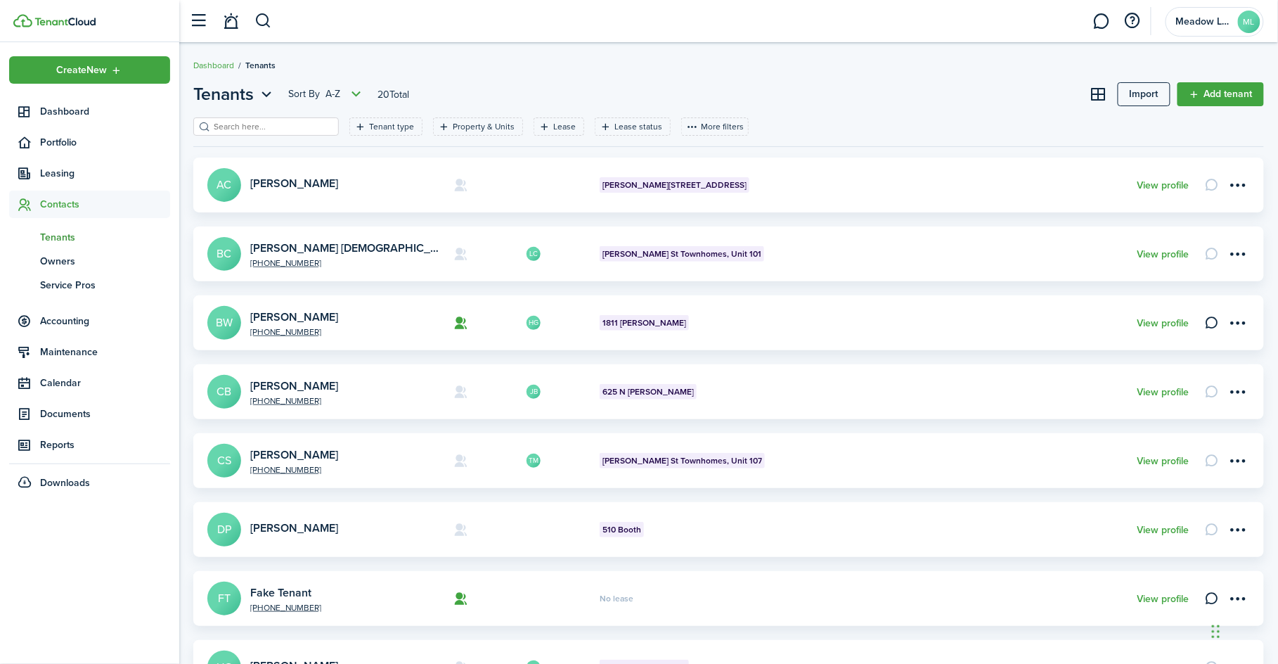
scroll to position [1, 0]
click at [1214, 94] on link "Add tenant" at bounding box center [1221, 94] width 86 height 24
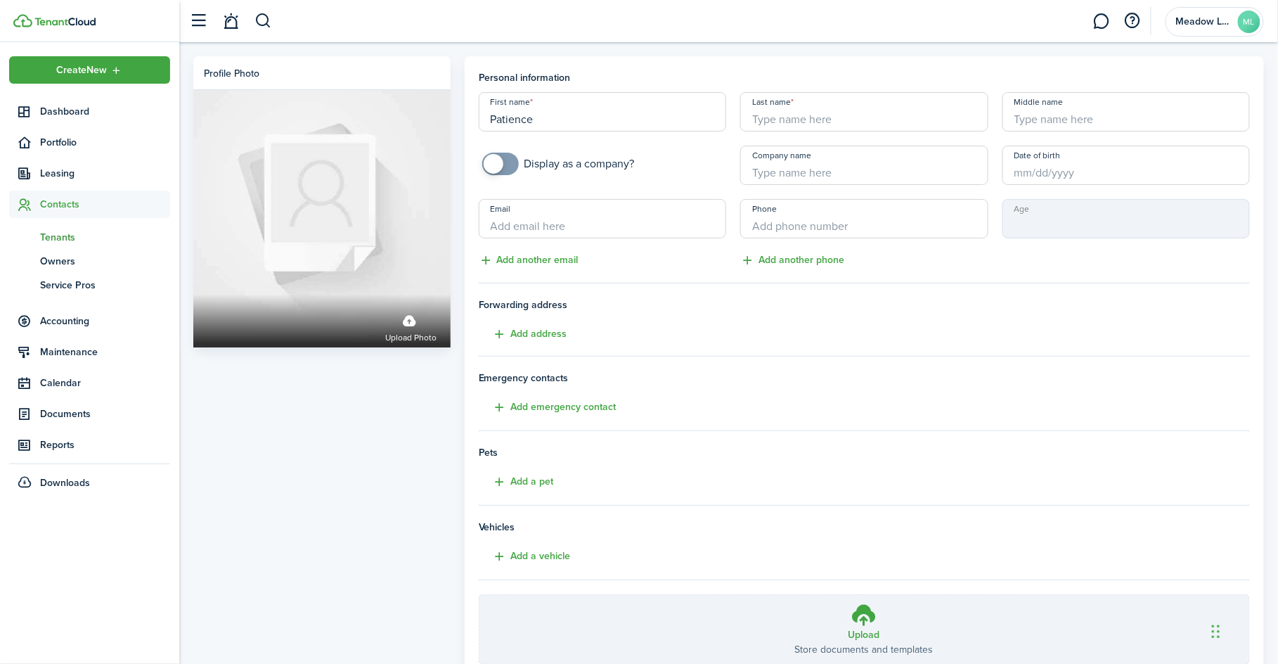
type input "Patience"
type input "Fox"
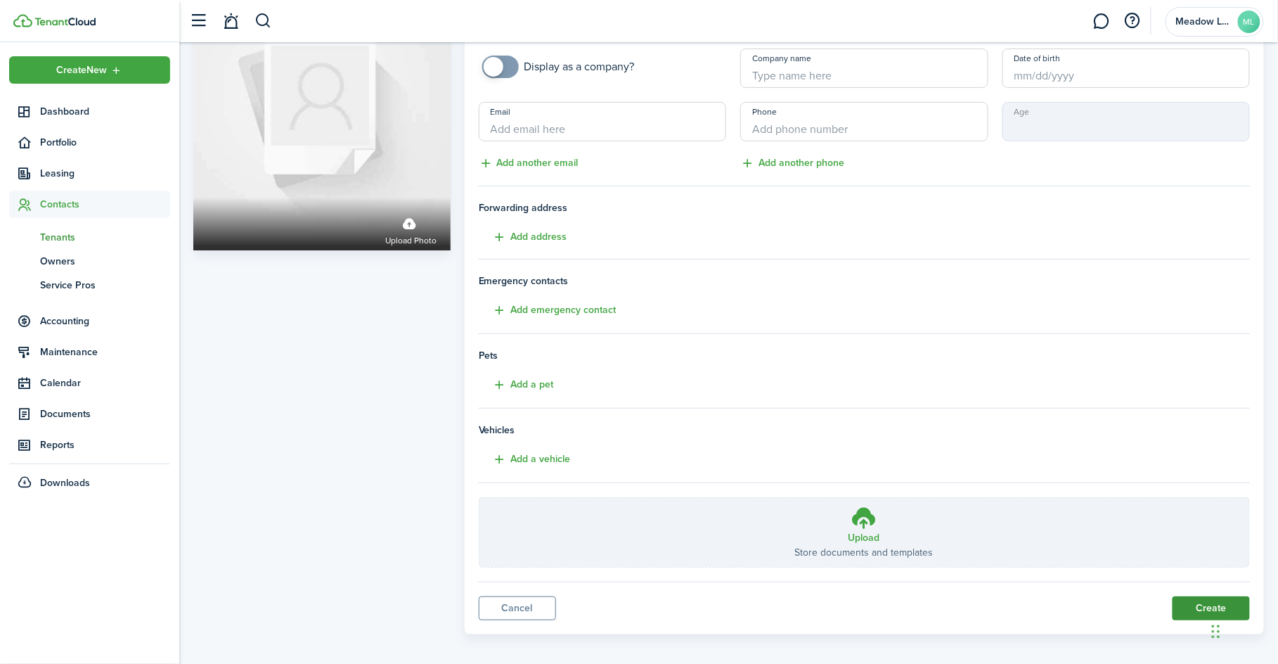
click at [1214, 596] on button "Create" at bounding box center [1211, 608] width 77 height 24
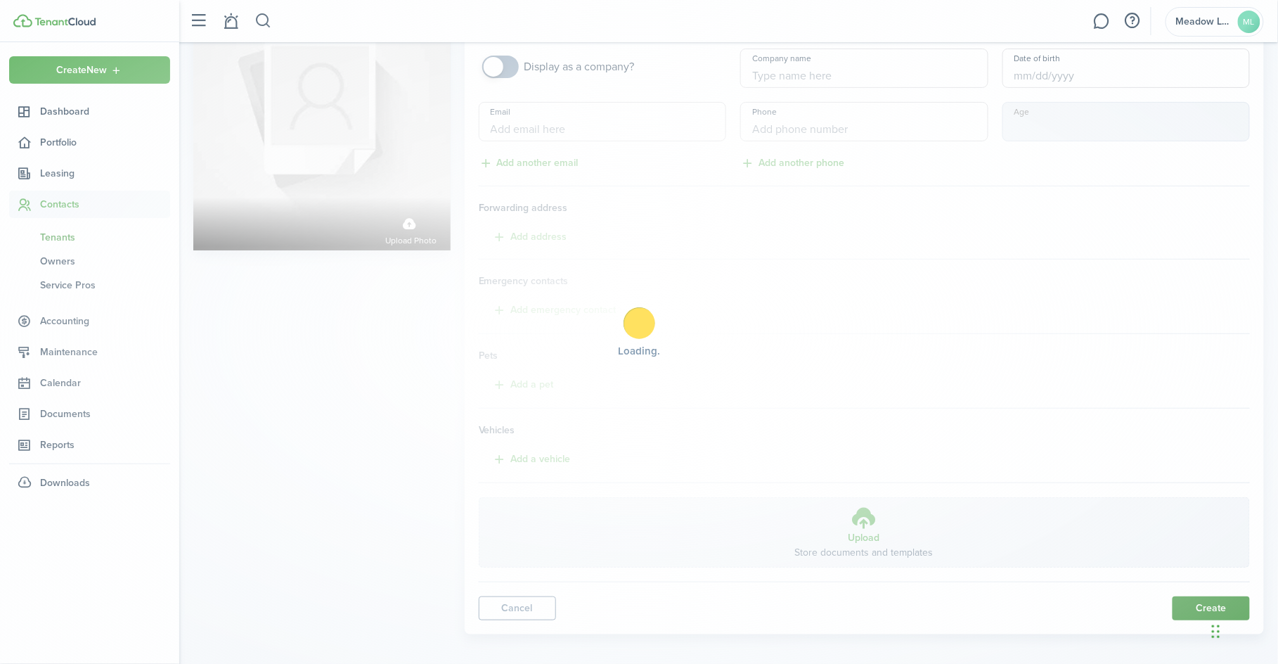
click at [1214, 595] on div "Loading" at bounding box center [639, 332] width 1278 height 664
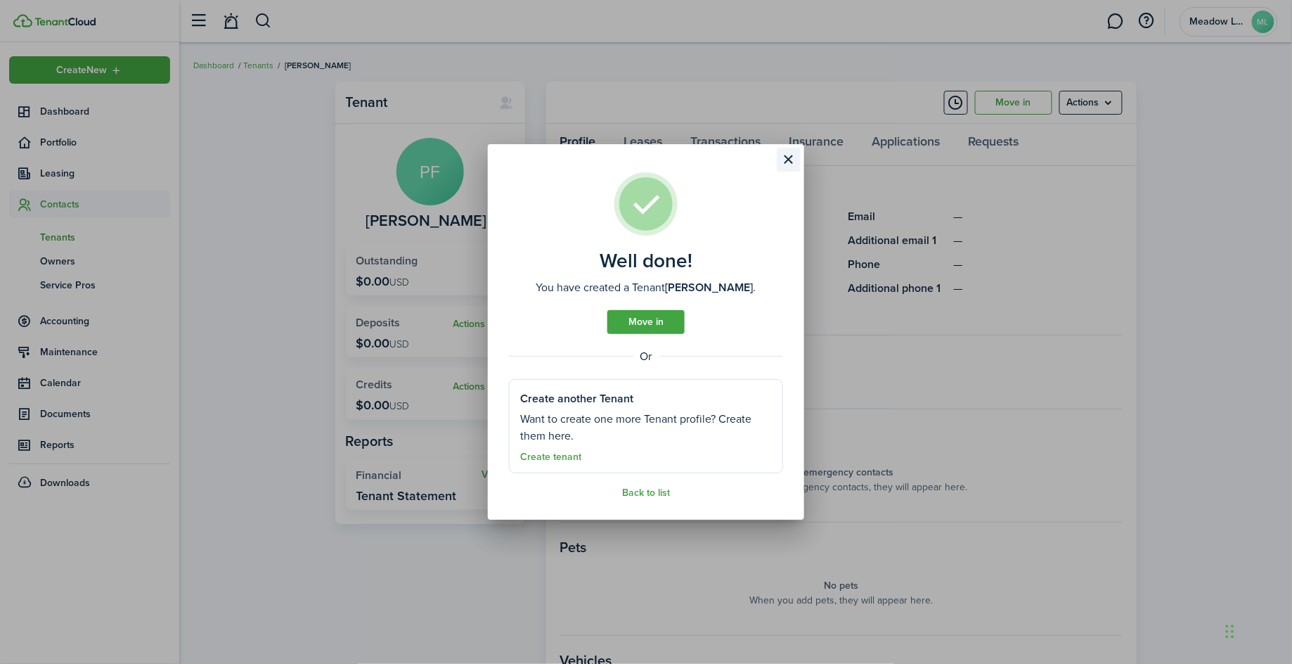
click at [783, 162] on button "Close modal" at bounding box center [789, 160] width 24 height 24
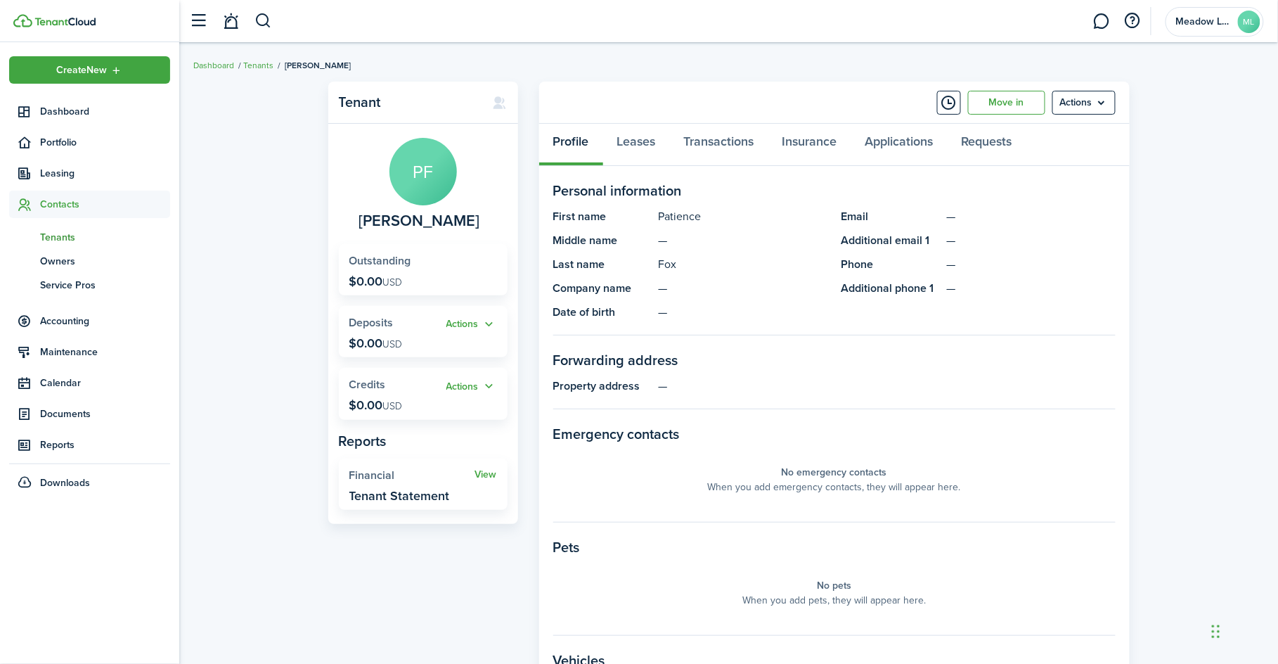
drag, startPoint x: 77, startPoint y: 205, endPoint x: 73, endPoint y: 217, distance: 12.5
click at [73, 214] on span "Contacts" at bounding box center [89, 204] width 161 height 27
click at [72, 314] on span "Accounting" at bounding box center [105, 321] width 130 height 15
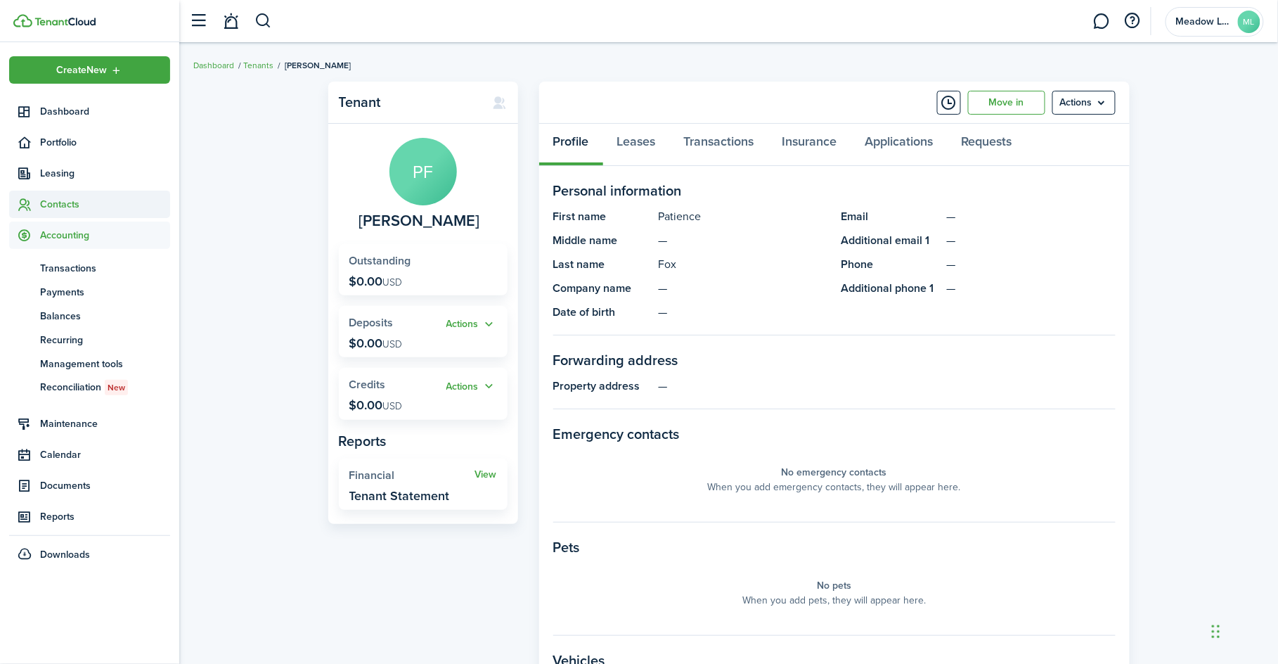
click at [69, 211] on span "Contacts" at bounding box center [105, 204] width 130 height 15
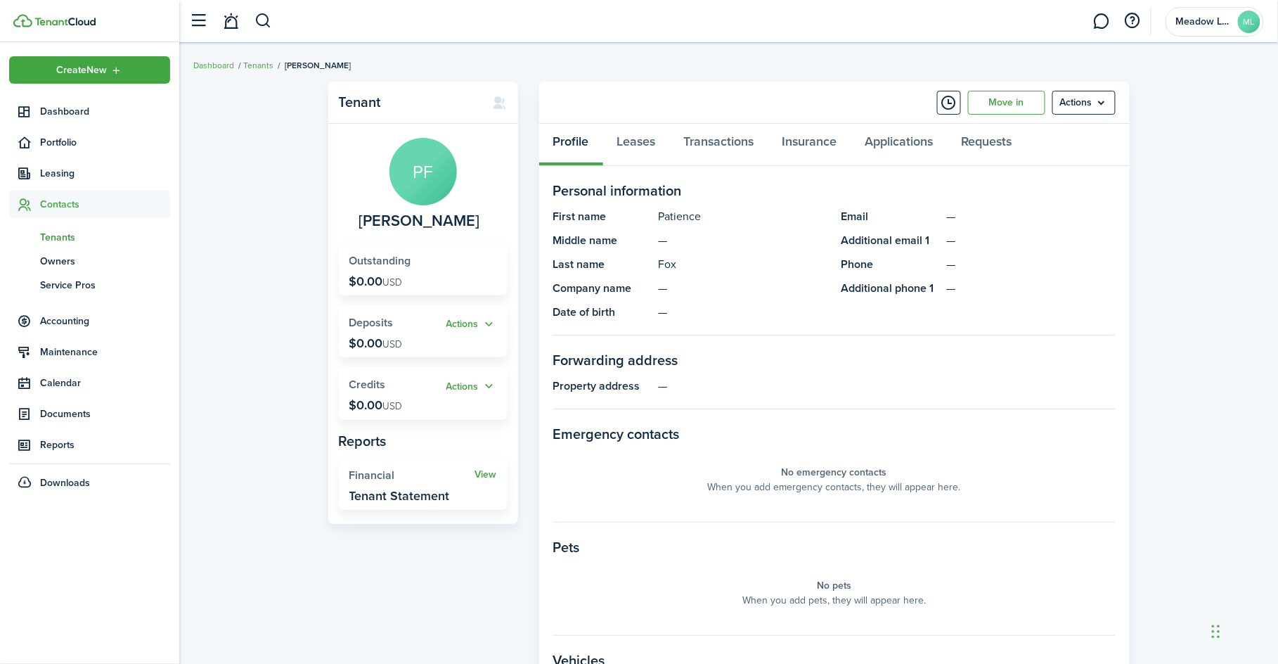
click at [69, 211] on span "Contacts" at bounding box center [105, 204] width 130 height 15
click at [62, 203] on span "Contacts" at bounding box center [105, 204] width 130 height 15
click at [60, 235] on span "Tenants" at bounding box center [105, 237] width 130 height 15
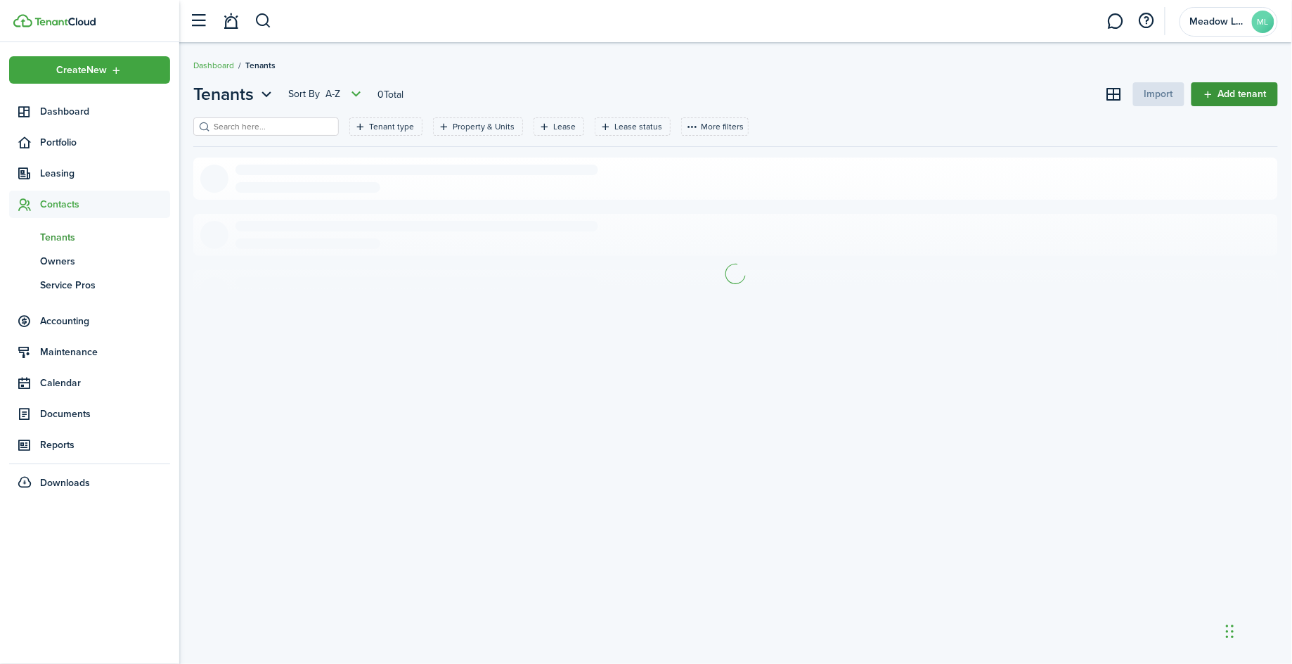
click at [1223, 98] on link "Add tenant" at bounding box center [1235, 94] width 86 height 24
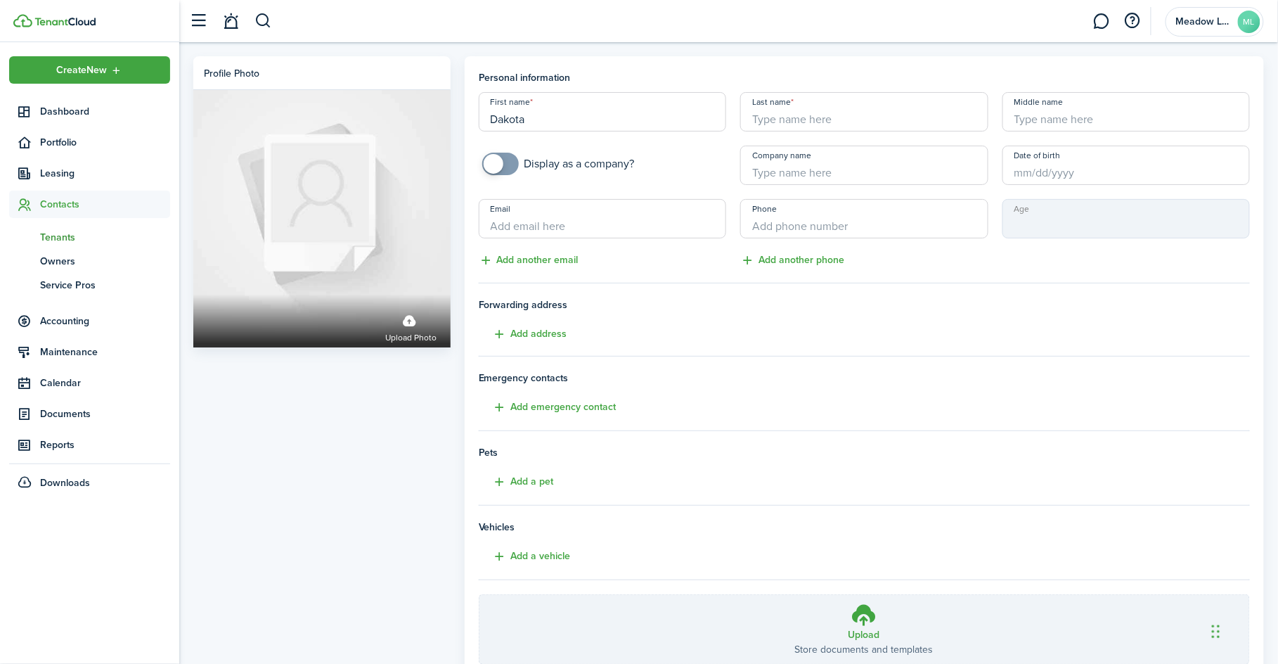
type input "Dakota"
type input "[PERSON_NAME]"
click at [543, 223] on input "Email" at bounding box center [602, 218] width 247 height 39
paste input "[EMAIL_ADDRESS][DOMAIN_NAME]"
type input "[EMAIL_ADDRESS][DOMAIN_NAME]"
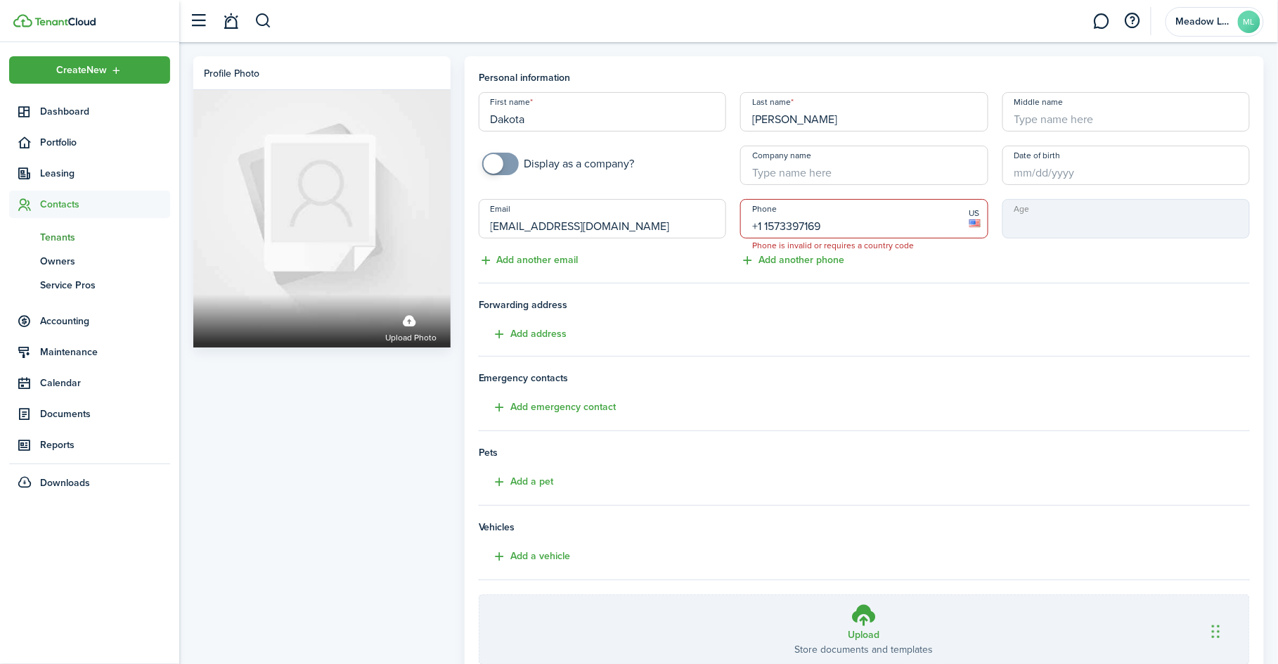
type input "[PHONE_NUMBER]"
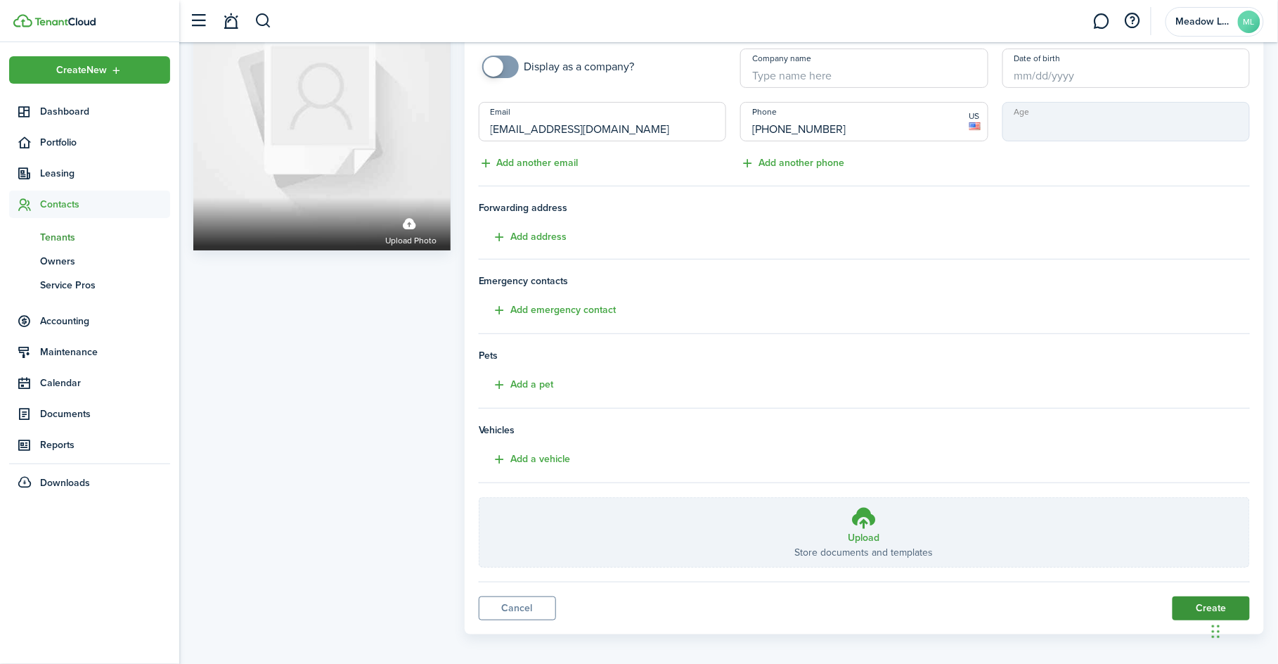
click at [1207, 596] on button "Create" at bounding box center [1211, 608] width 77 height 24
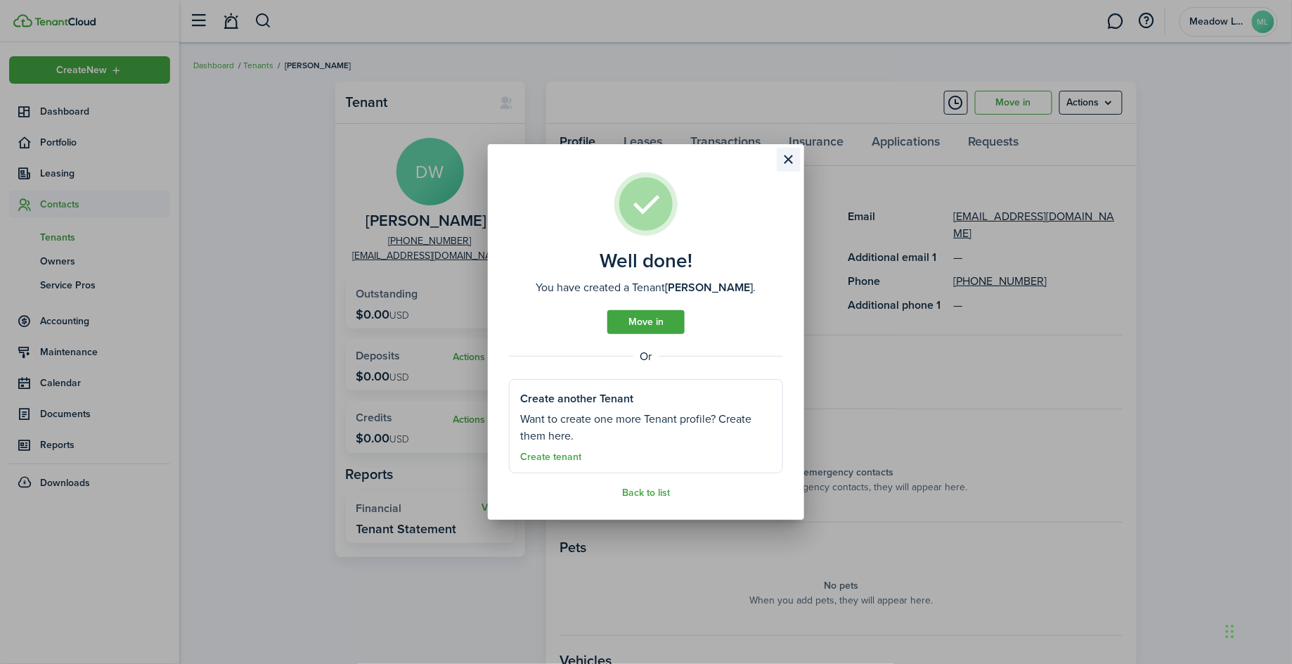
click at [785, 155] on button "Close modal" at bounding box center [789, 160] width 24 height 24
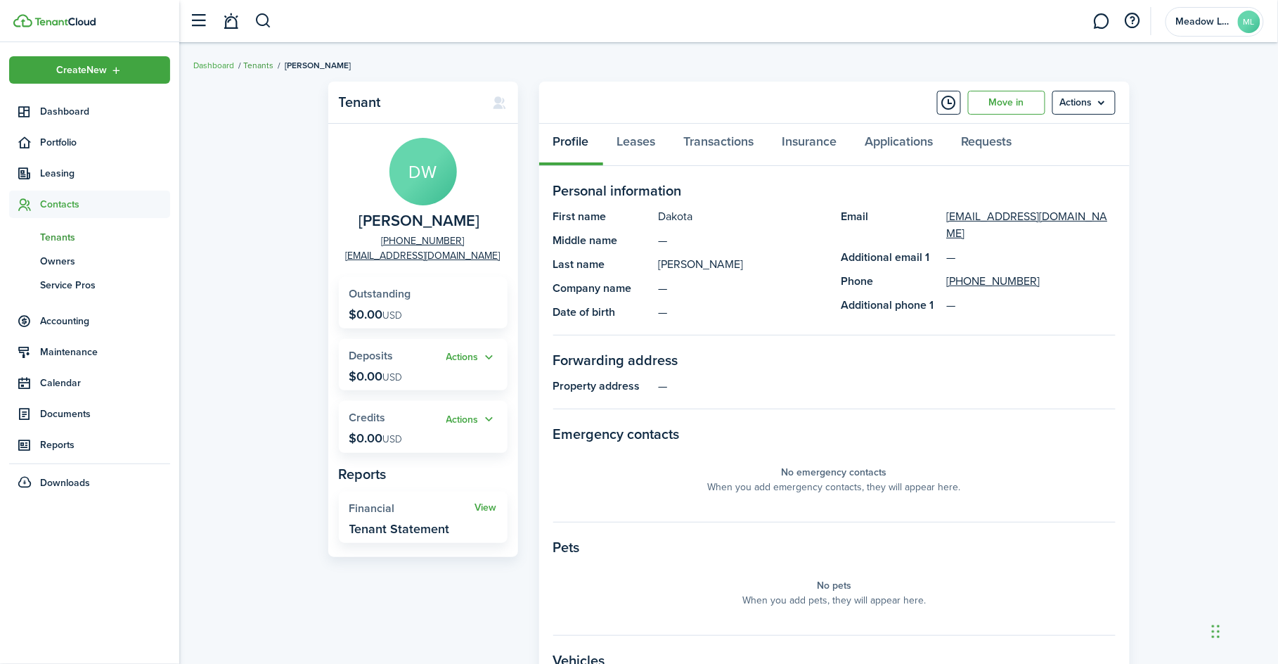
click at [262, 65] on link "Tenants" at bounding box center [258, 65] width 30 height 13
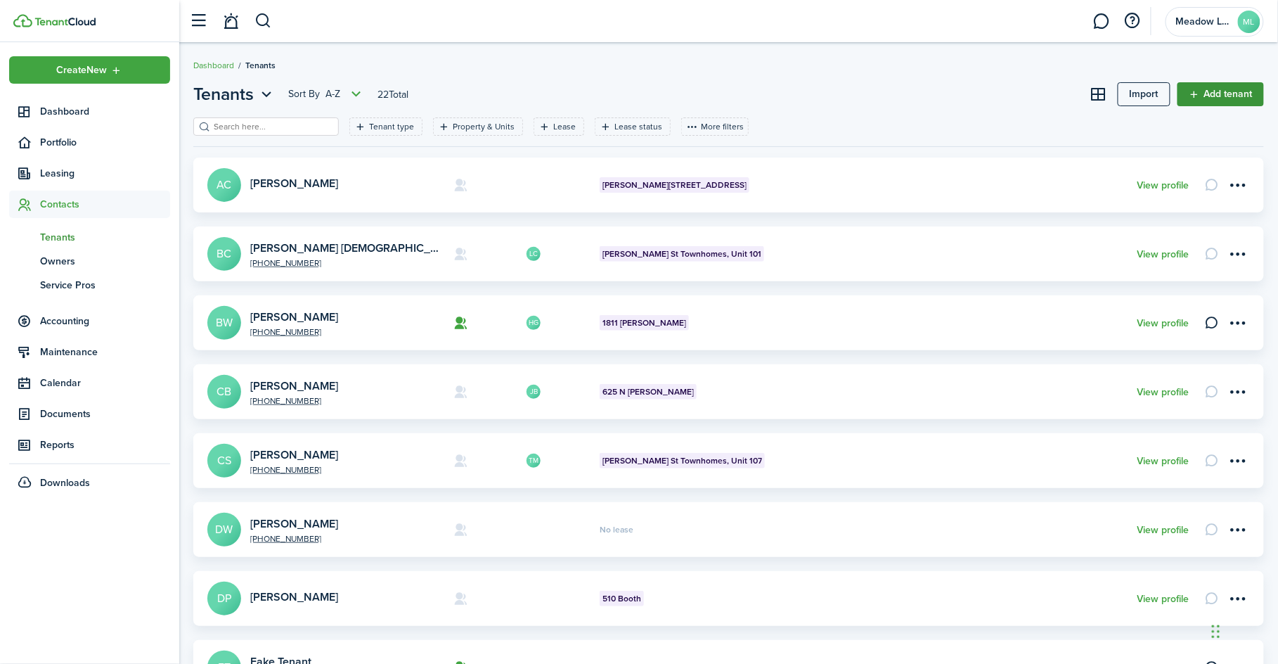
click at [1241, 96] on link "Add tenant" at bounding box center [1221, 94] width 86 height 24
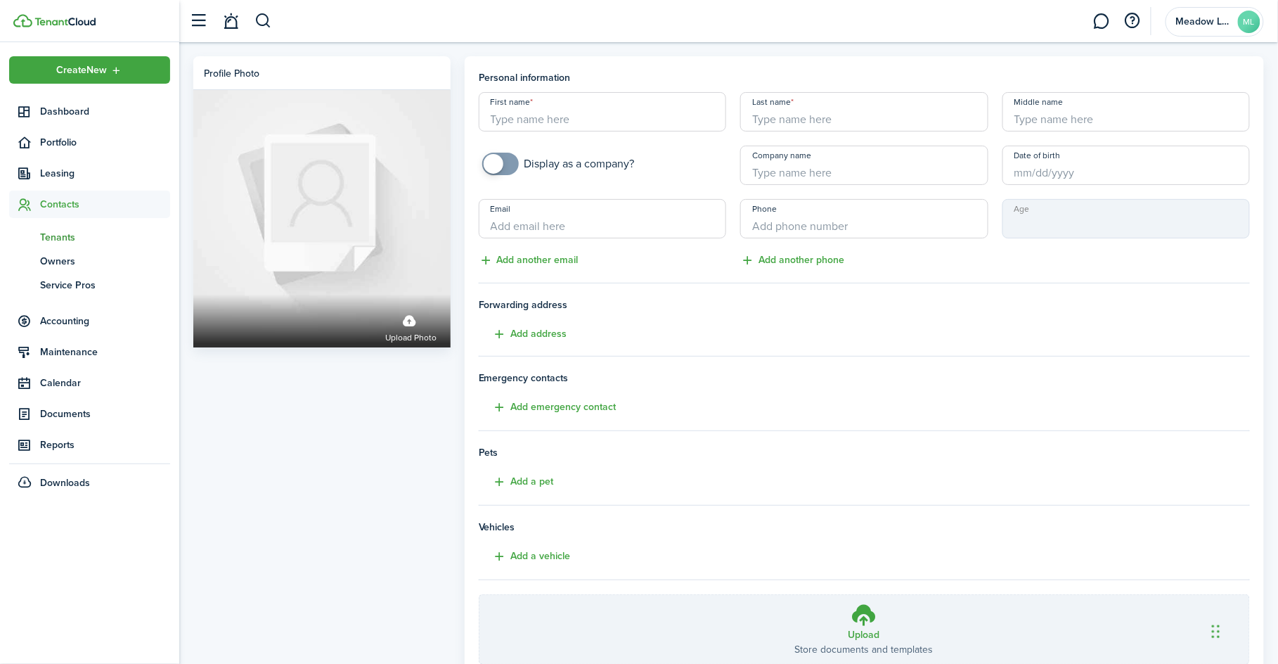
click at [549, 122] on input "First name" at bounding box center [602, 111] width 247 height 39
type input "[PERSON_NAME]"
type input "Bell"
click at [603, 214] on input "Email" at bounding box center [602, 218] width 247 height 39
click at [599, 204] on input "Email" at bounding box center [602, 218] width 247 height 39
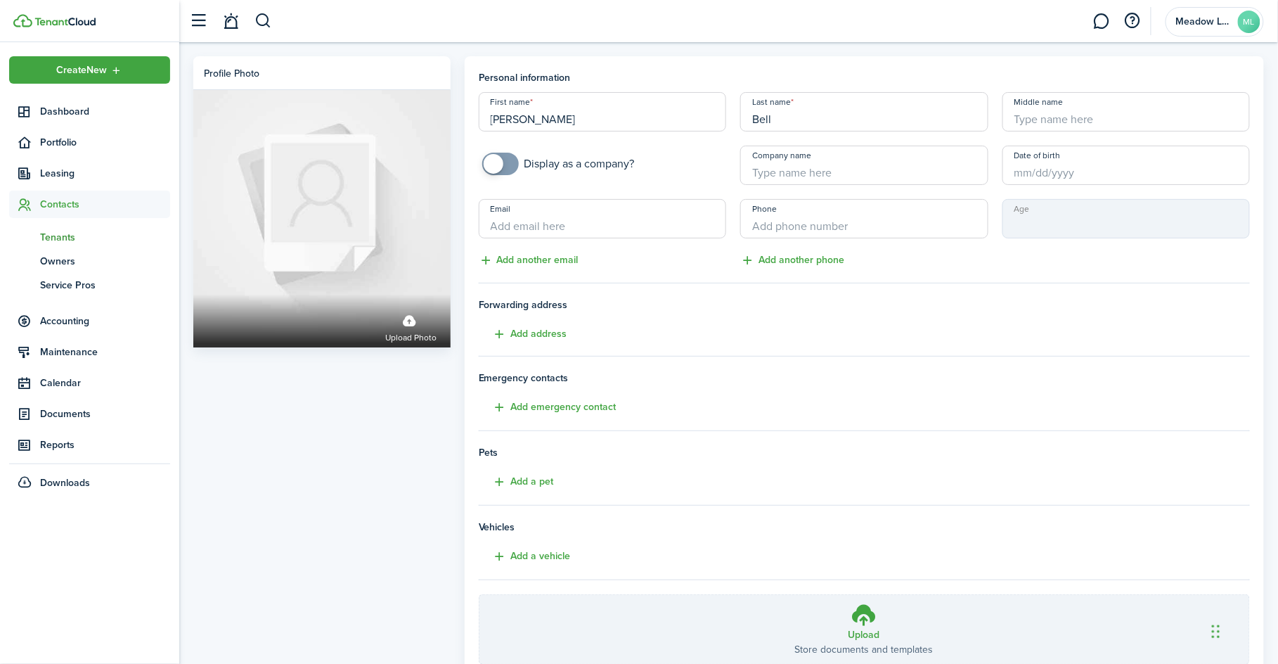
click at [599, 214] on input "Email" at bounding box center [602, 218] width 247 height 39
paste input "[EMAIL_ADDRESS][DOMAIN_NAME]"
type input "[EMAIL_ADDRESS][DOMAIN_NAME]"
type input "[PHONE_NUMBER]"
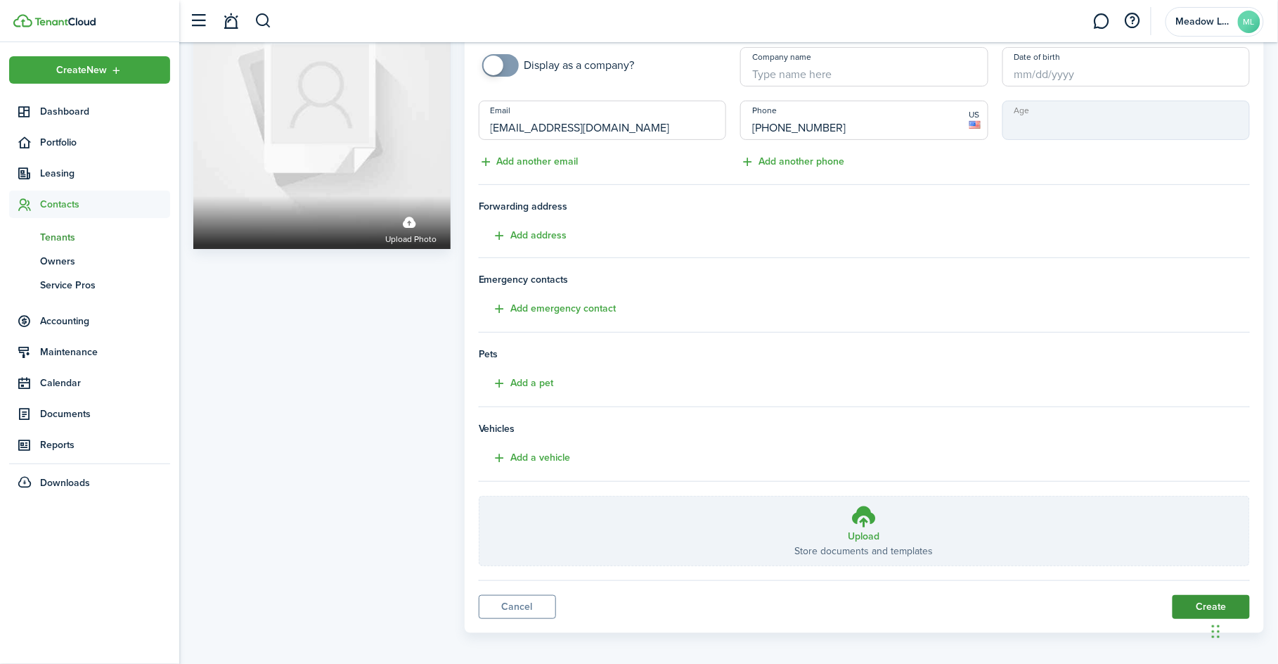
scroll to position [97, 0]
click at [1204, 600] on button "Create" at bounding box center [1211, 608] width 77 height 24
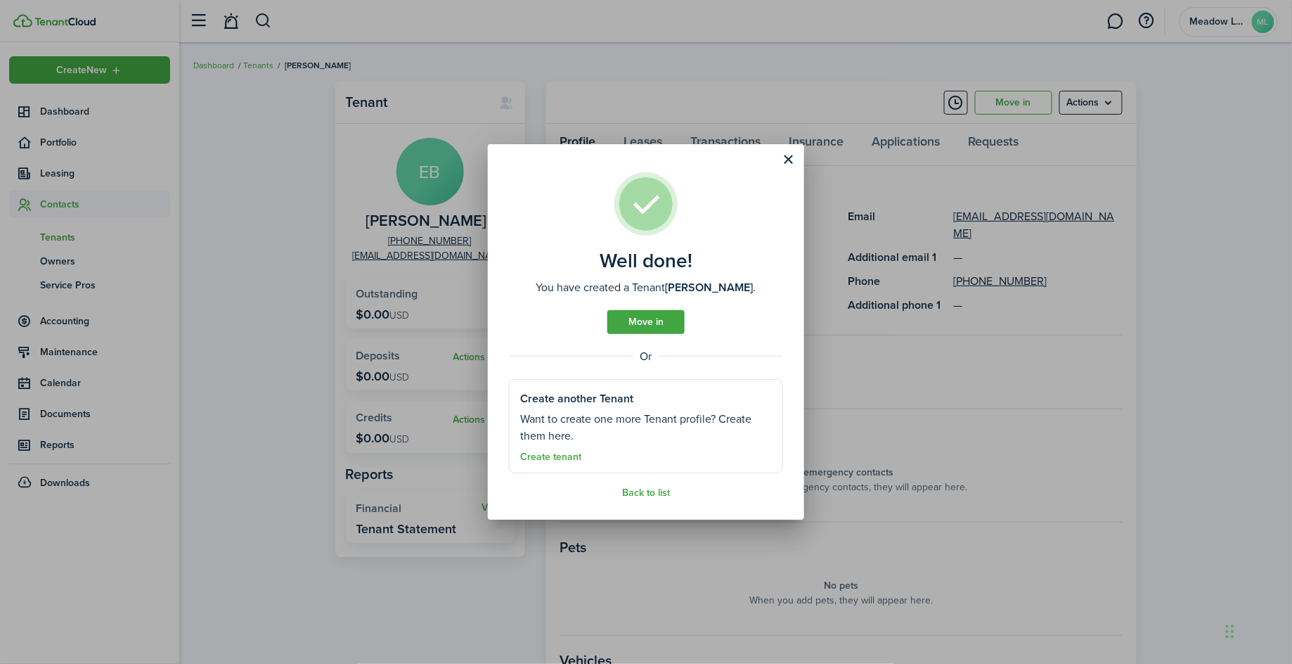
click at [49, 239] on div "Well done! You have created a Tenant [PERSON_NAME] . Move in Or Create another …" at bounding box center [646, 332] width 1292 height 664
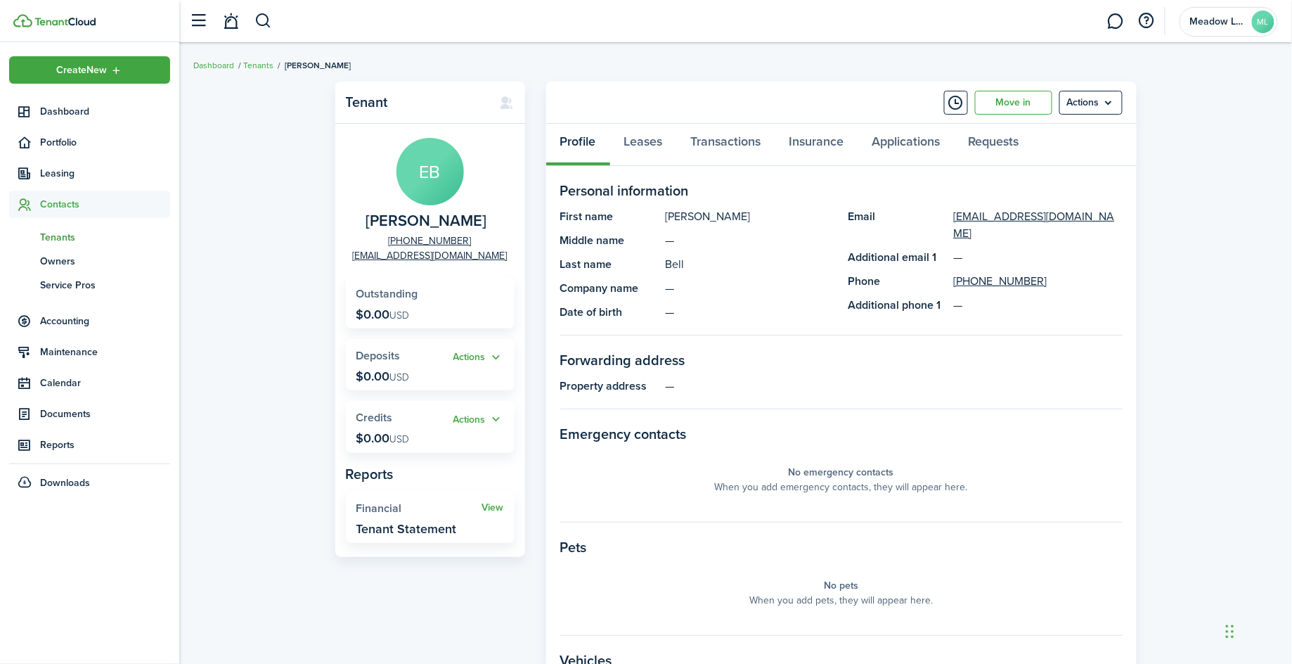
click at [49, 239] on div "Well done! You have created a Tenant [PERSON_NAME] . Move in Or Create another …" at bounding box center [646, 332] width 1292 height 664
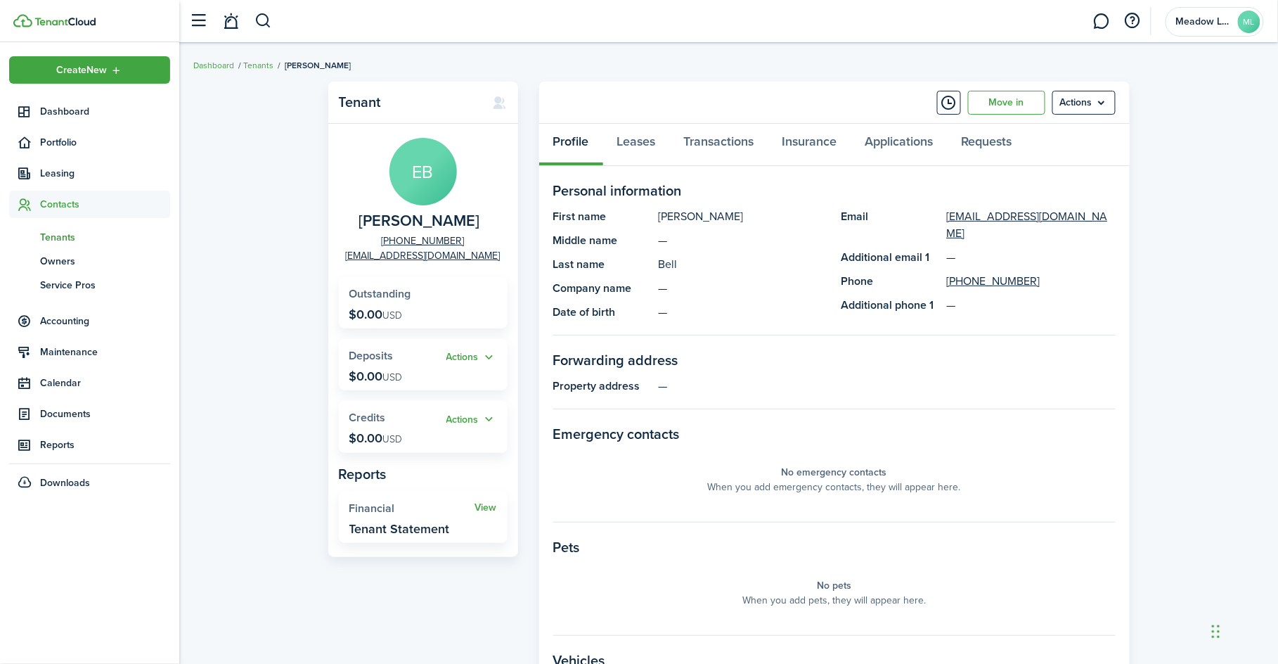
click at [60, 236] on span "Tenants" at bounding box center [105, 237] width 130 height 15
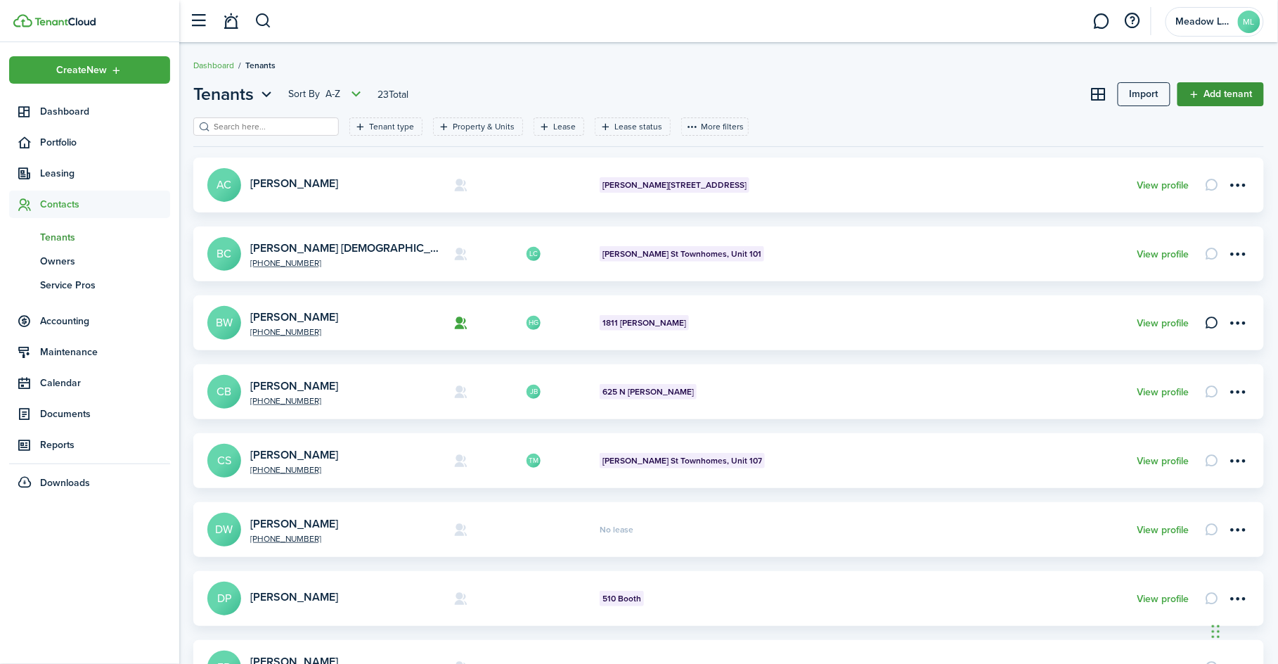
click at [1208, 94] on link "Add tenant" at bounding box center [1221, 94] width 86 height 24
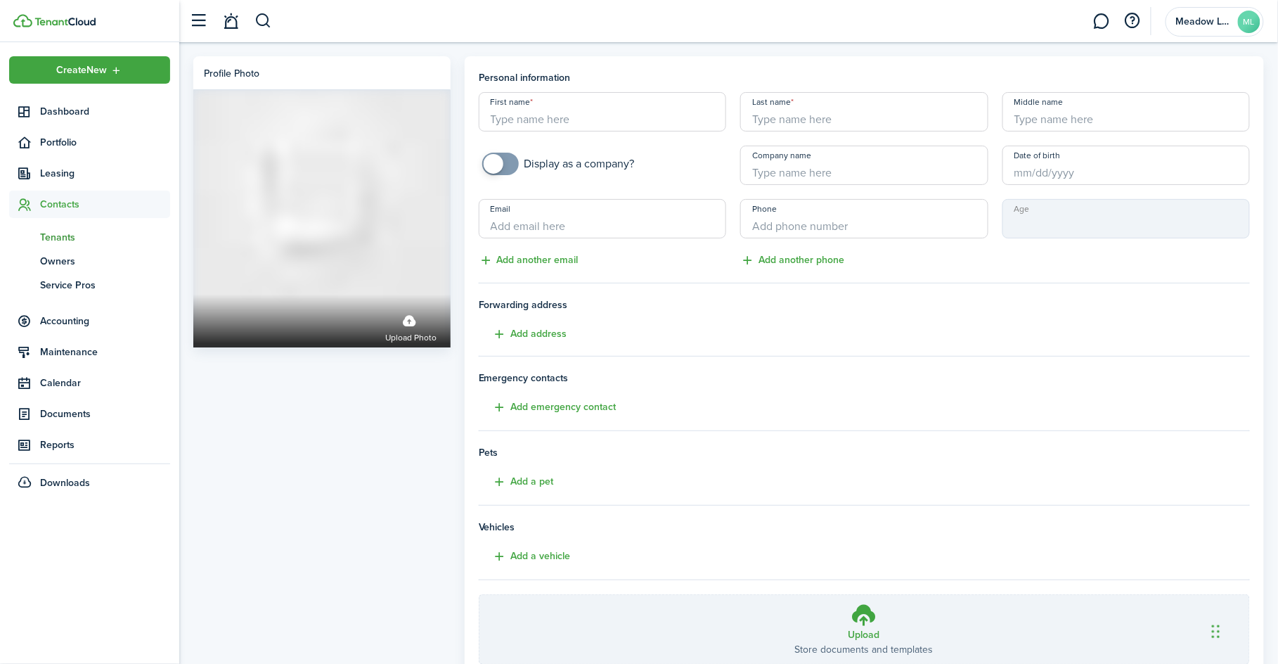
click at [1208, 94] on input "Middle name" at bounding box center [1126, 111] width 247 height 39
click at [608, 124] on input "First name" at bounding box center [602, 111] width 247 height 39
type input "[PERSON_NAME]"
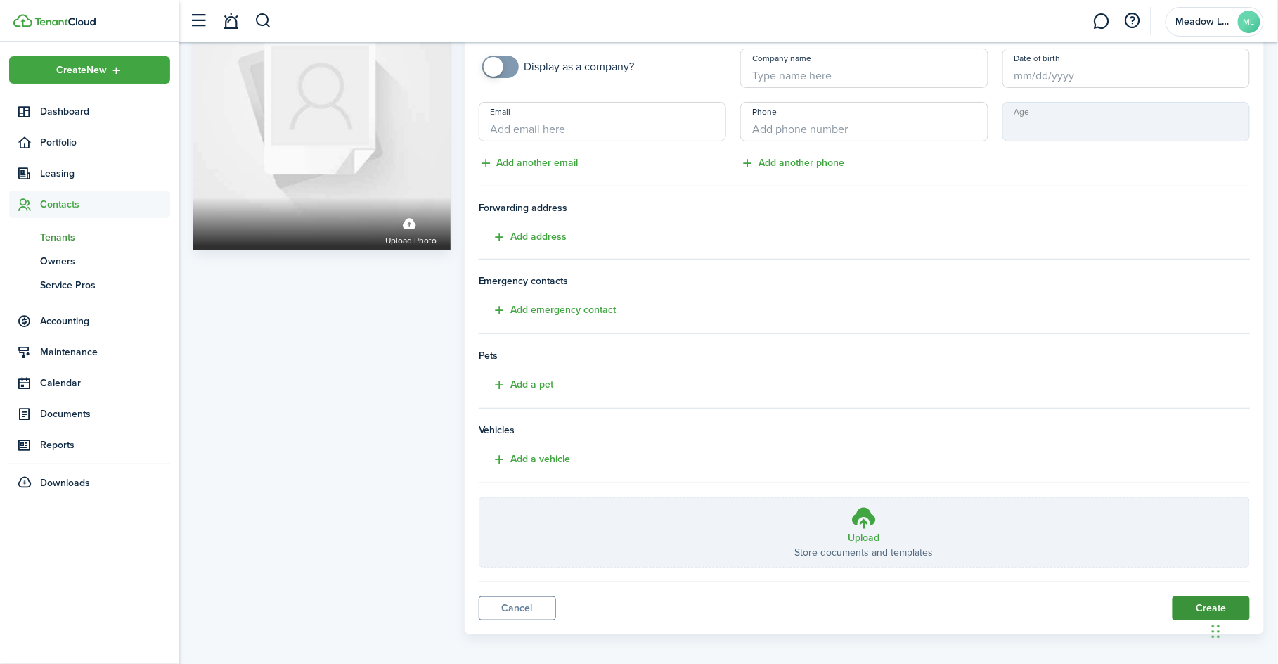
type input "[PERSON_NAME]"
click at [1207, 605] on button "Create" at bounding box center [1211, 608] width 77 height 24
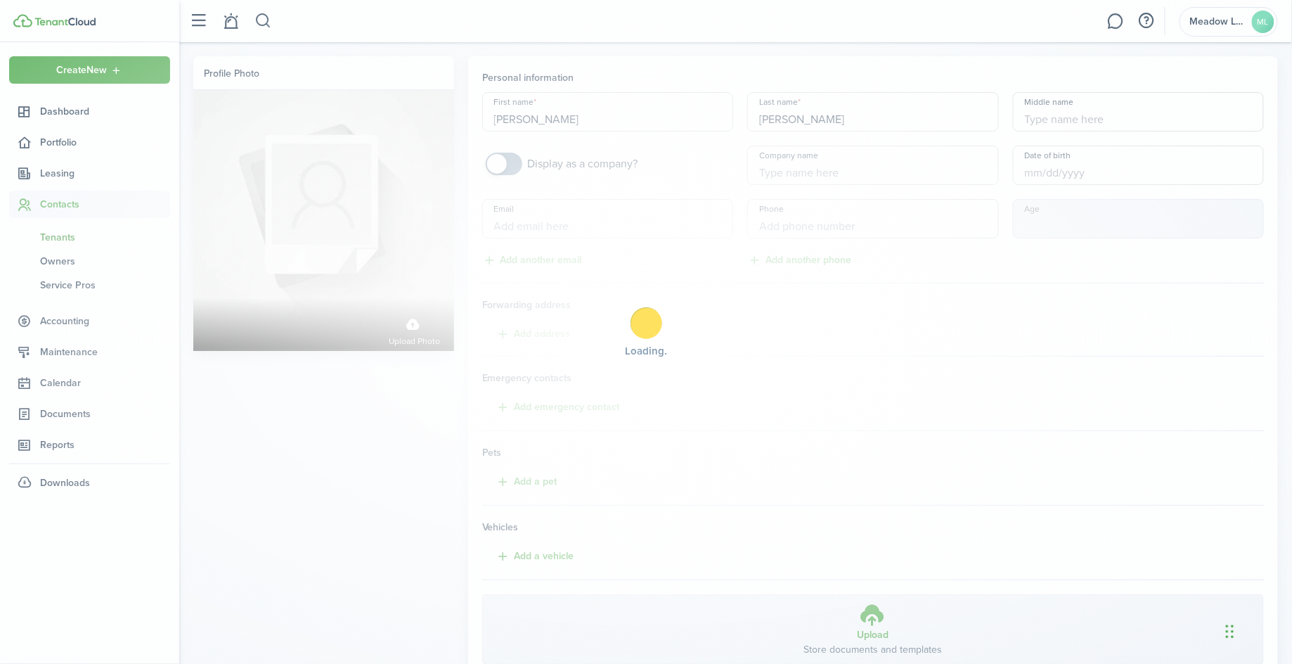
click at [1207, 605] on div "Loading" at bounding box center [646, 332] width 1292 height 664
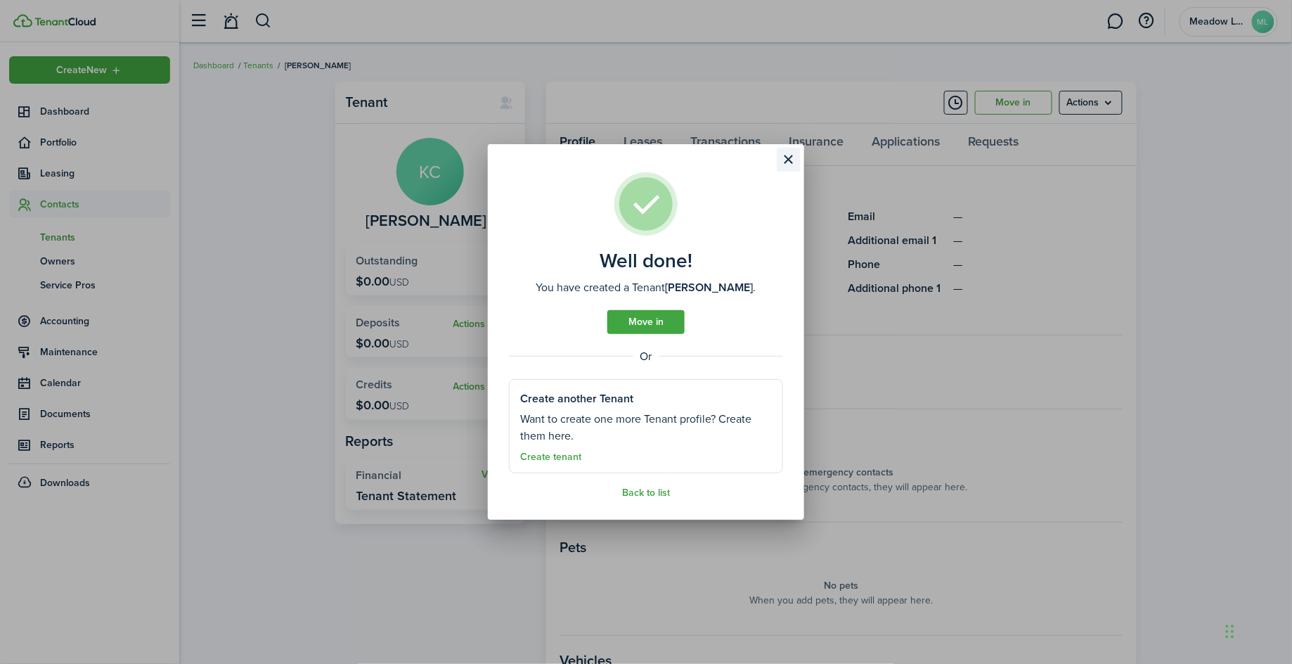
click at [787, 161] on button "Close modal" at bounding box center [789, 160] width 24 height 24
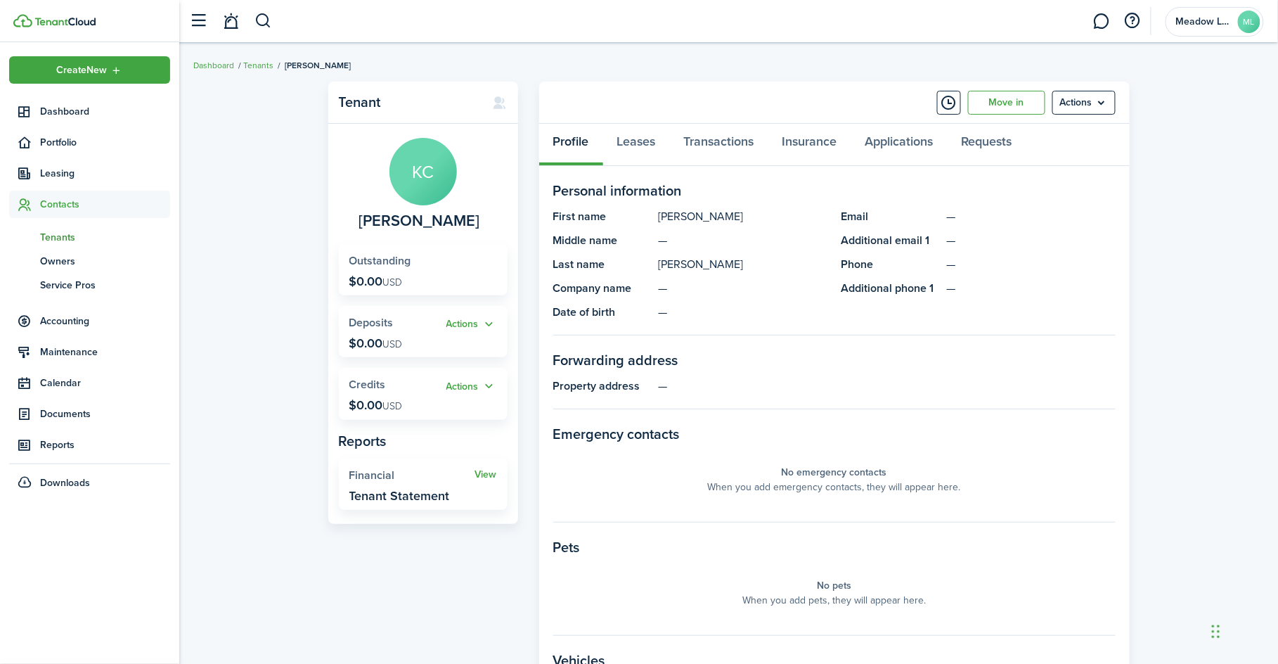
click at [257, 68] on link "Tenants" at bounding box center [258, 65] width 30 height 13
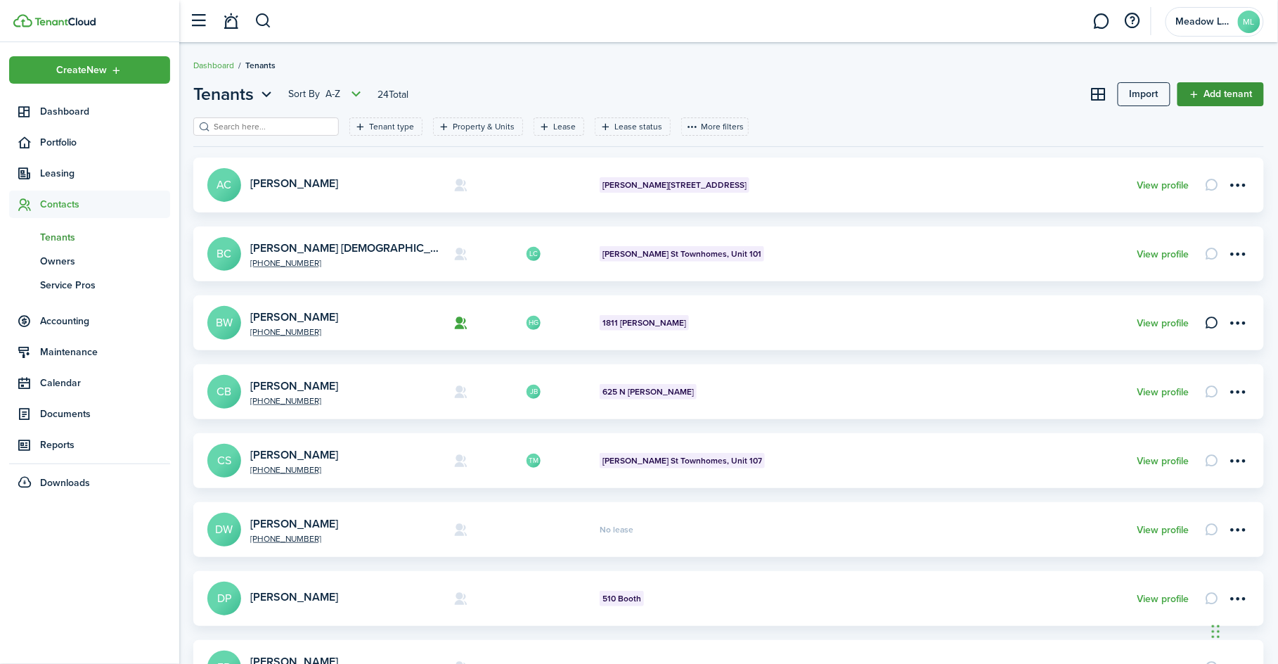
click at [1205, 91] on link "Add tenant" at bounding box center [1221, 94] width 86 height 24
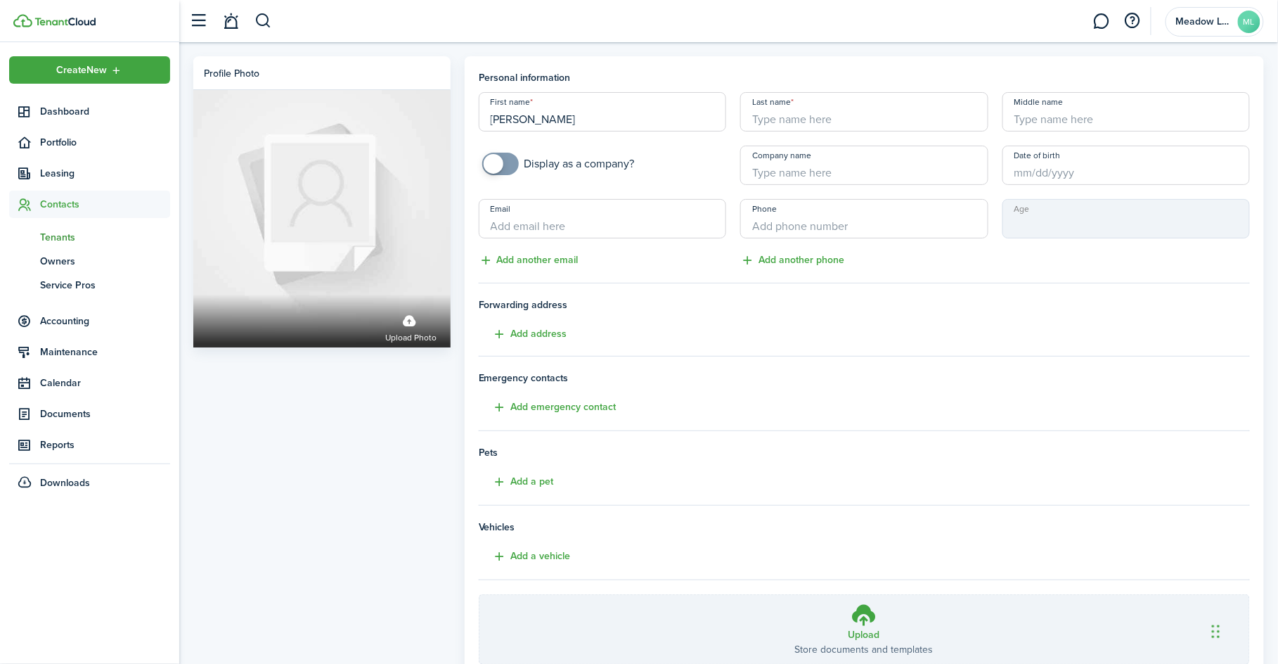
type input "[PERSON_NAME]"
click at [828, 117] on input "[PERSON_NAME]" at bounding box center [863, 111] width 247 height 39
type input "[PERSON_NAME]"
click at [844, 54] on div "Profile photo Upload photo Personal information First name [PERSON_NAME] Last n…" at bounding box center [728, 390] width 1099 height 696
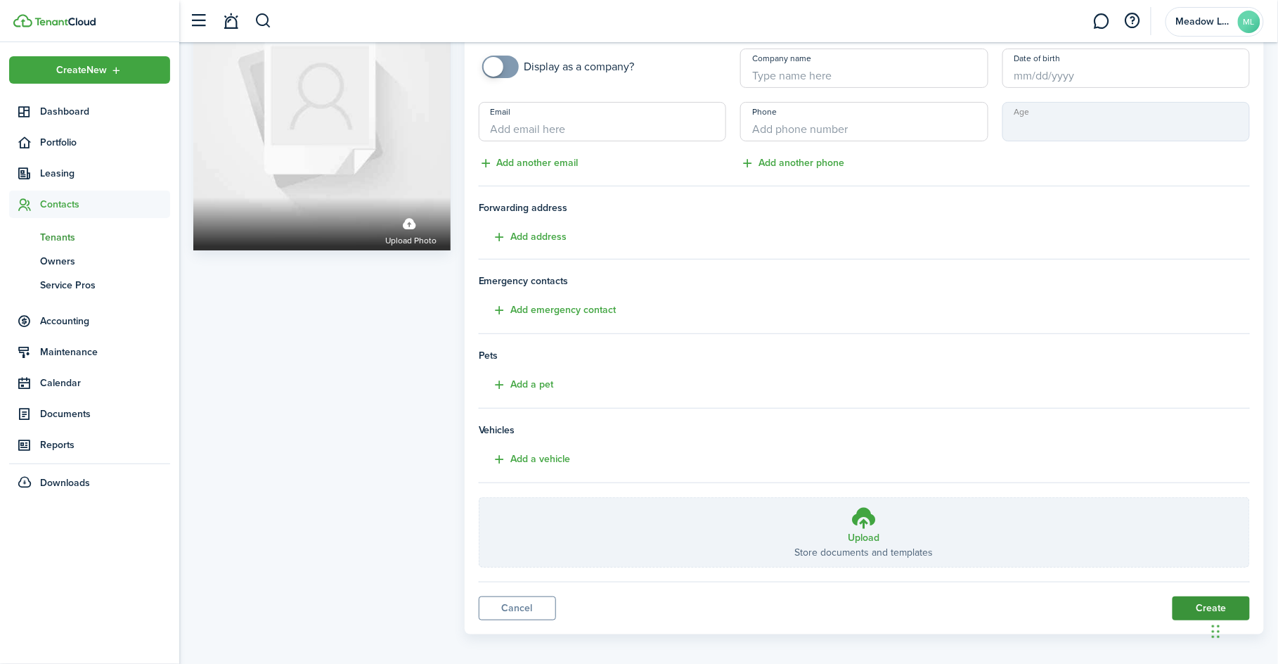
click at [1204, 598] on button "Create" at bounding box center [1211, 608] width 77 height 24
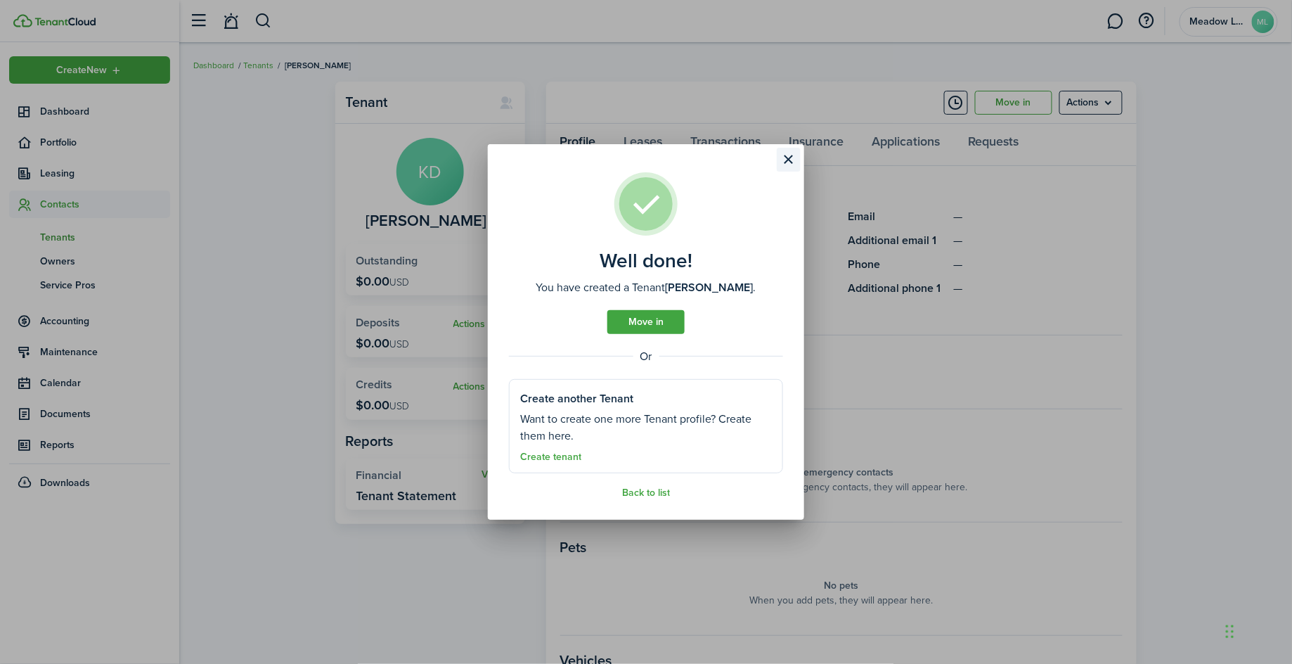
click at [794, 160] on button "Close modal" at bounding box center [789, 160] width 24 height 24
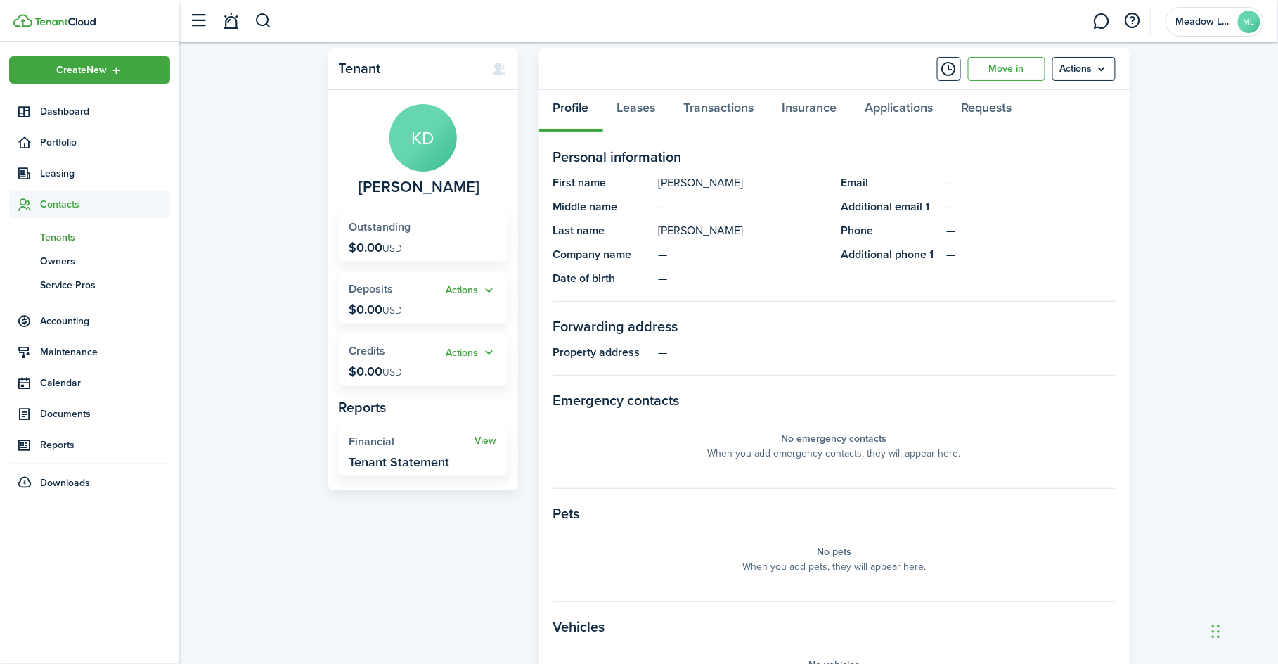
scroll to position [10, 0]
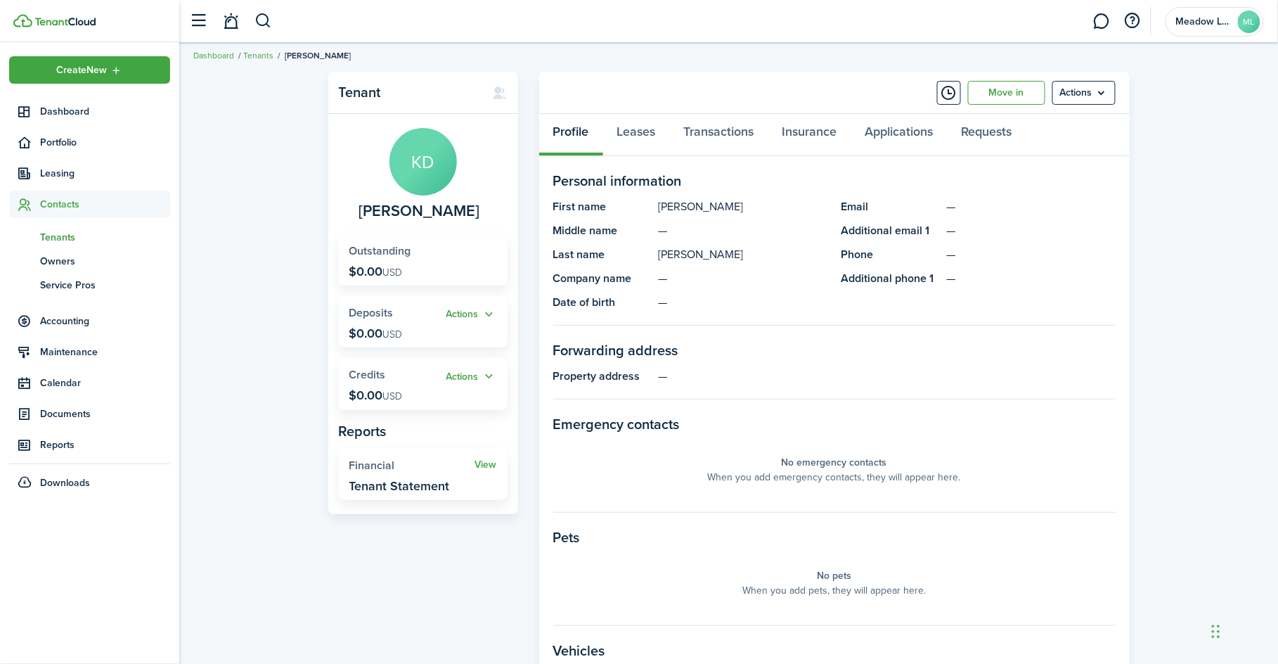
click at [60, 240] on span "Tenants" at bounding box center [105, 237] width 130 height 15
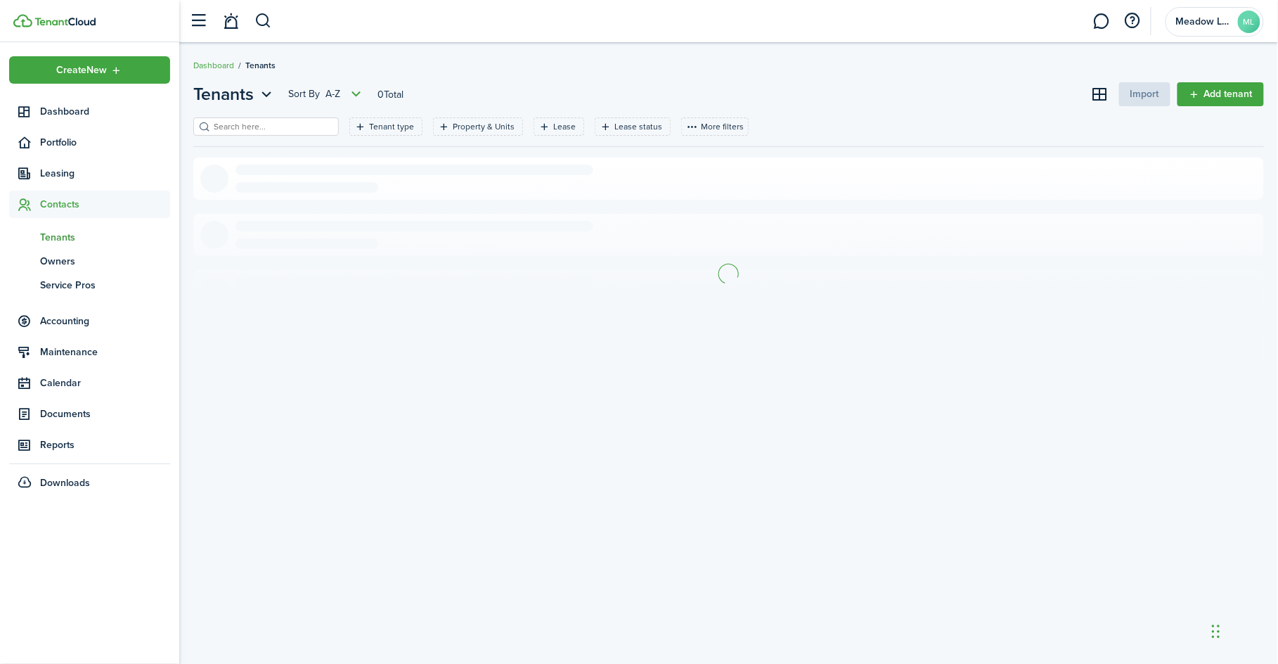
click at [60, 240] on span "Tenants" at bounding box center [105, 237] width 130 height 15
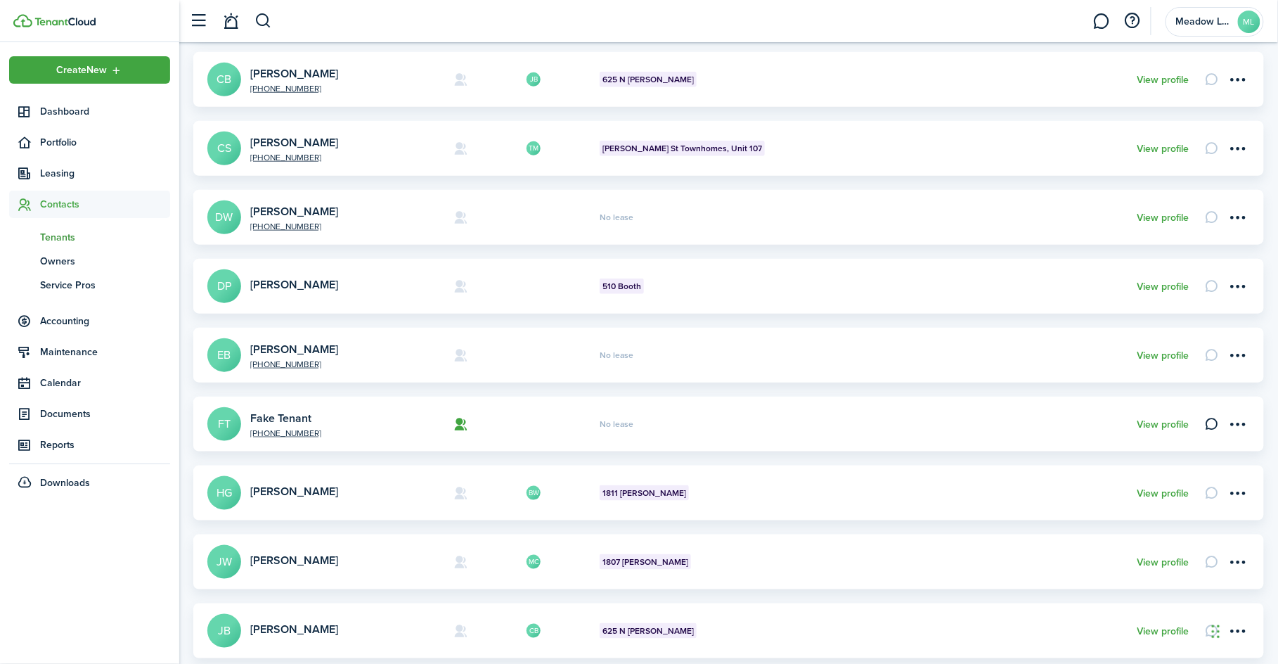
scroll to position [315, 0]
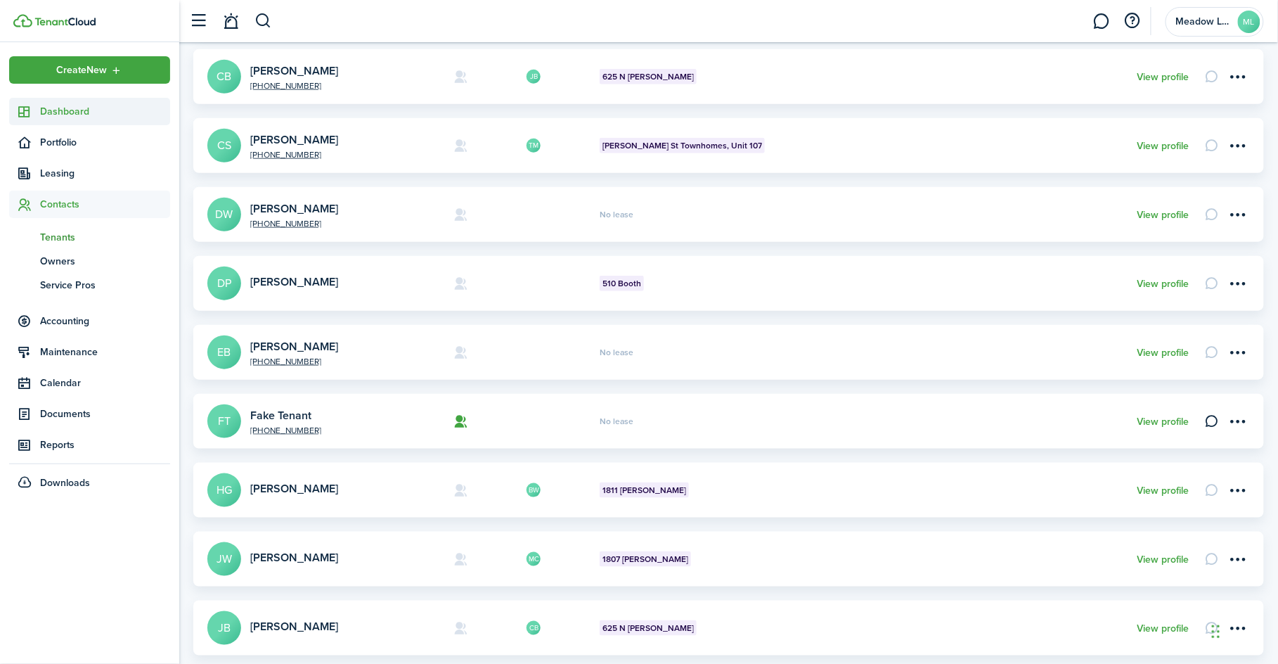
click at [65, 112] on span "Dashboard" at bounding box center [105, 111] width 130 height 15
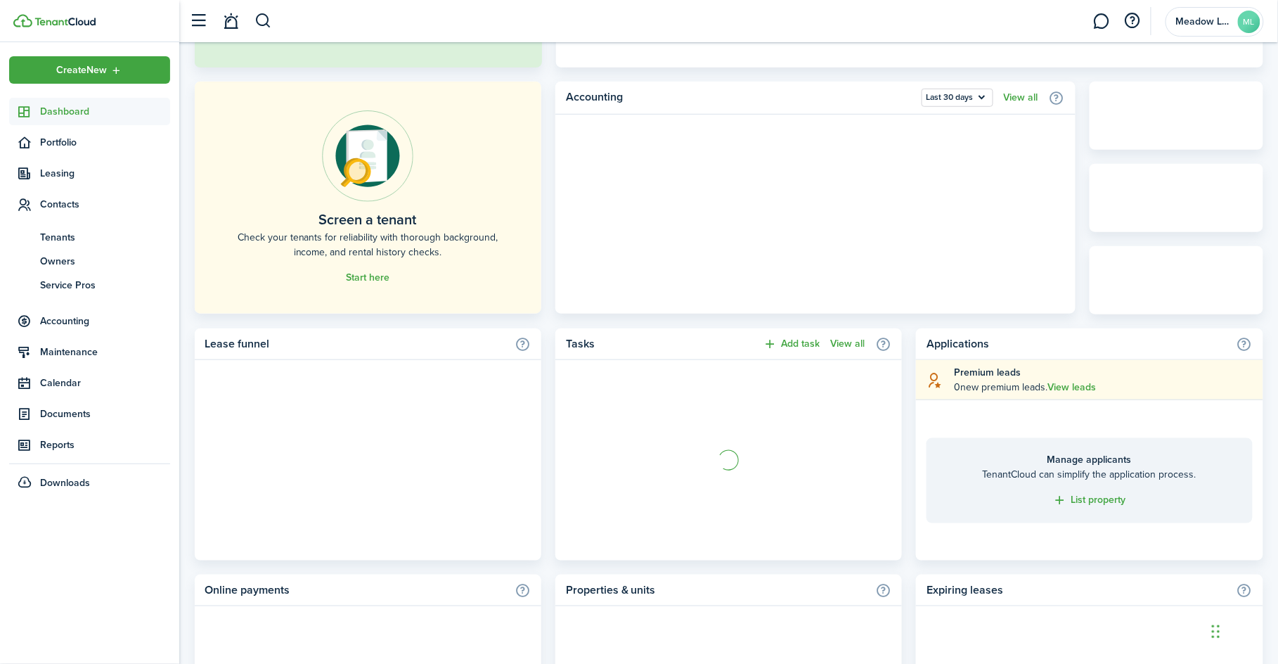
click at [65, 112] on span "Dashboard" at bounding box center [105, 111] width 130 height 15
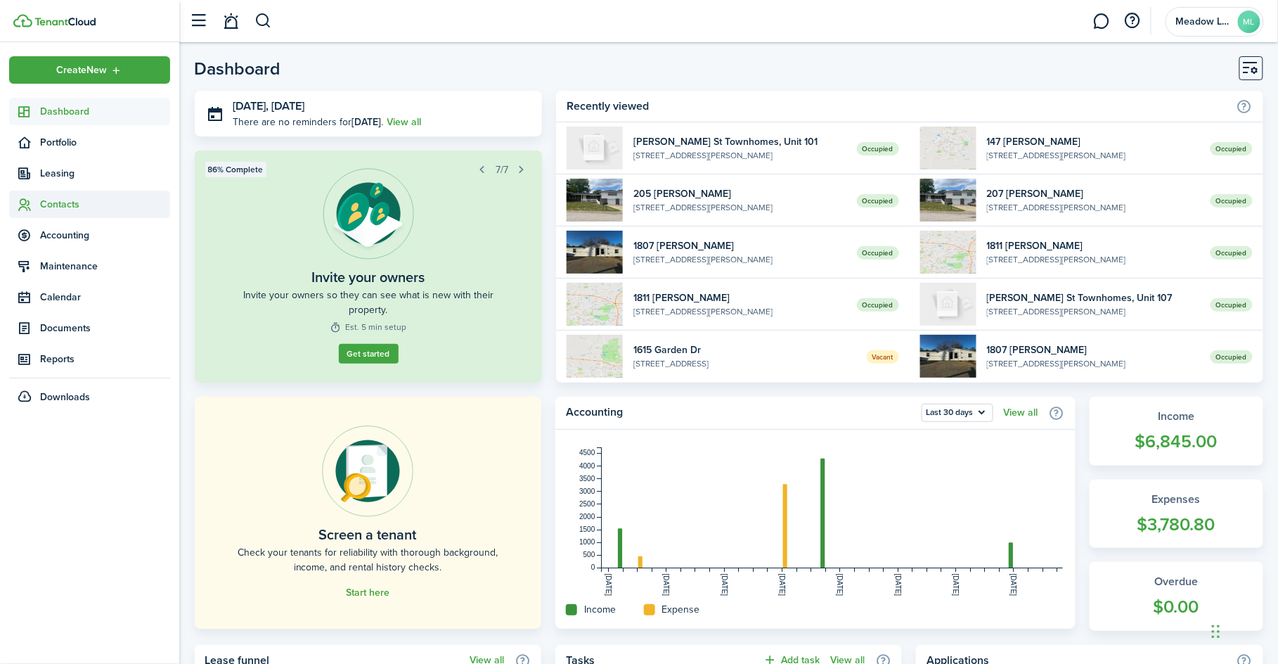
click at [66, 203] on span "Contacts" at bounding box center [105, 204] width 130 height 15
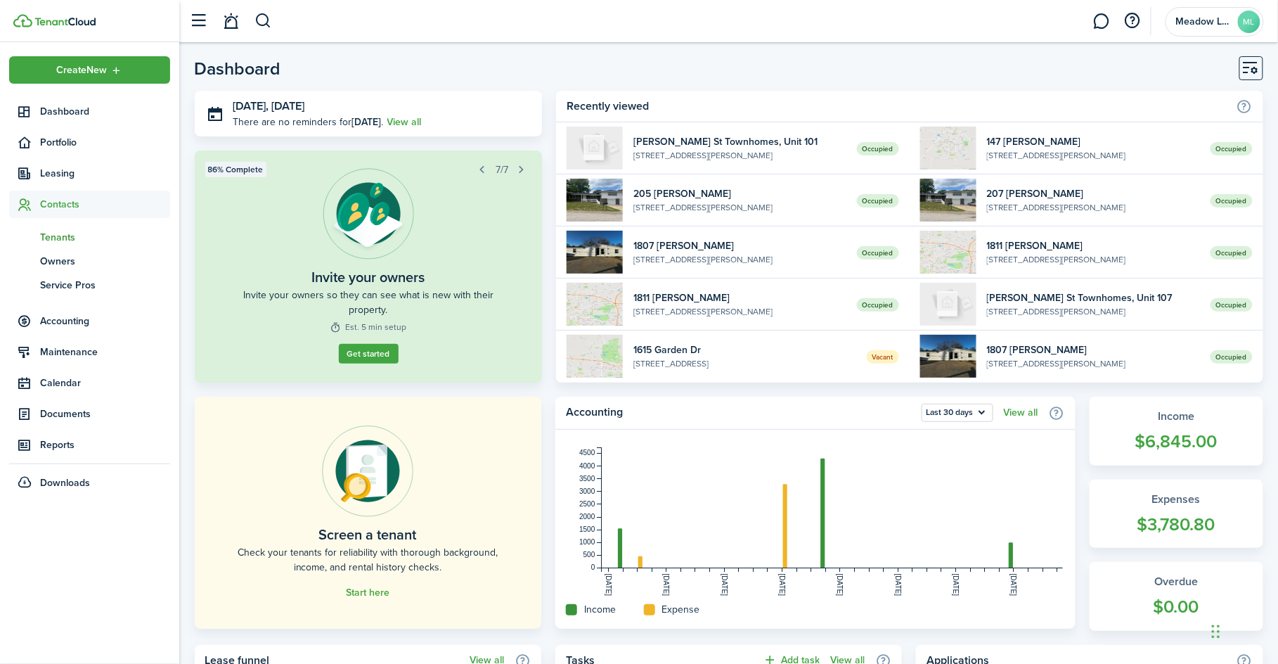
click at [62, 236] on span "Tenants" at bounding box center [105, 237] width 130 height 15
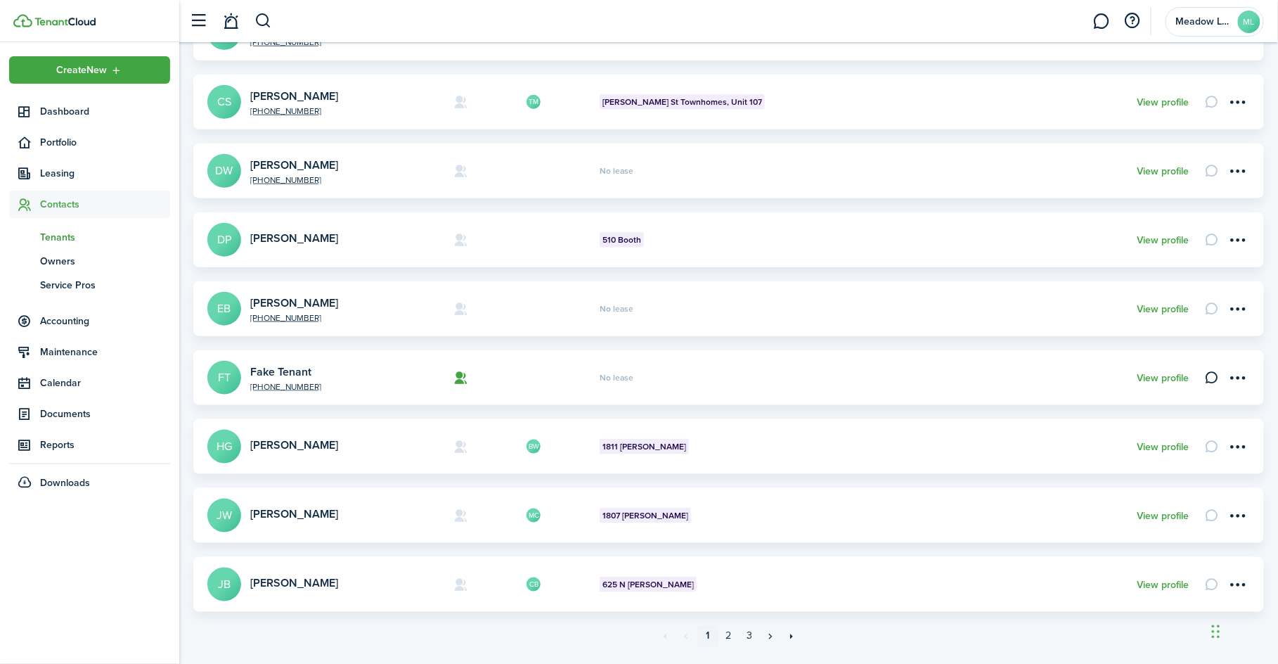
scroll to position [394, 0]
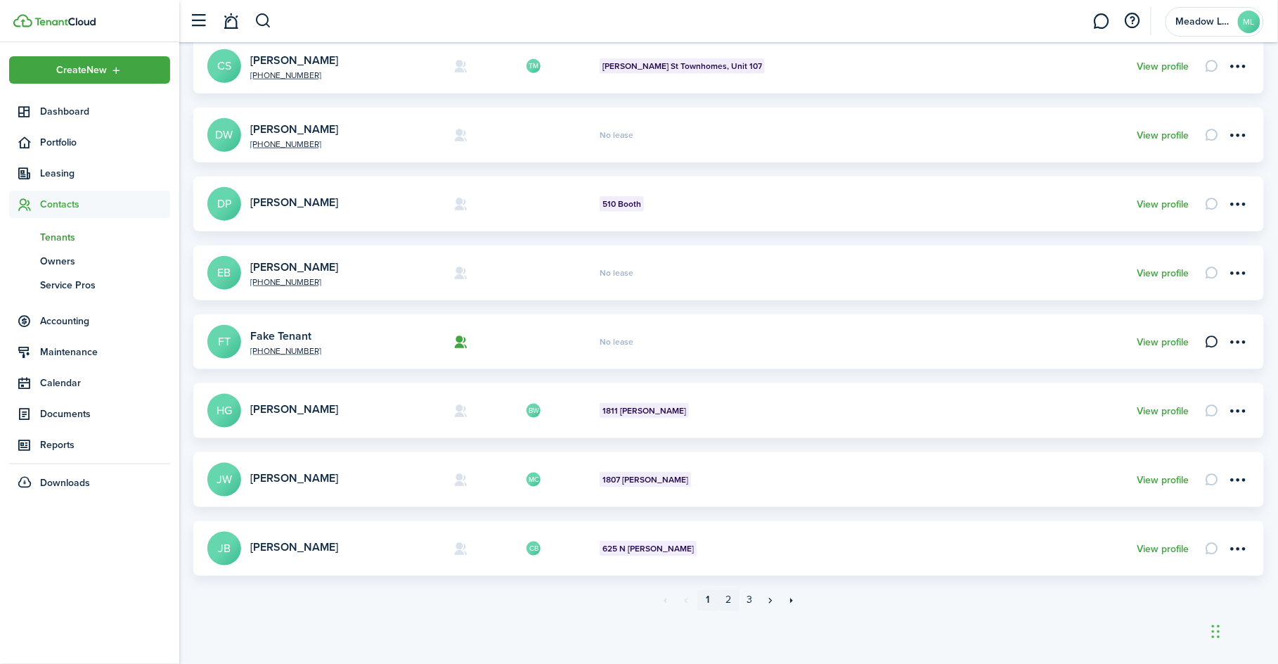
click at [729, 601] on link "2" at bounding box center [729, 600] width 21 height 21
